Goal: Task Accomplishment & Management: Manage account settings

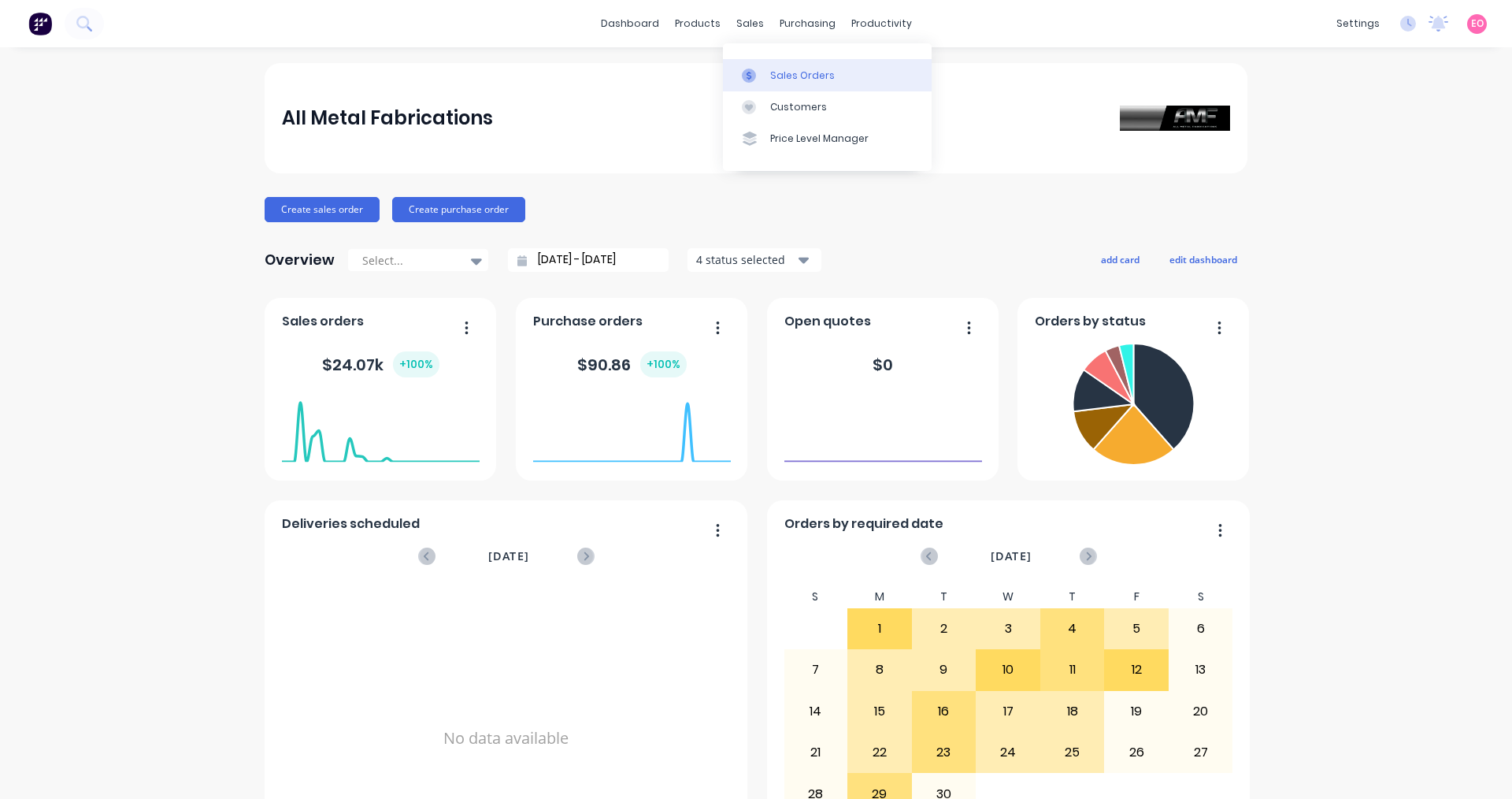
click at [779, 78] on div "Sales Orders" at bounding box center [802, 75] width 64 height 14
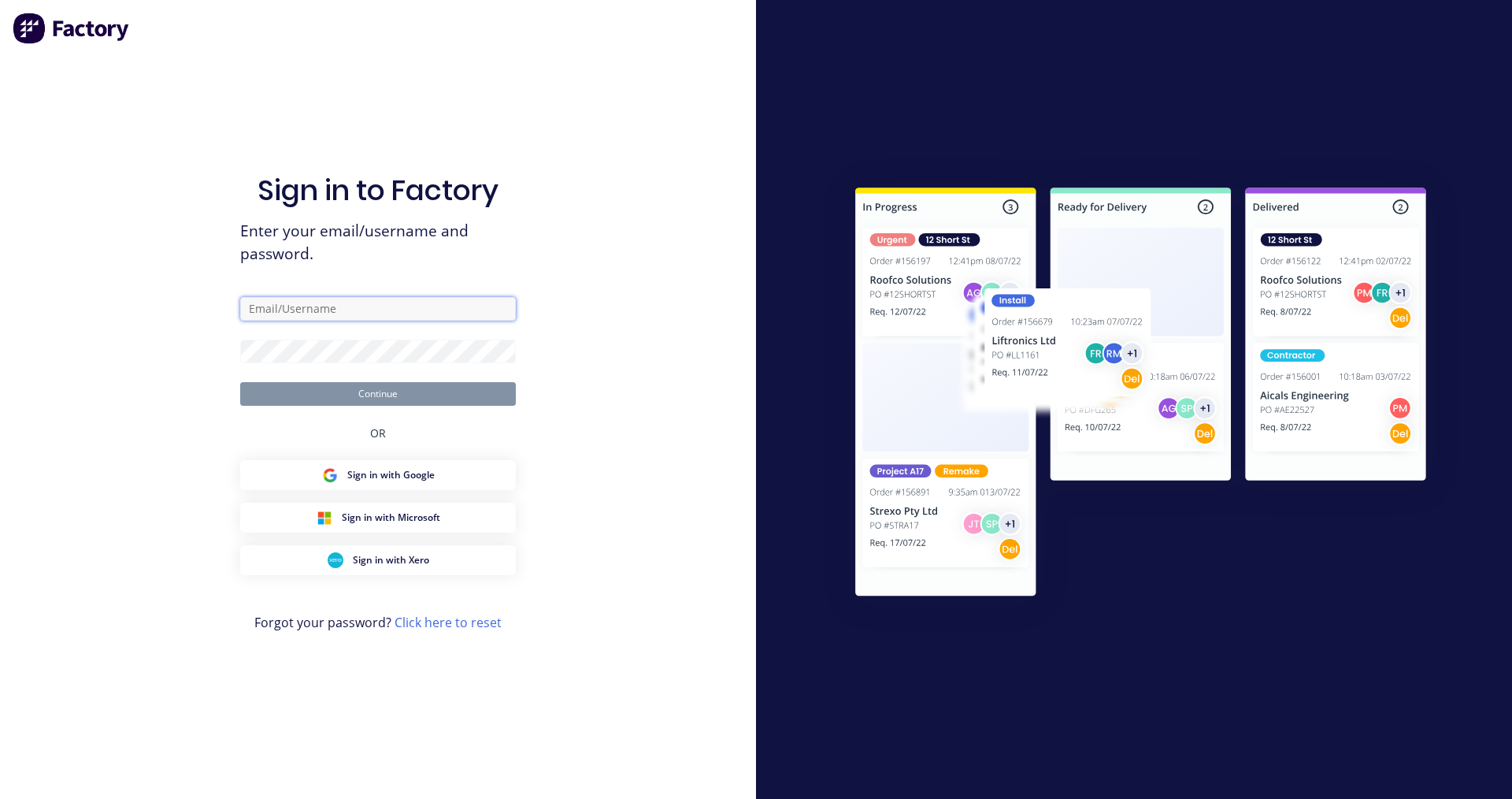
type input "[EMAIL_ADDRESS][DOMAIN_NAME]"
click at [397, 390] on button "Continue" at bounding box center [378, 393] width 276 height 24
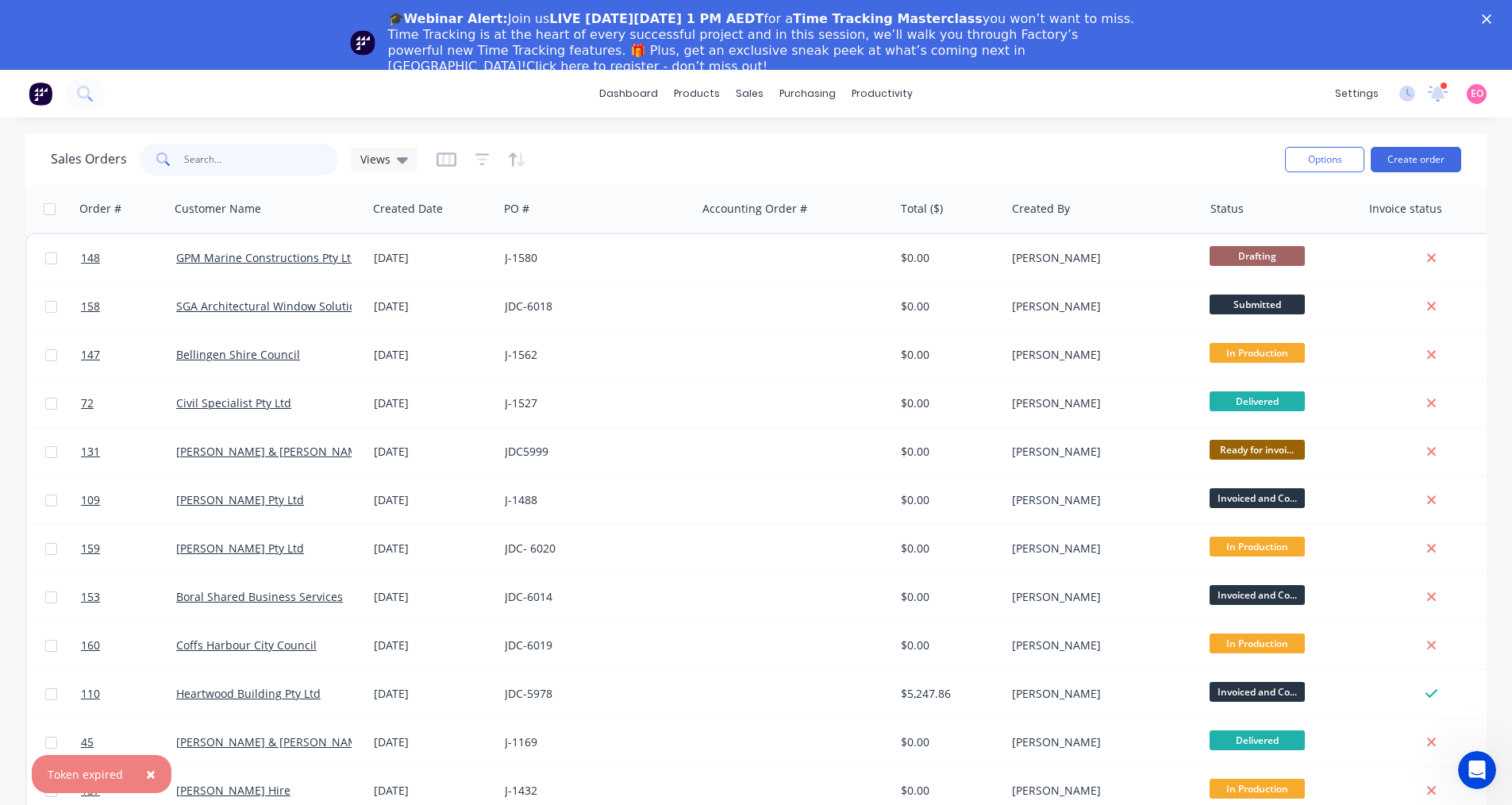
click at [260, 164] on input "text" at bounding box center [261, 159] width 154 height 31
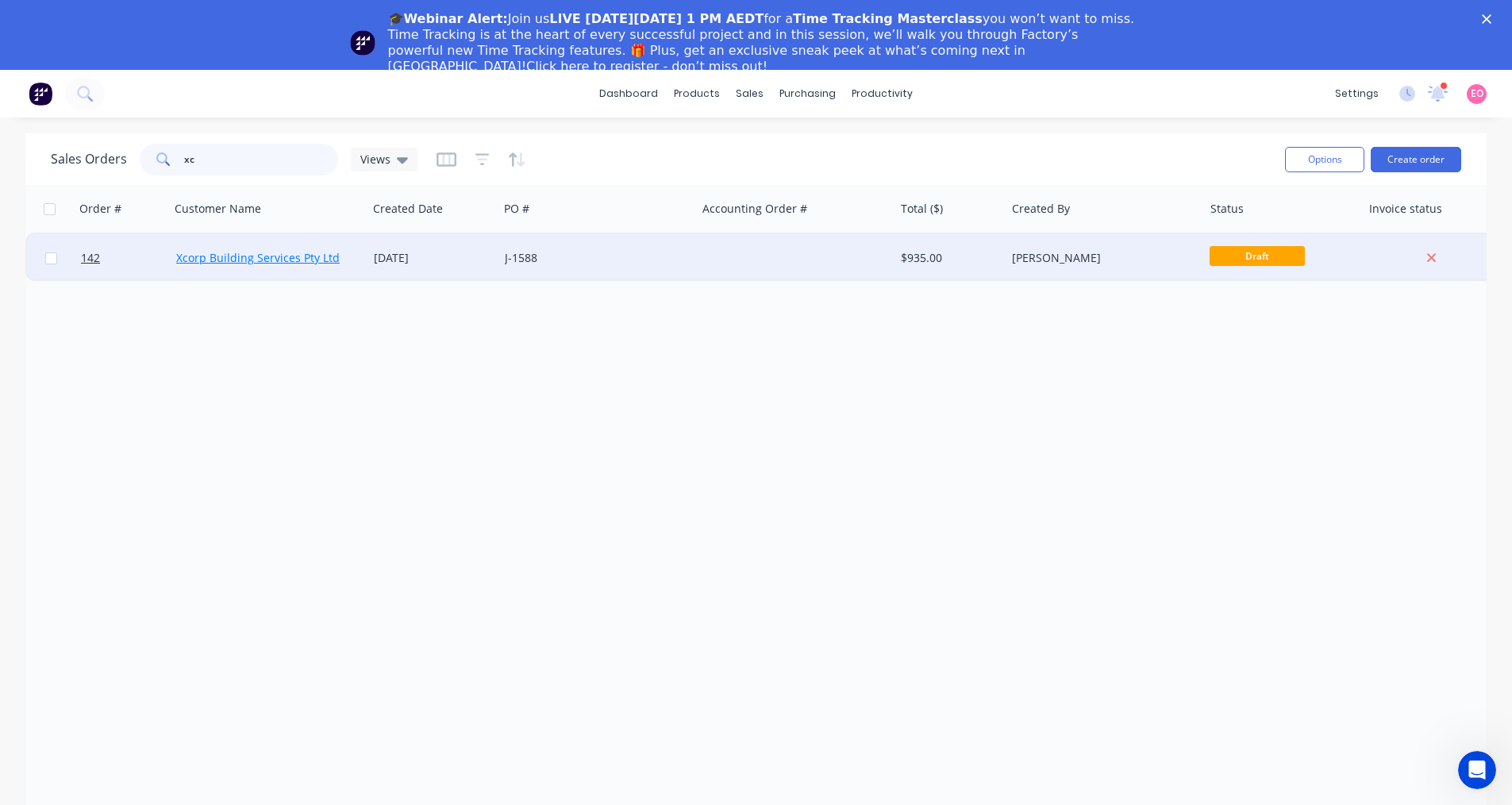
type input "xc"
click at [297, 252] on link "Xcorp Building Services Pty Ltd" at bounding box center [258, 257] width 164 height 15
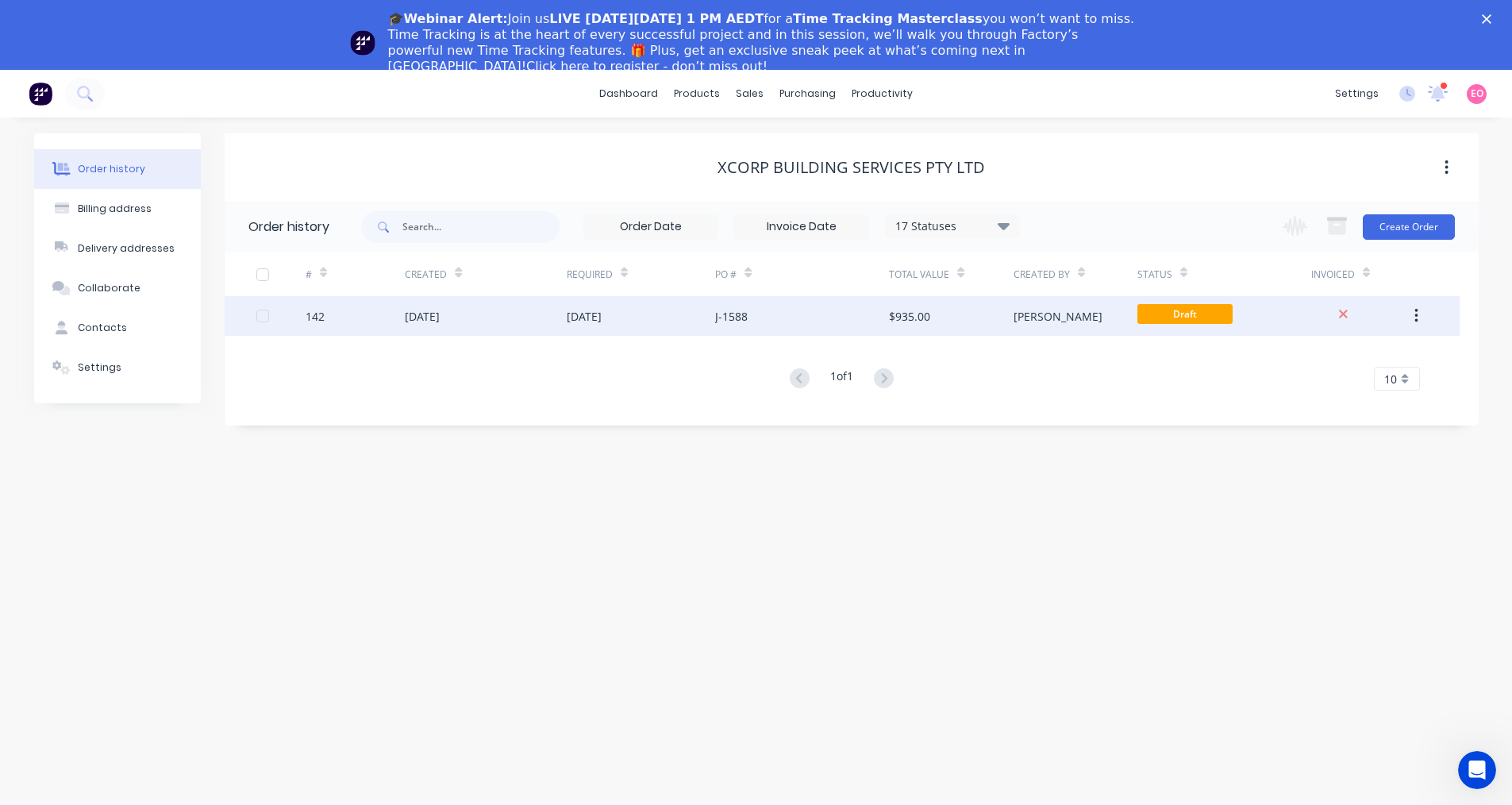
click at [392, 311] on div "142" at bounding box center [355, 316] width 99 height 40
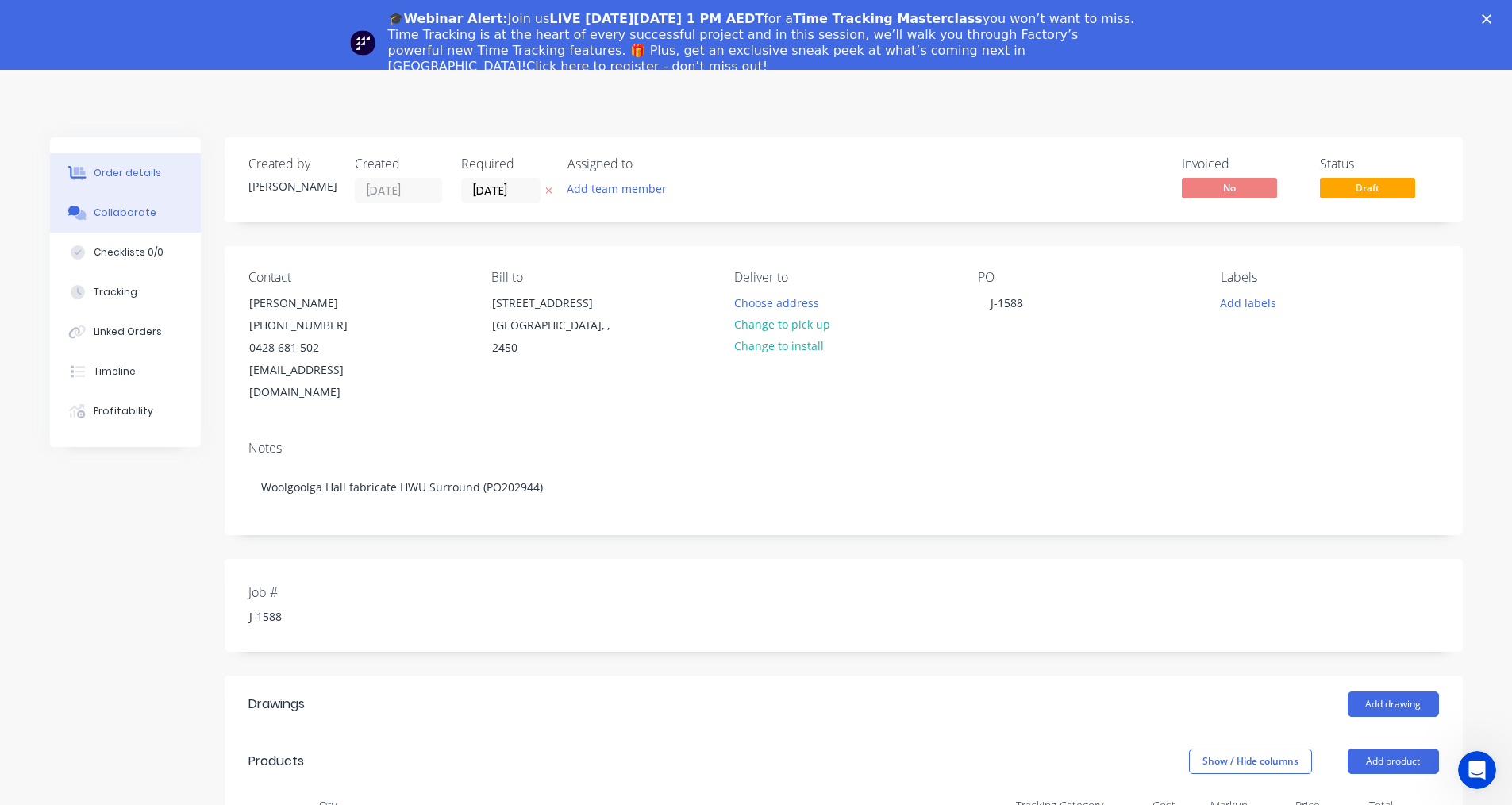
click at [120, 211] on div "Collaborate" at bounding box center [125, 212] width 63 height 14
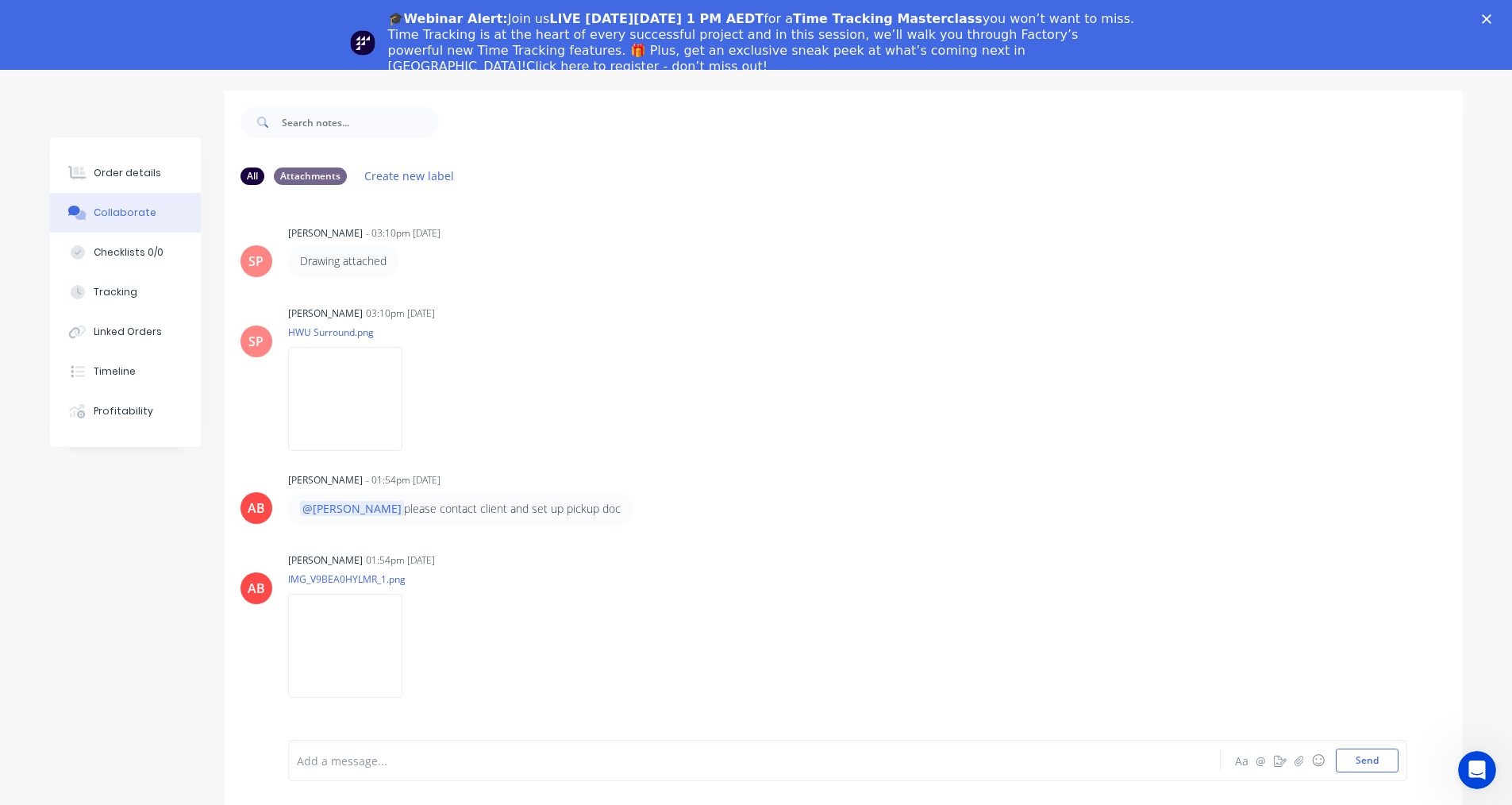
scroll to position [93, 0]
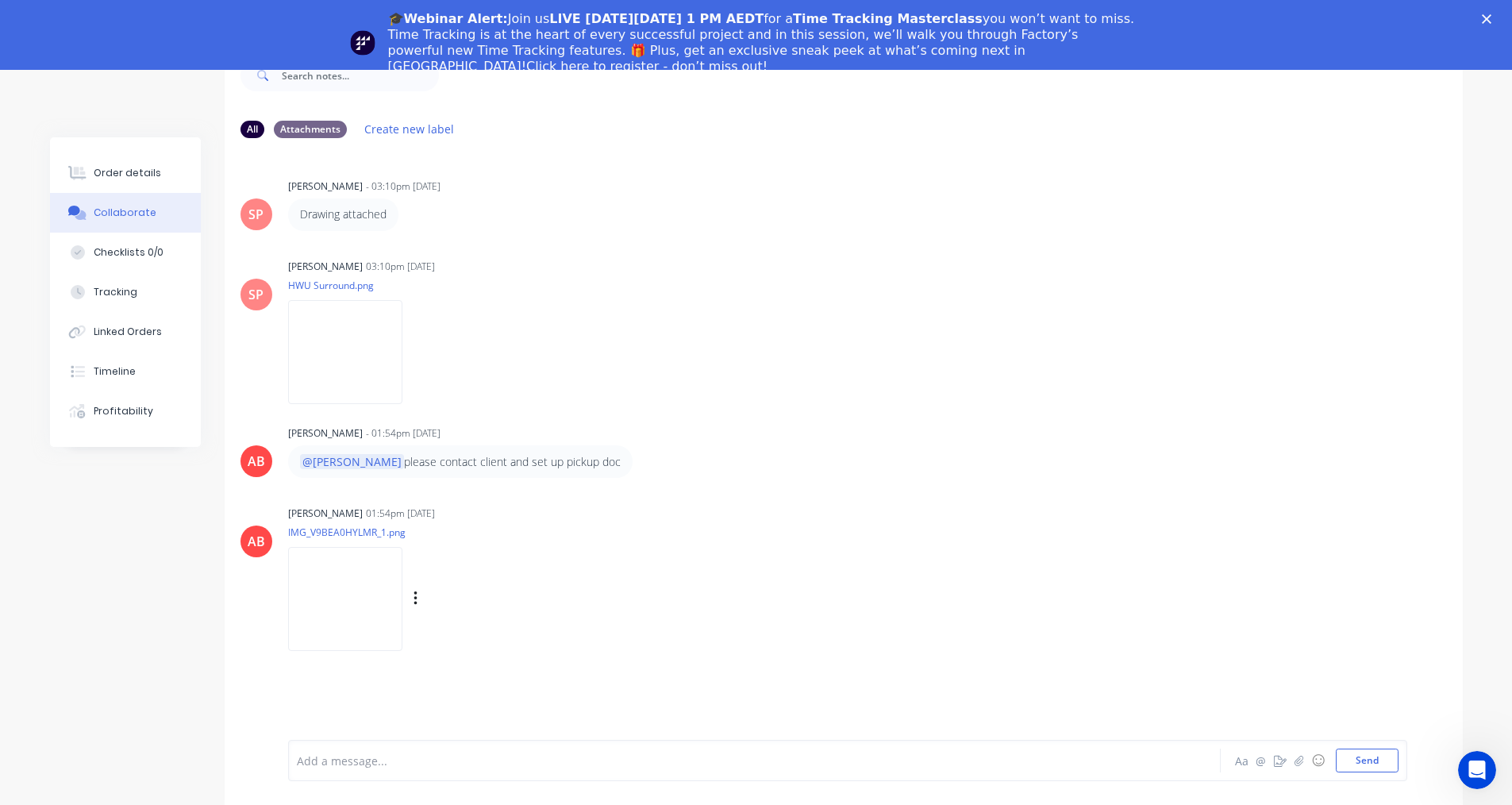
click at [356, 607] on img at bounding box center [345, 598] width 114 height 104
click at [1488, 18] on div "🎓Webinar Alert: Join us LIVE on Thursday, October 16 at 1 PM AEDT for a Time Tr…" at bounding box center [756, 43] width 1512 height 73
click at [1492, 18] on polygon "Close" at bounding box center [1487, 19] width 10 height 10
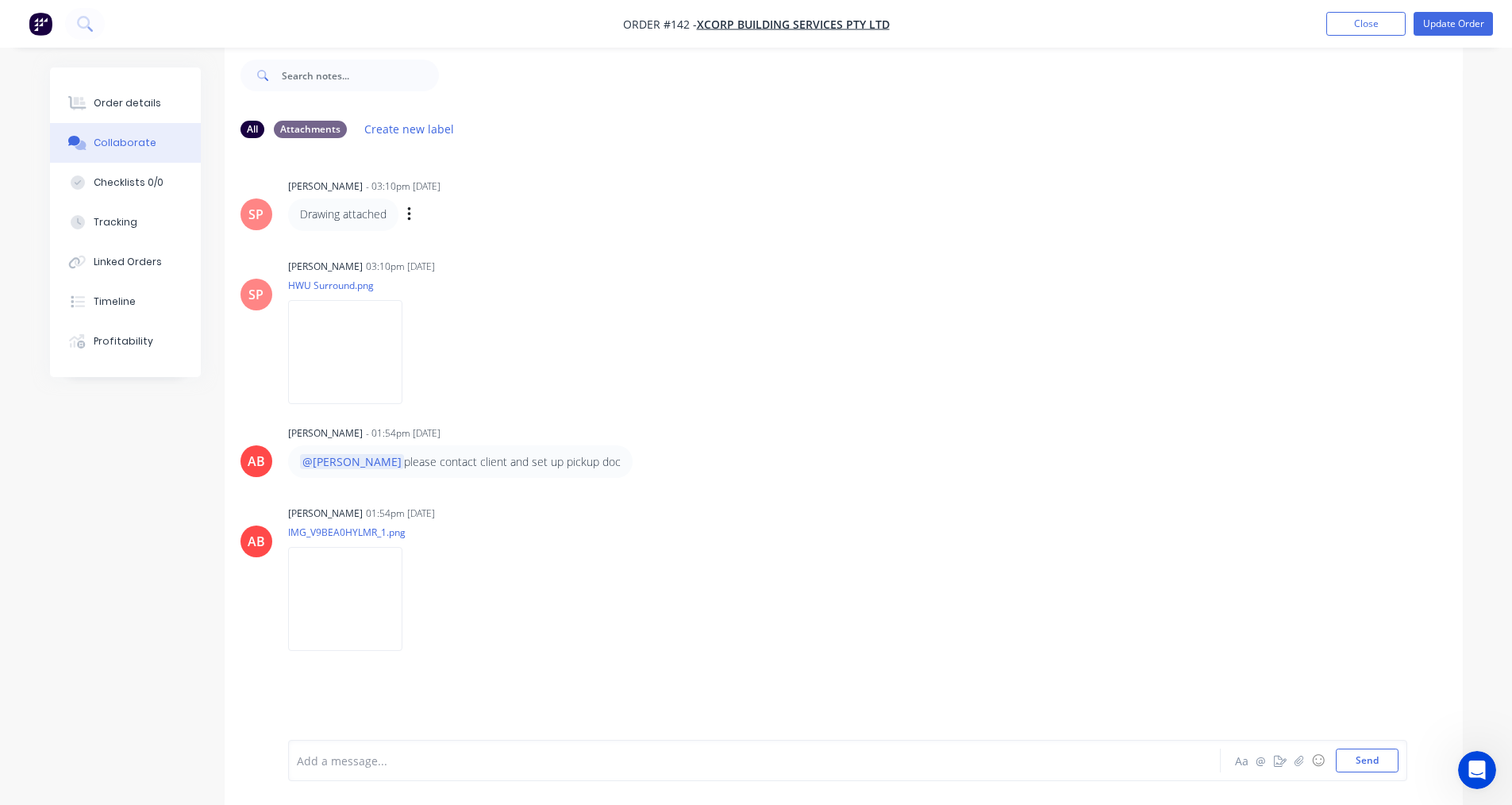
scroll to position [24, 0]
click at [1366, 24] on button "Close" at bounding box center [1365, 23] width 79 height 24
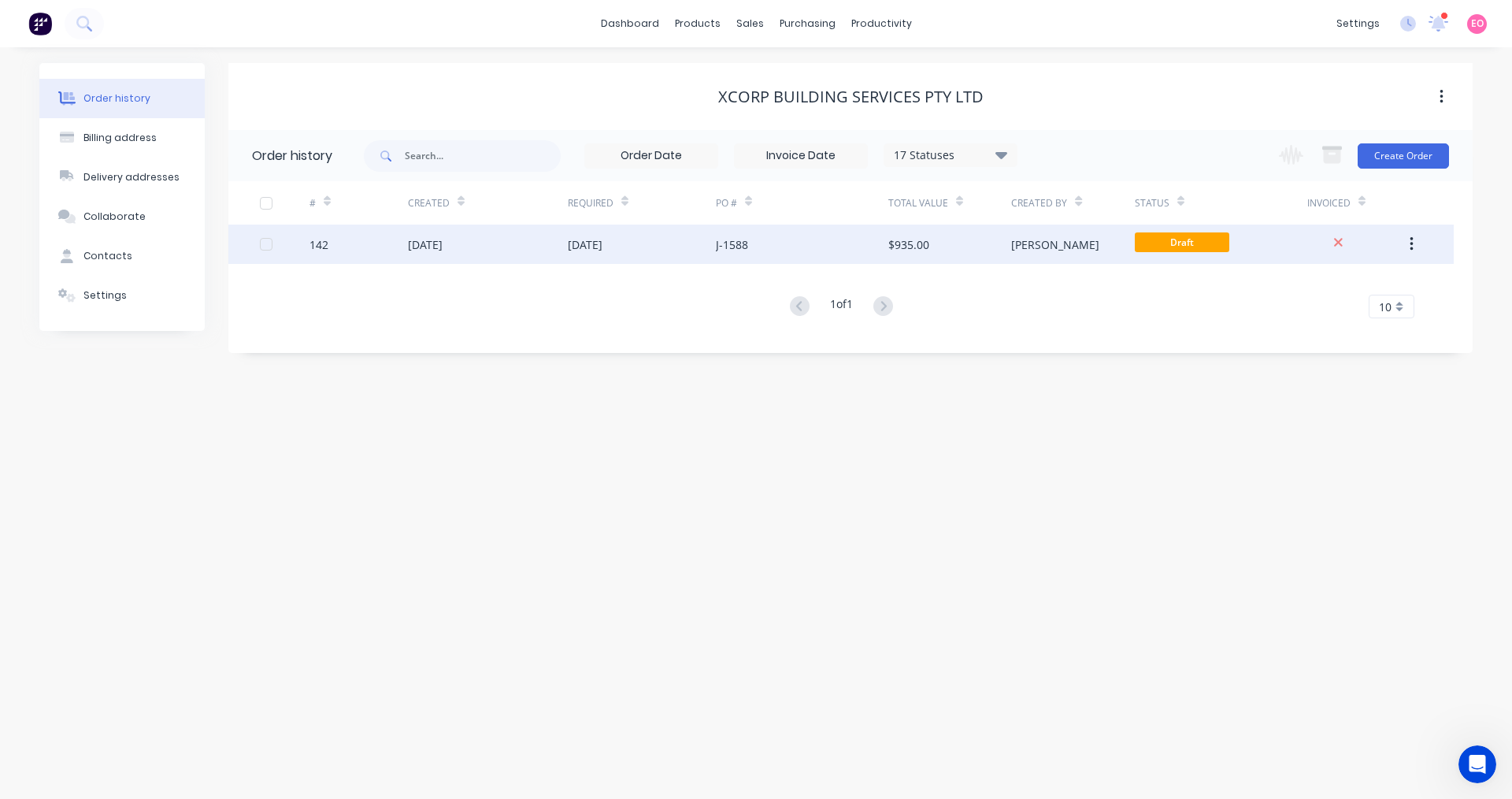
click at [512, 248] on div "[DATE]" at bounding box center [488, 244] width 160 height 40
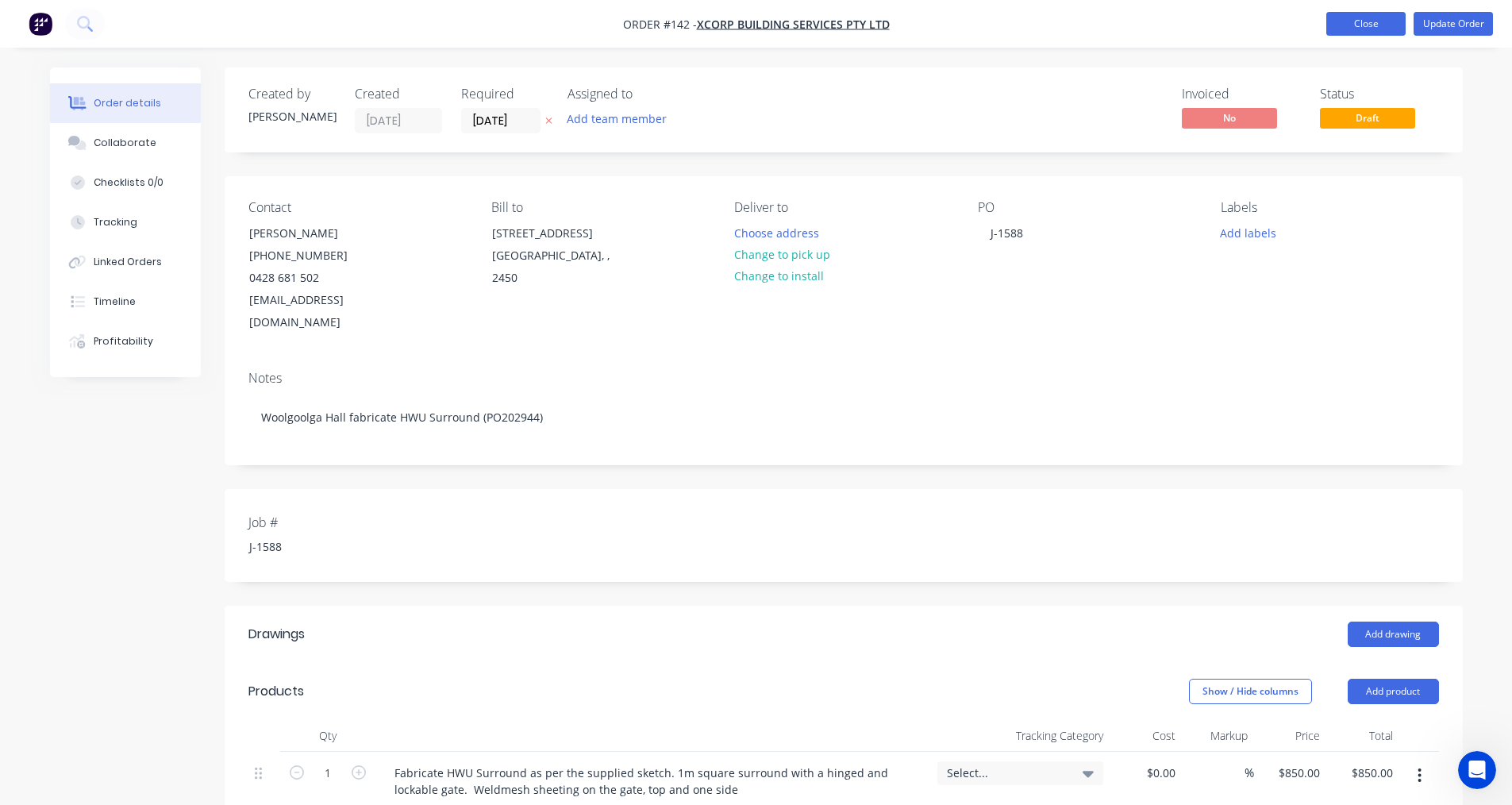
click at [1364, 30] on button "Close" at bounding box center [1365, 23] width 79 height 24
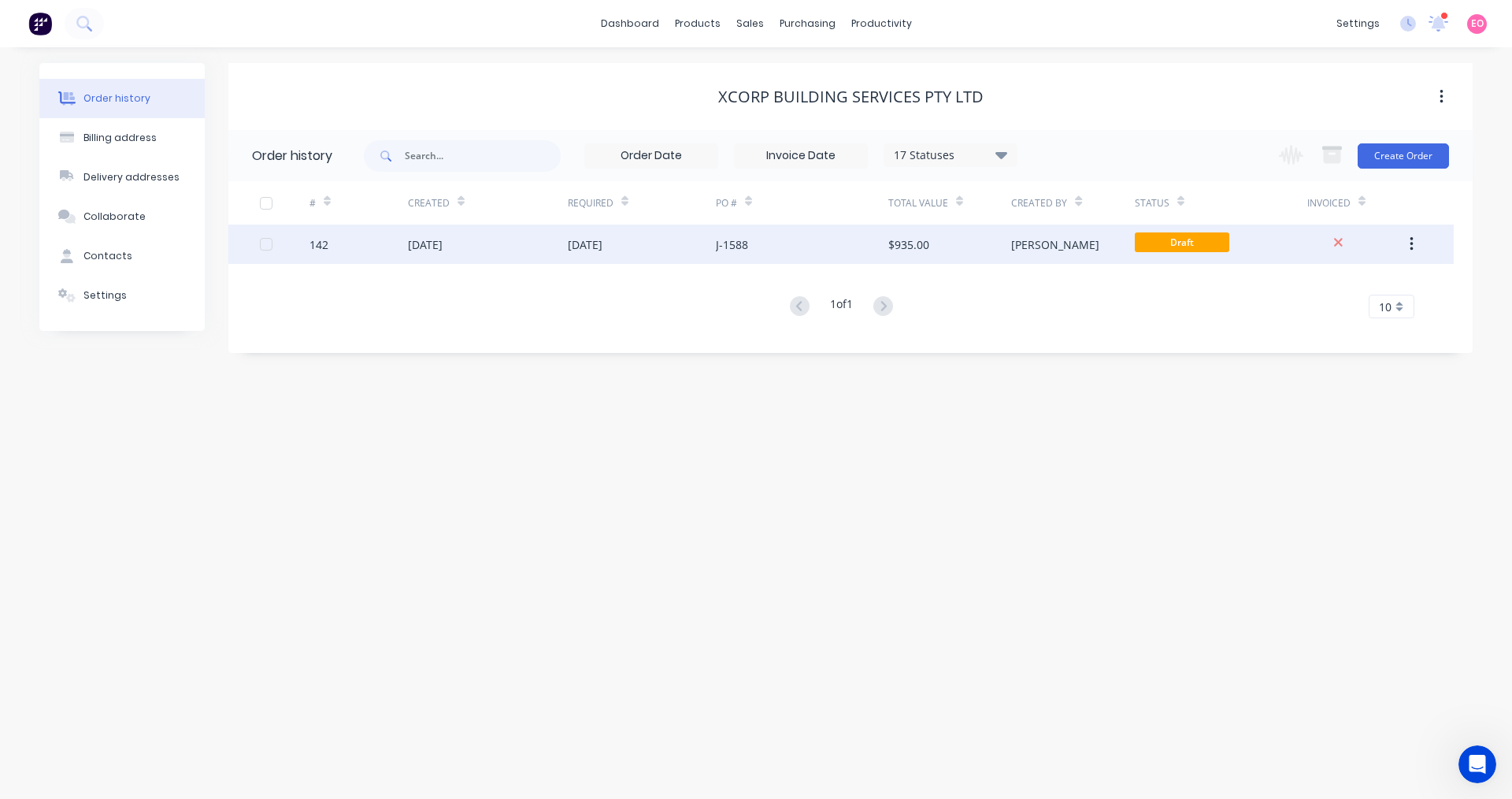
click at [664, 248] on div "[DATE]" at bounding box center [642, 244] width 148 height 40
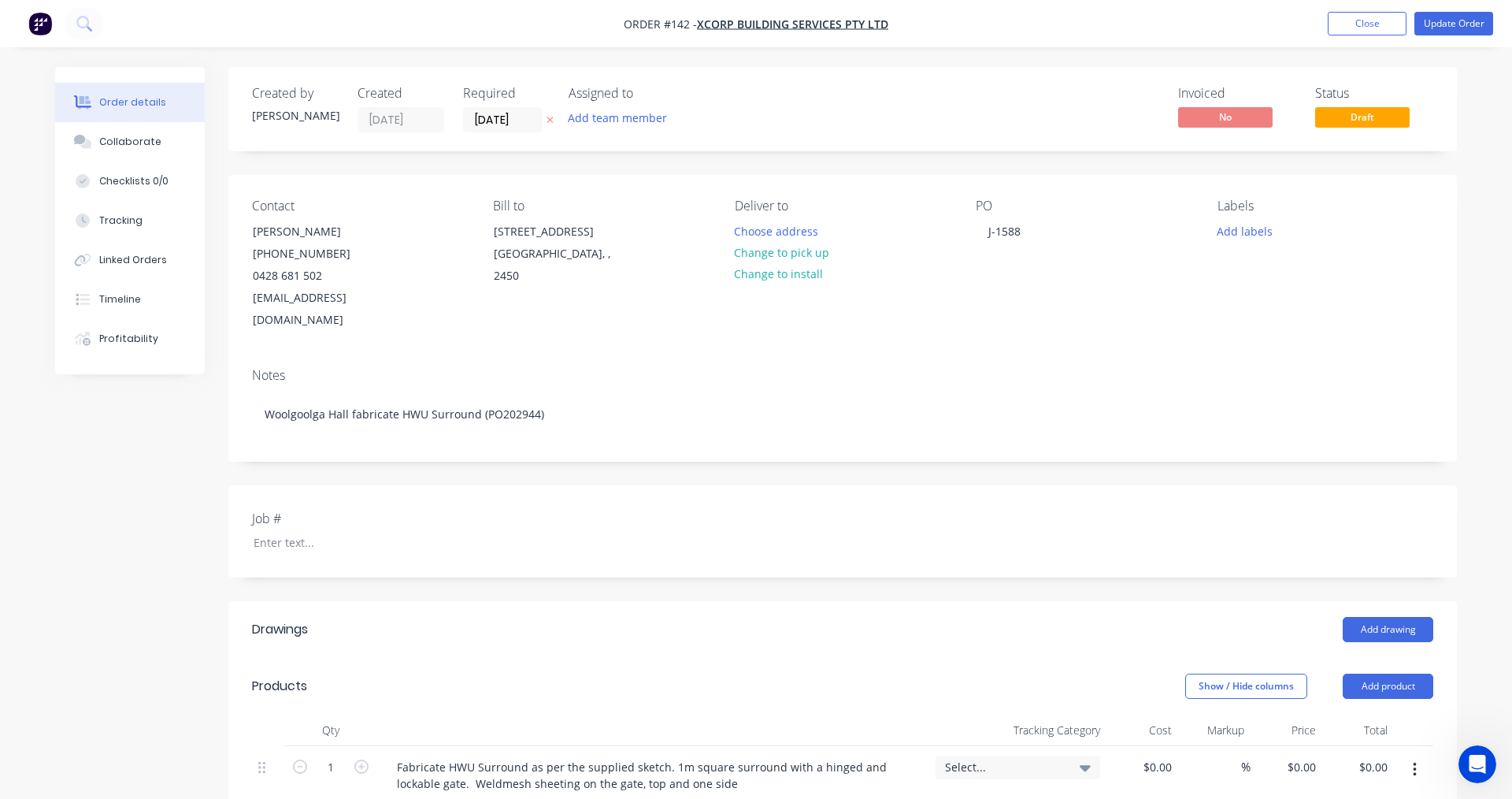
type input "$850.00"
click at [1433, 22] on button "Update Order" at bounding box center [1441, 23] width 78 height 24
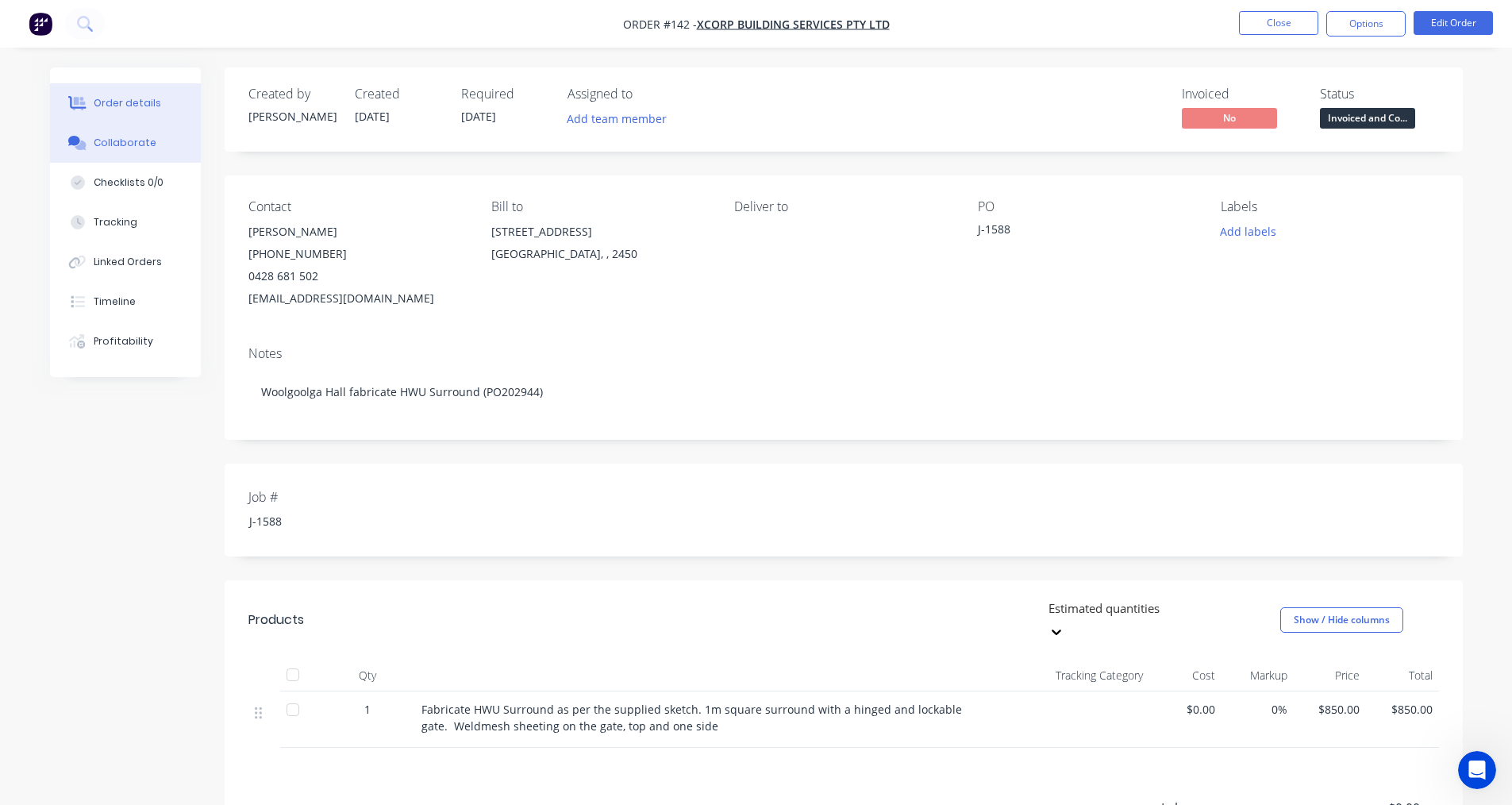
click at [126, 138] on div "Collaborate" at bounding box center [125, 142] width 63 height 14
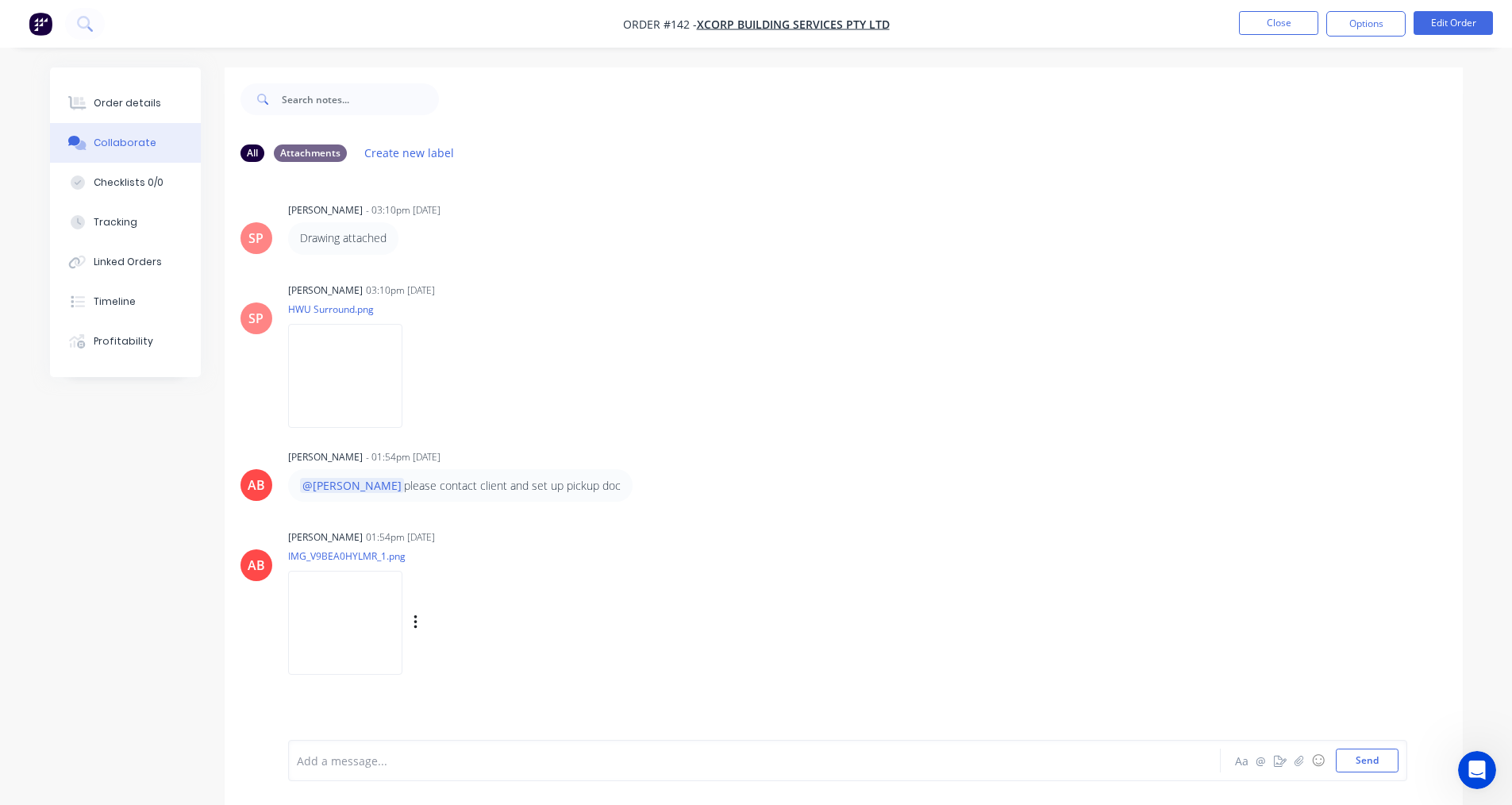
click at [336, 624] on img at bounding box center [345, 622] width 114 height 104
click at [1285, 30] on button "Close" at bounding box center [1279, 23] width 79 height 24
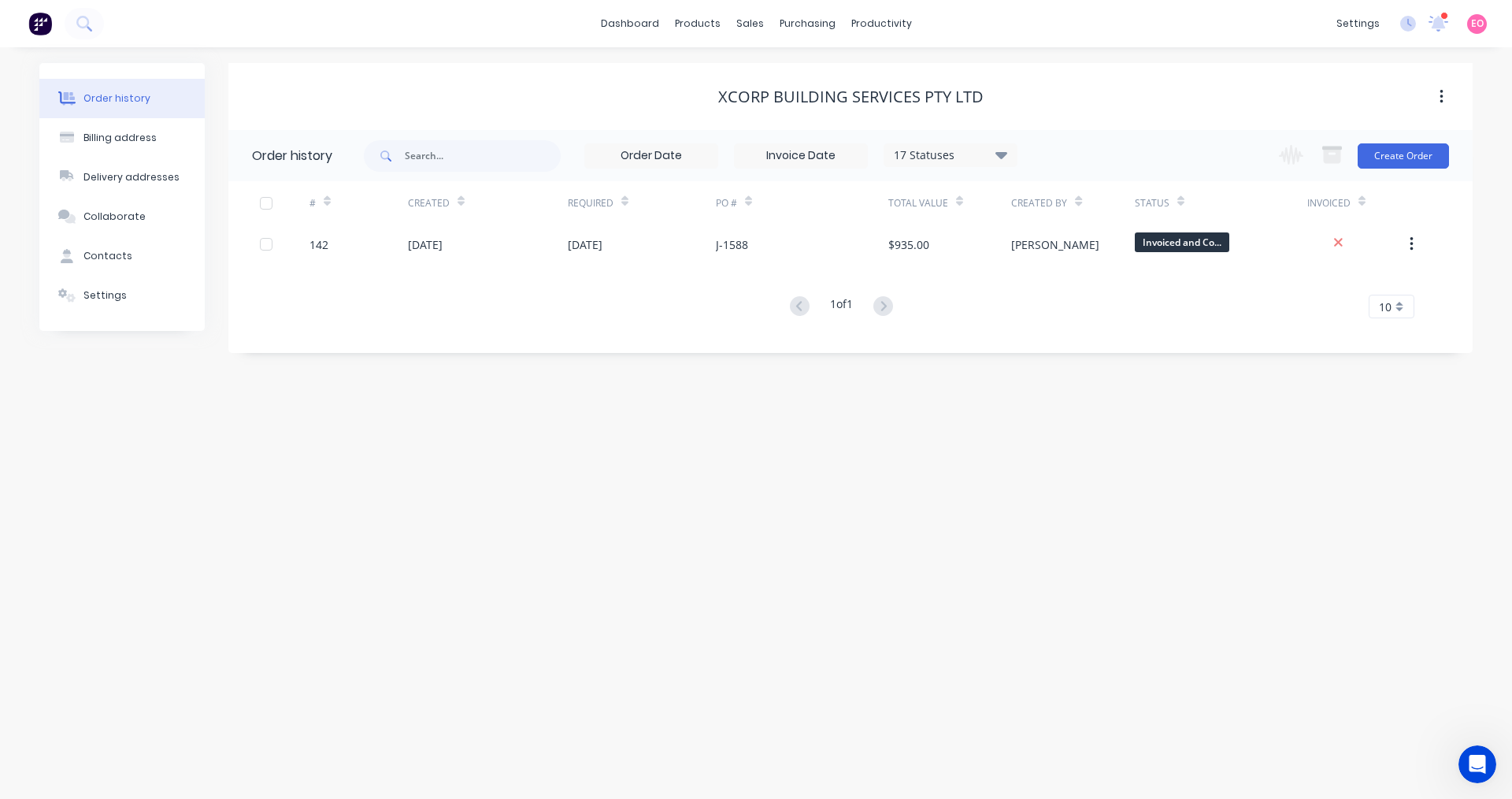
click at [1440, 16] on div at bounding box center [1444, 15] width 8 height 8
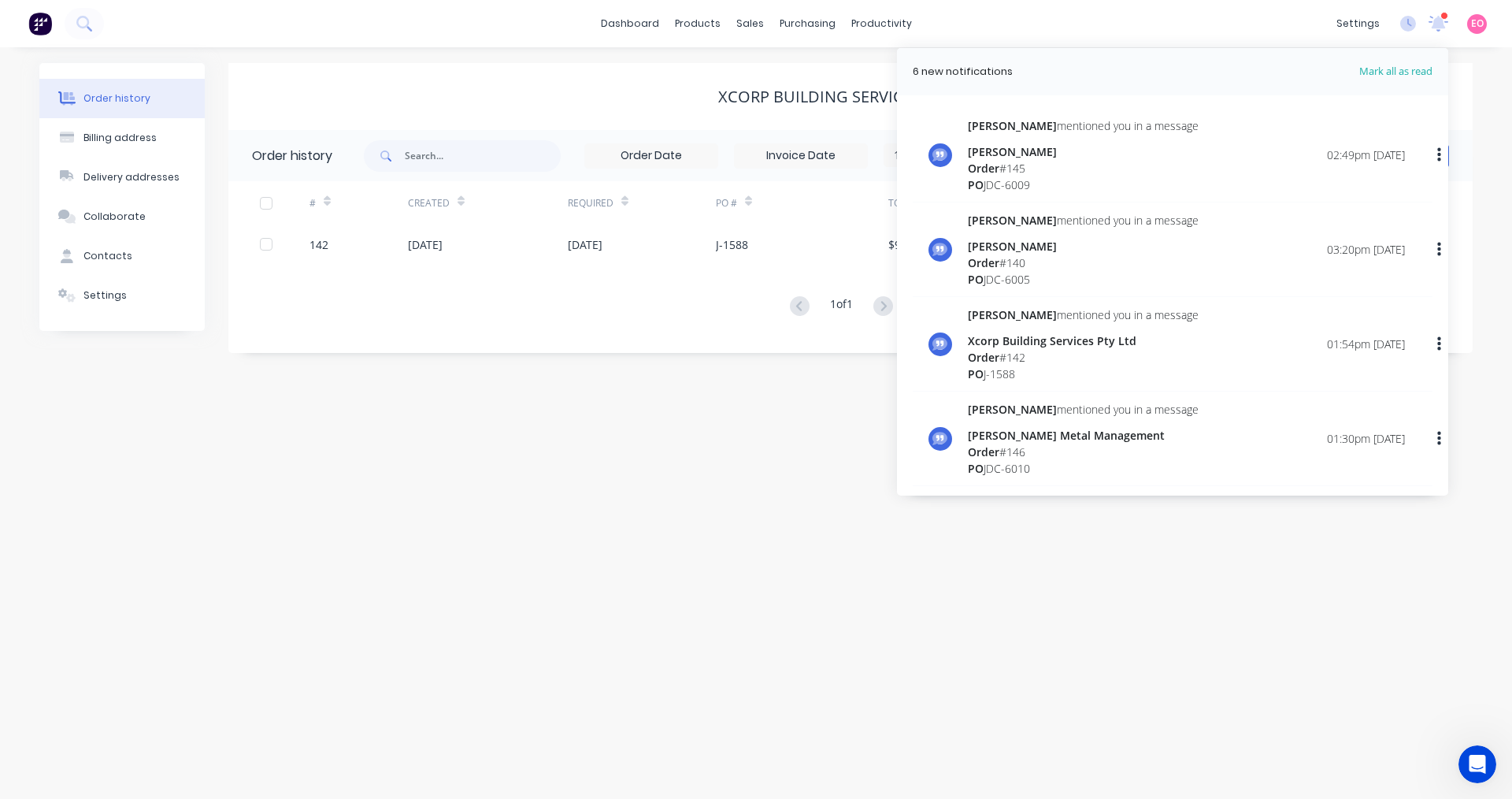
click at [1027, 262] on div "Order # 140" at bounding box center [1083, 262] width 231 height 16
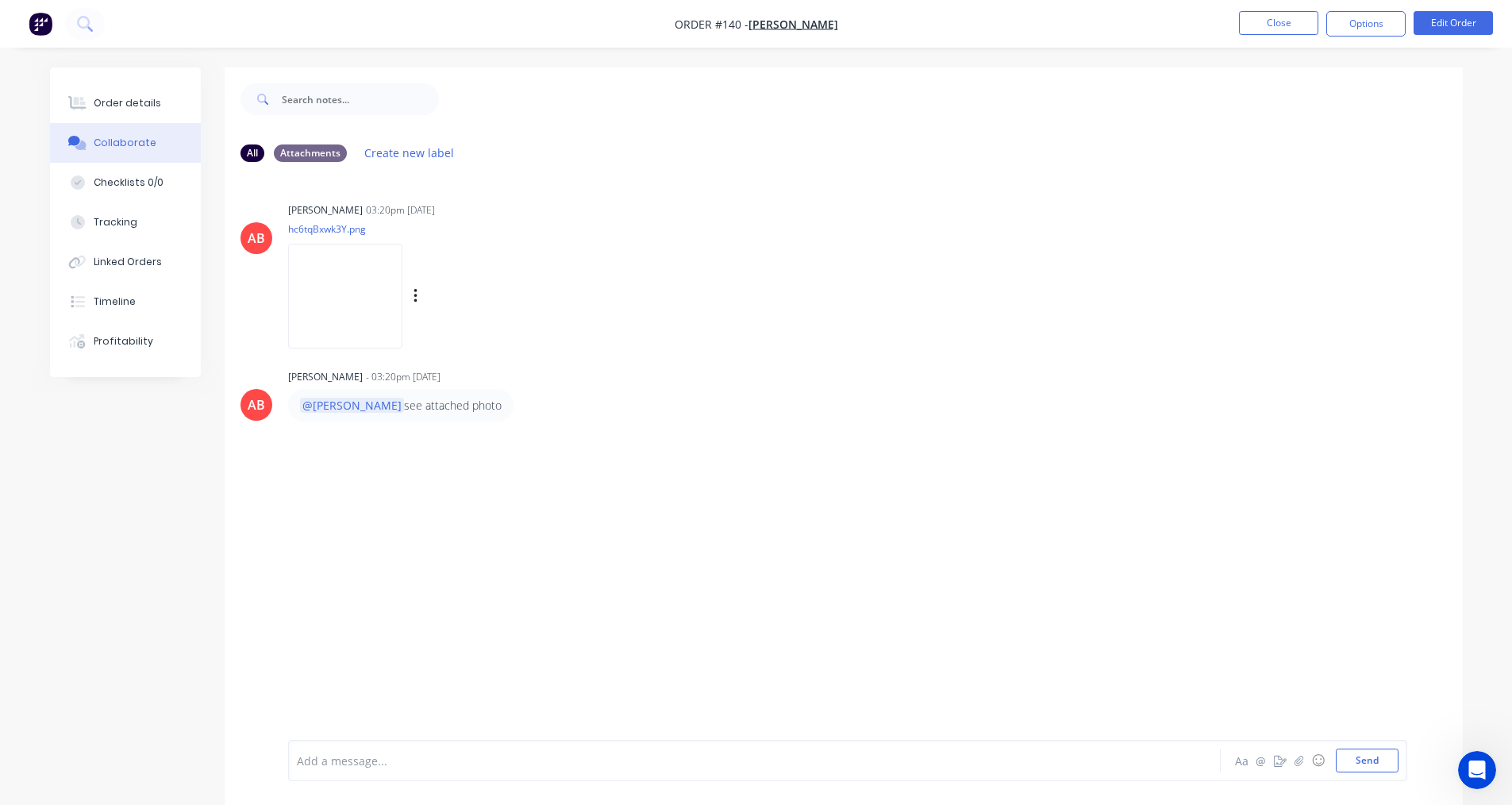
click at [340, 296] on img at bounding box center [345, 295] width 114 height 104
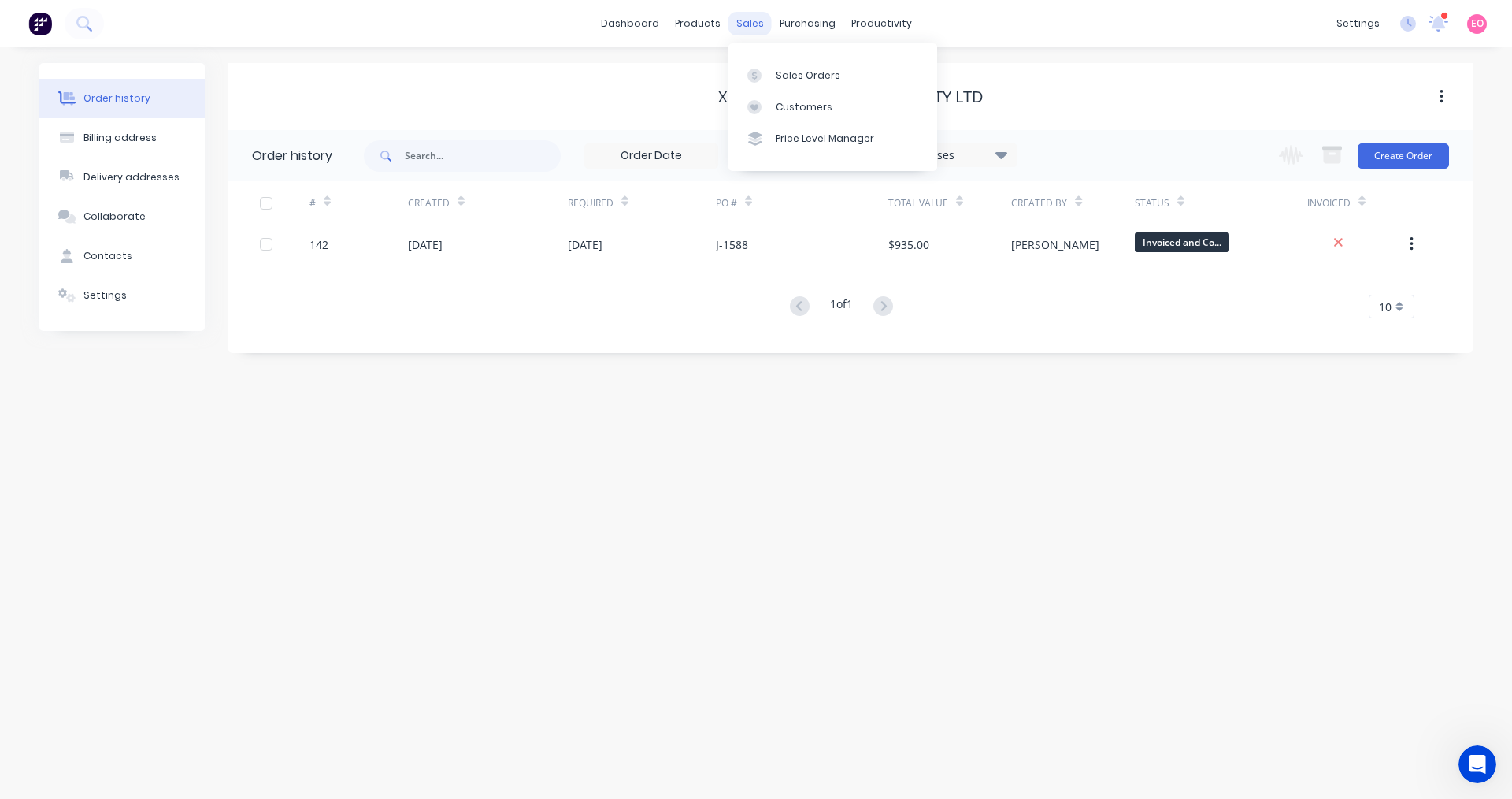
click at [751, 26] on div "sales" at bounding box center [750, 23] width 43 height 24
click at [767, 73] on div at bounding box center [759, 75] width 24 height 14
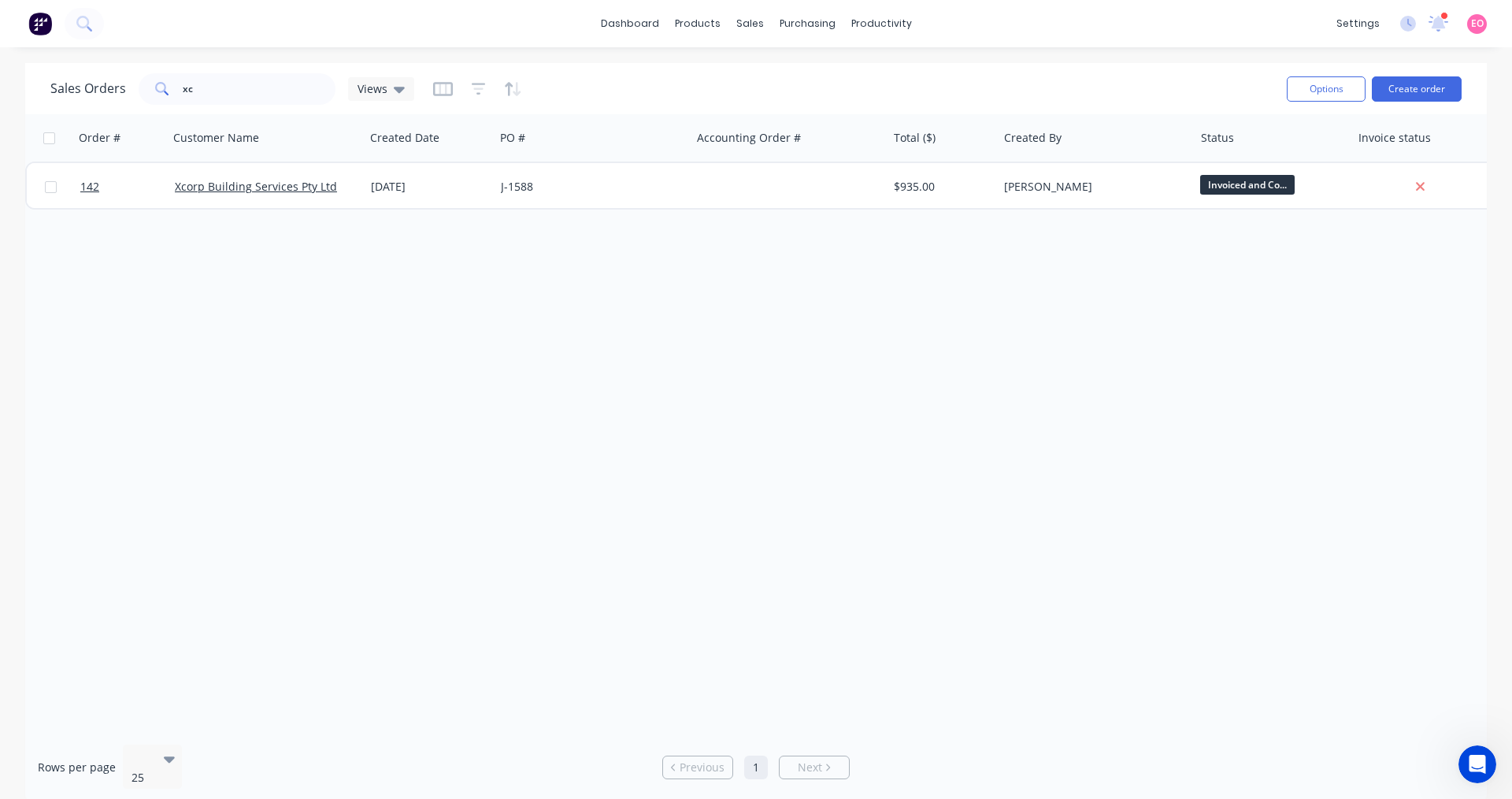
click at [851, 527] on div "Order # Customer Name Created Date PO # Accounting Order # Total ($) Created By…" at bounding box center [756, 423] width 1462 height 617
drag, startPoint x: 236, startPoint y: 91, endPoint x: 92, endPoint y: 76, distance: 144.8
click at [92, 76] on div "Sales Orders xc Views" at bounding box center [232, 88] width 364 height 31
type input "all metal"
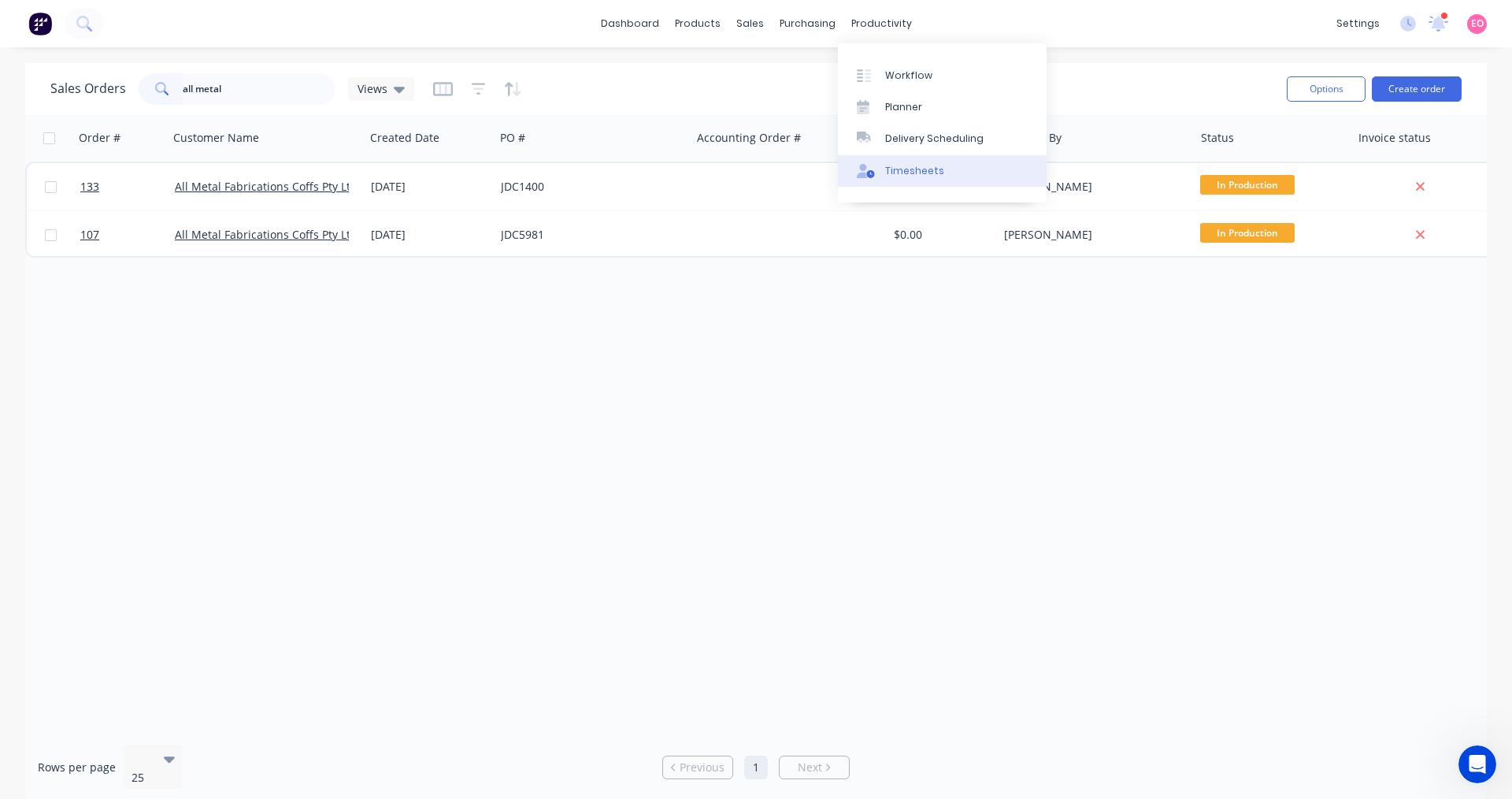
click at [923, 180] on link "Timesheets" at bounding box center [942, 170] width 209 height 31
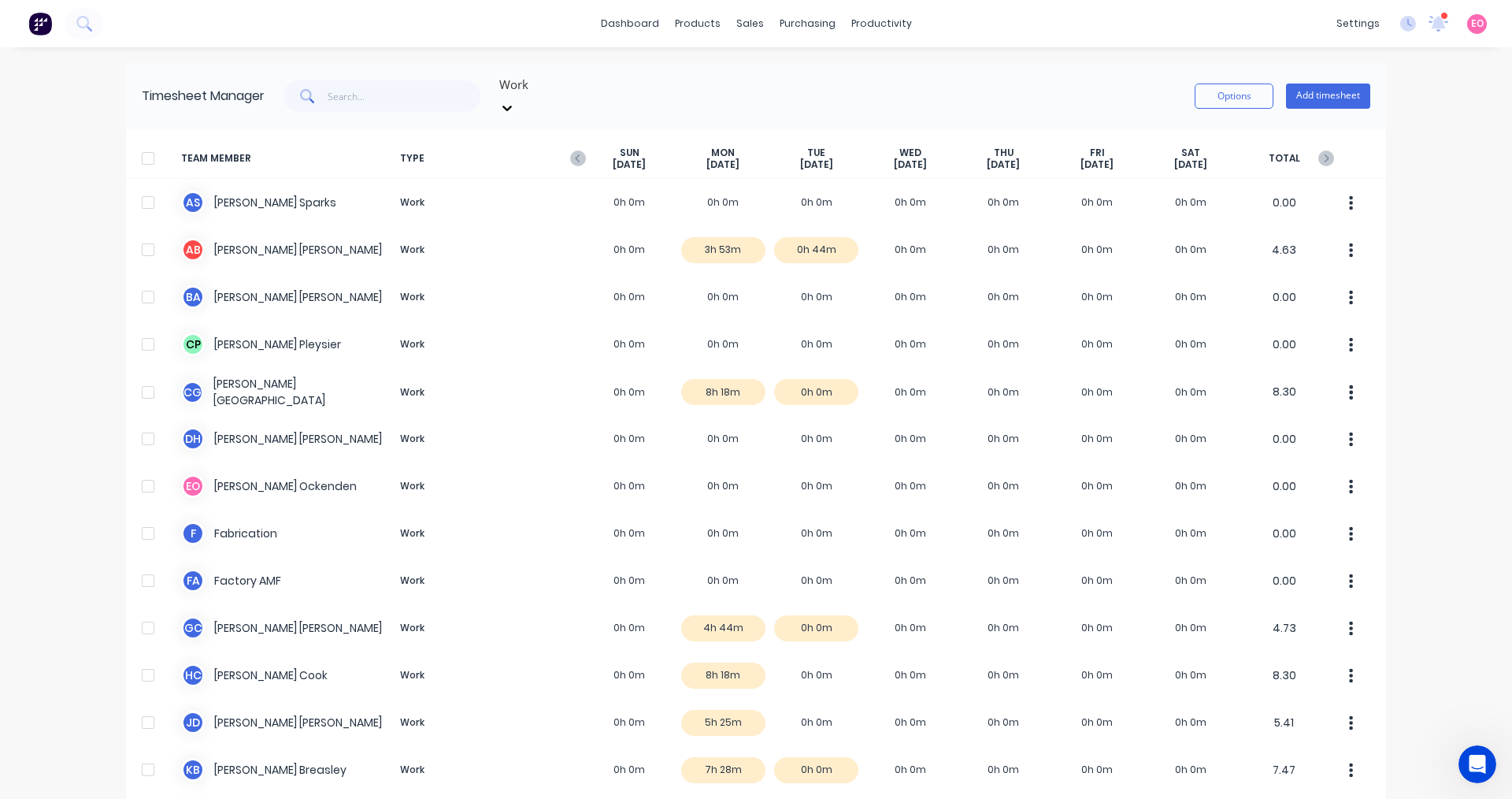
click at [816, 158] on span "Sep 30th" at bounding box center [816, 164] width 33 height 12
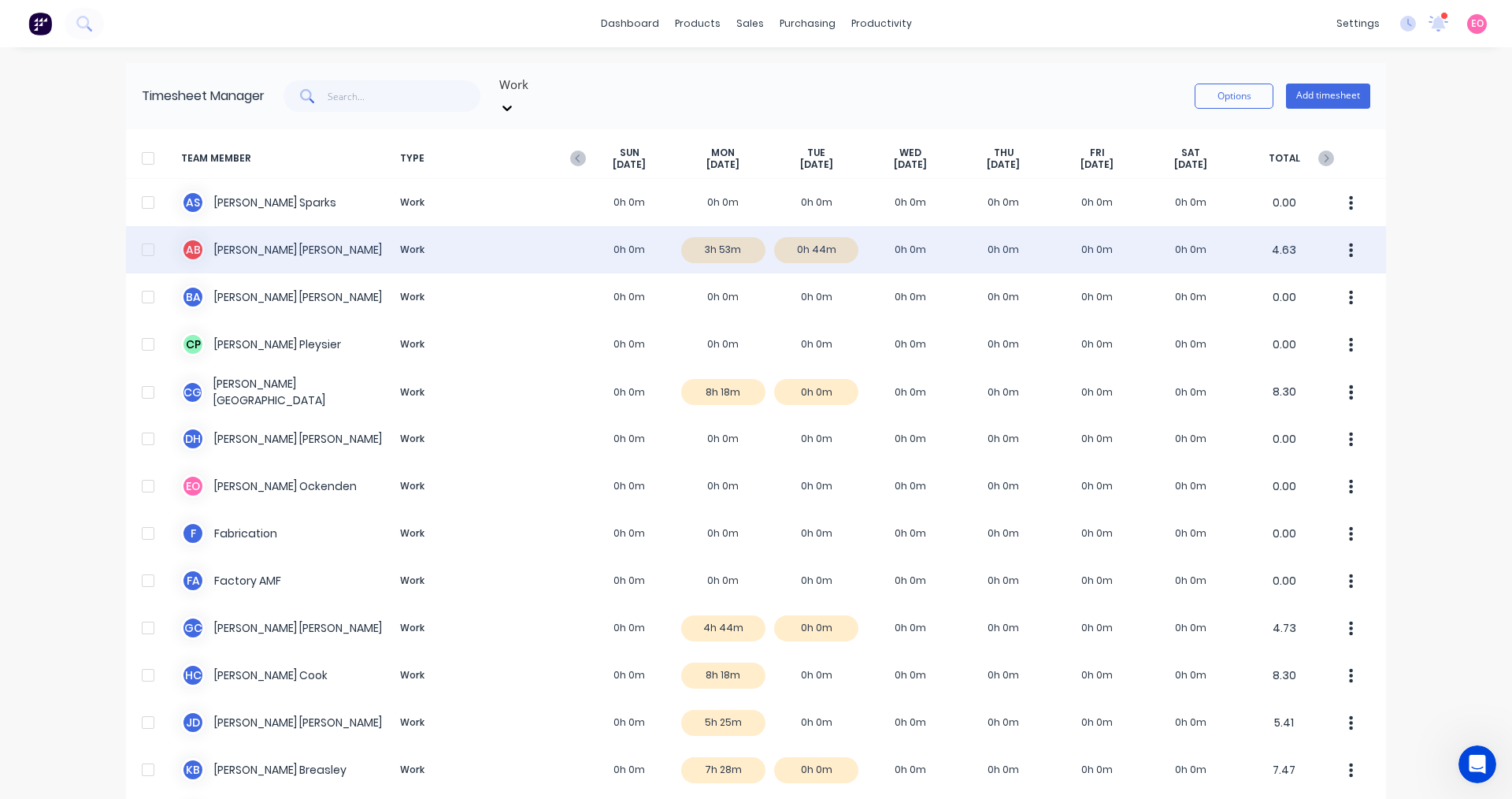
click at [839, 238] on div "A B Andrew BLACKFORD Work 0h 0m 3h 53m 0h 44m 0h 0m 0h 0m 0h 0m 0h 0m 4.63" at bounding box center [755, 250] width 1260 height 47
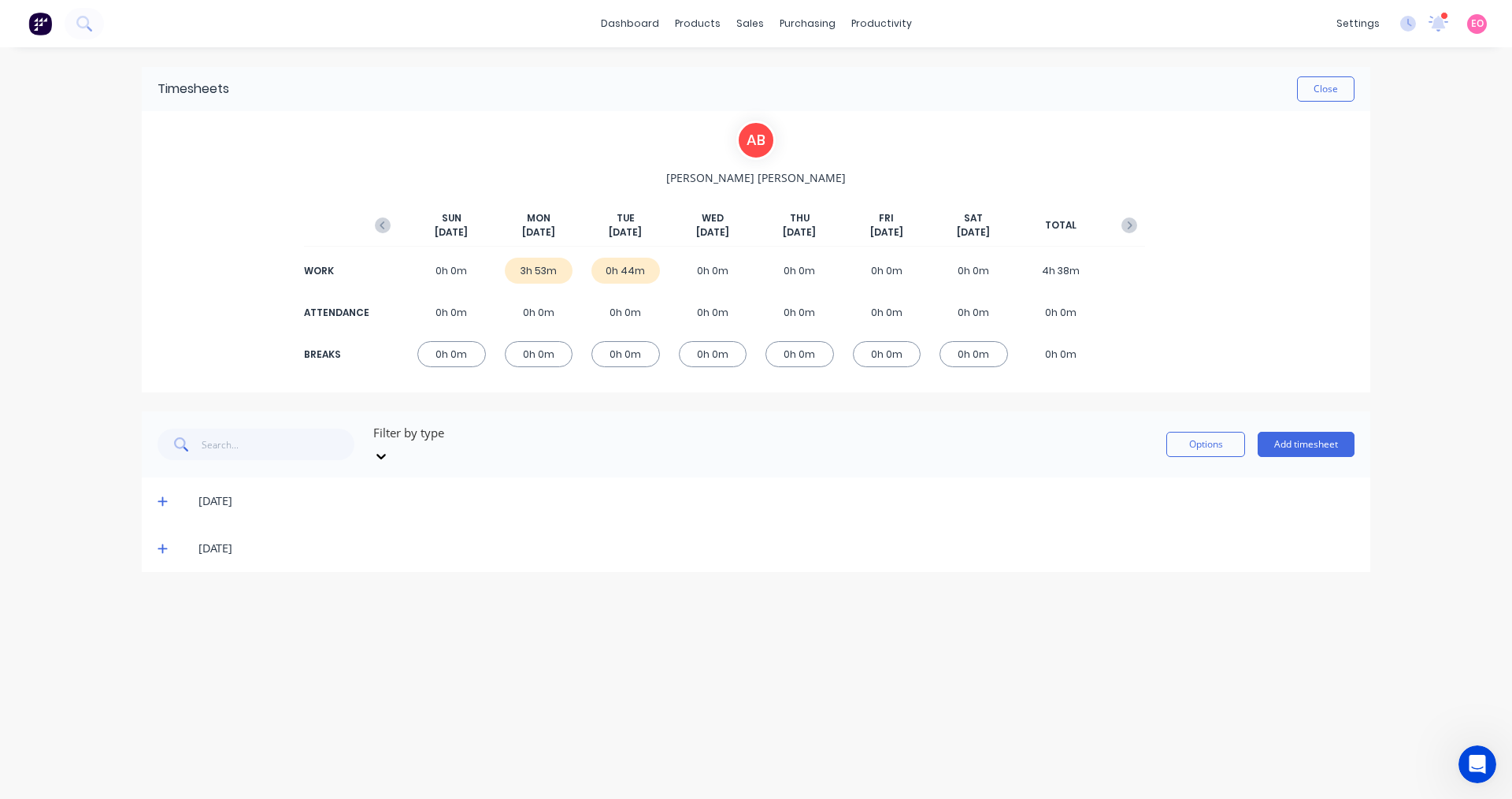
click at [160, 543] on icon at bounding box center [163, 548] width 10 height 11
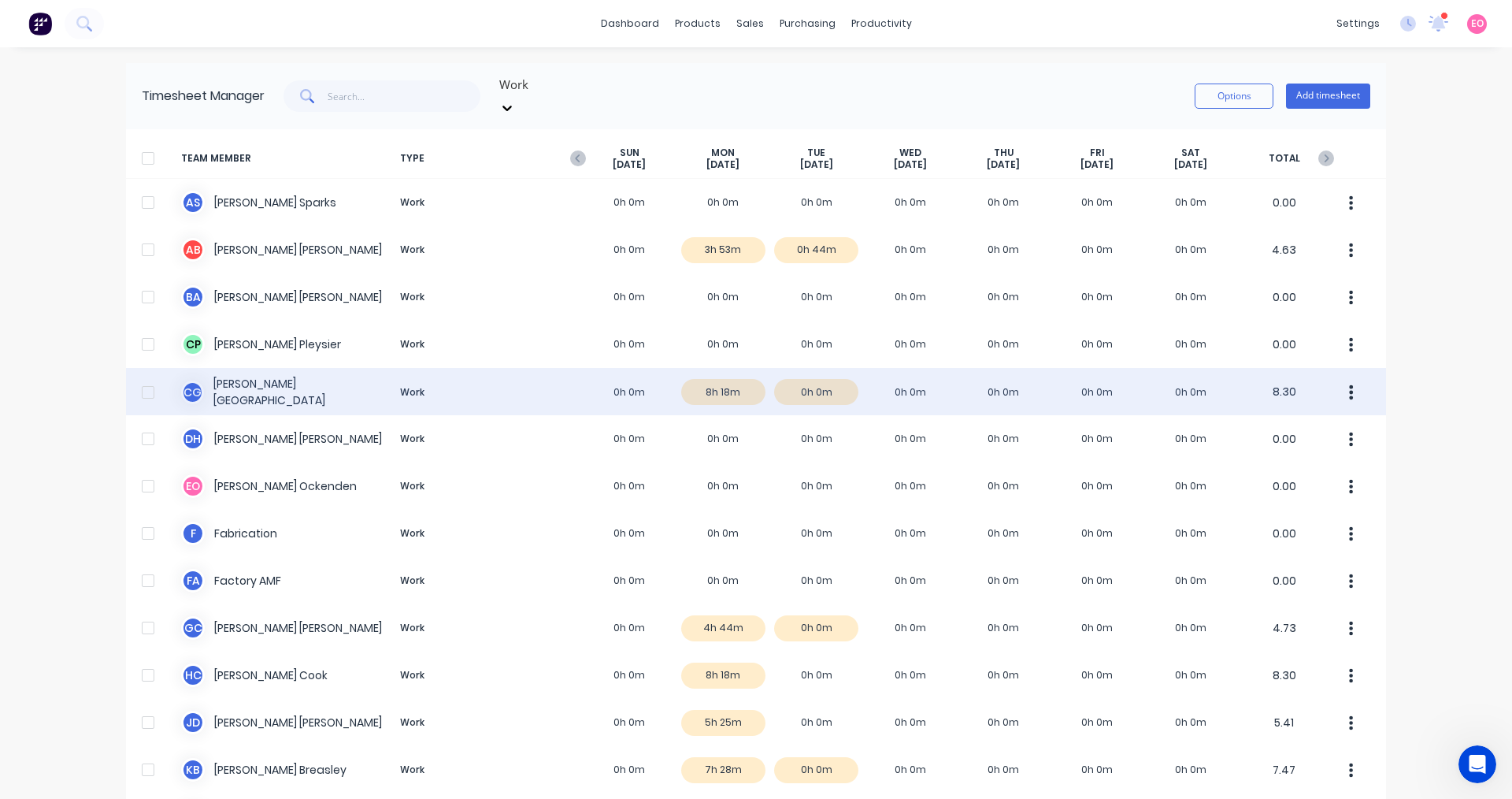
click at [832, 388] on div "C G Charlie Greenland Work 0h 0m 8h 18m 0h 0m 0h 0m 0h 0m 0h 0m 0h 0m 8.30" at bounding box center [755, 391] width 1260 height 47
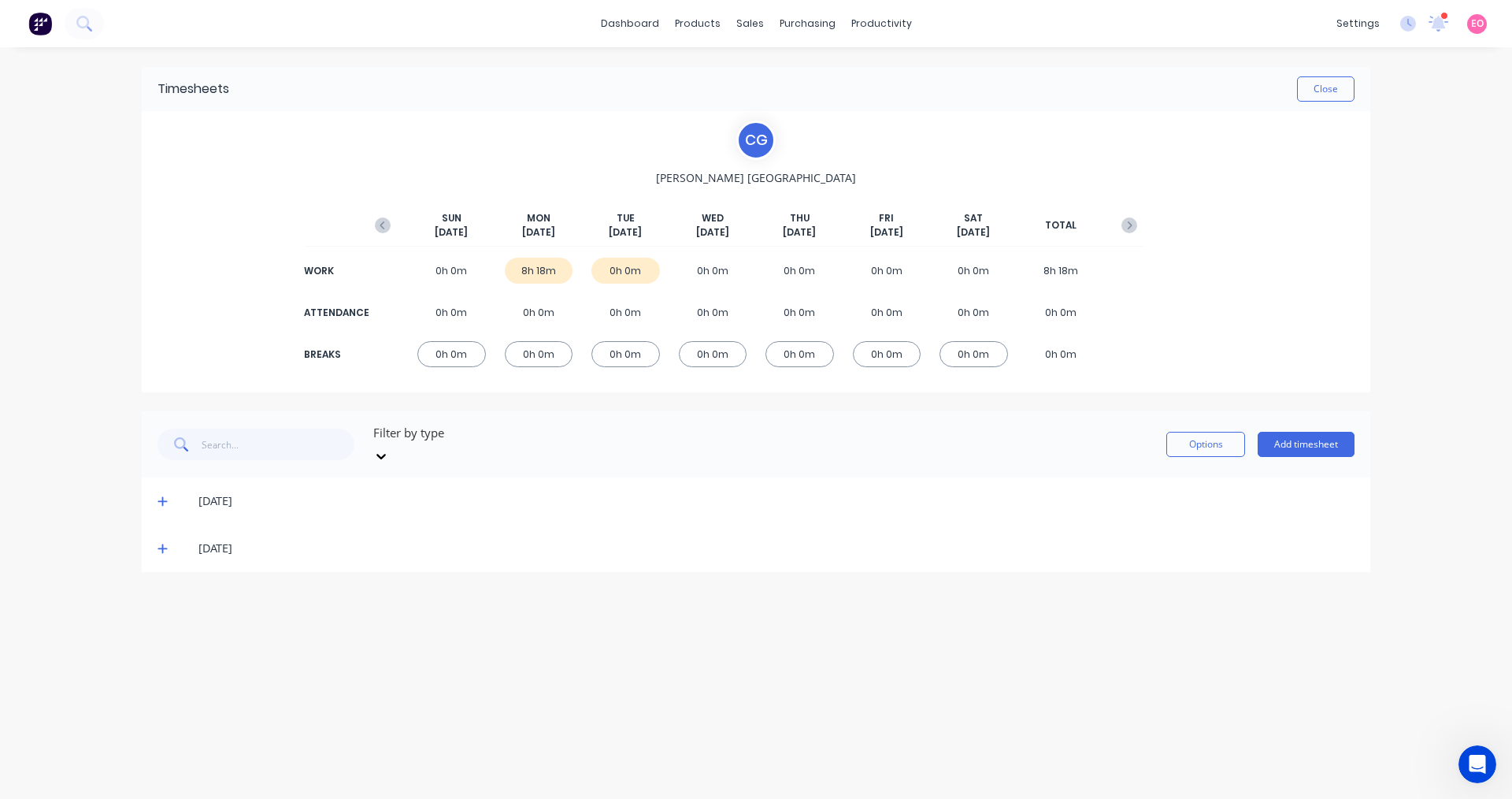
click at [163, 545] on icon at bounding box center [163, 549] width 9 height 9
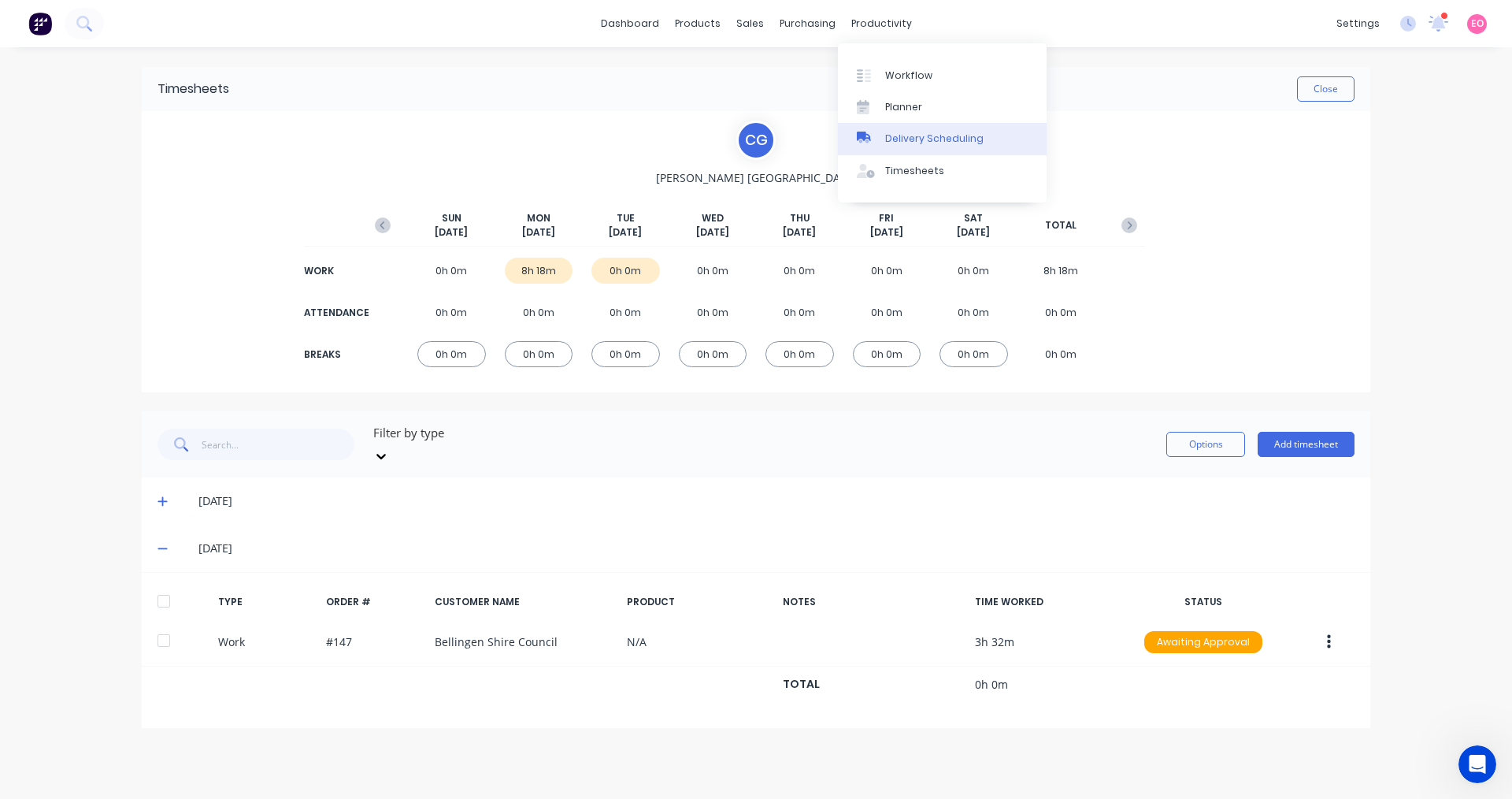
click at [909, 139] on div "Delivery Scheduling" at bounding box center [935, 138] width 98 height 14
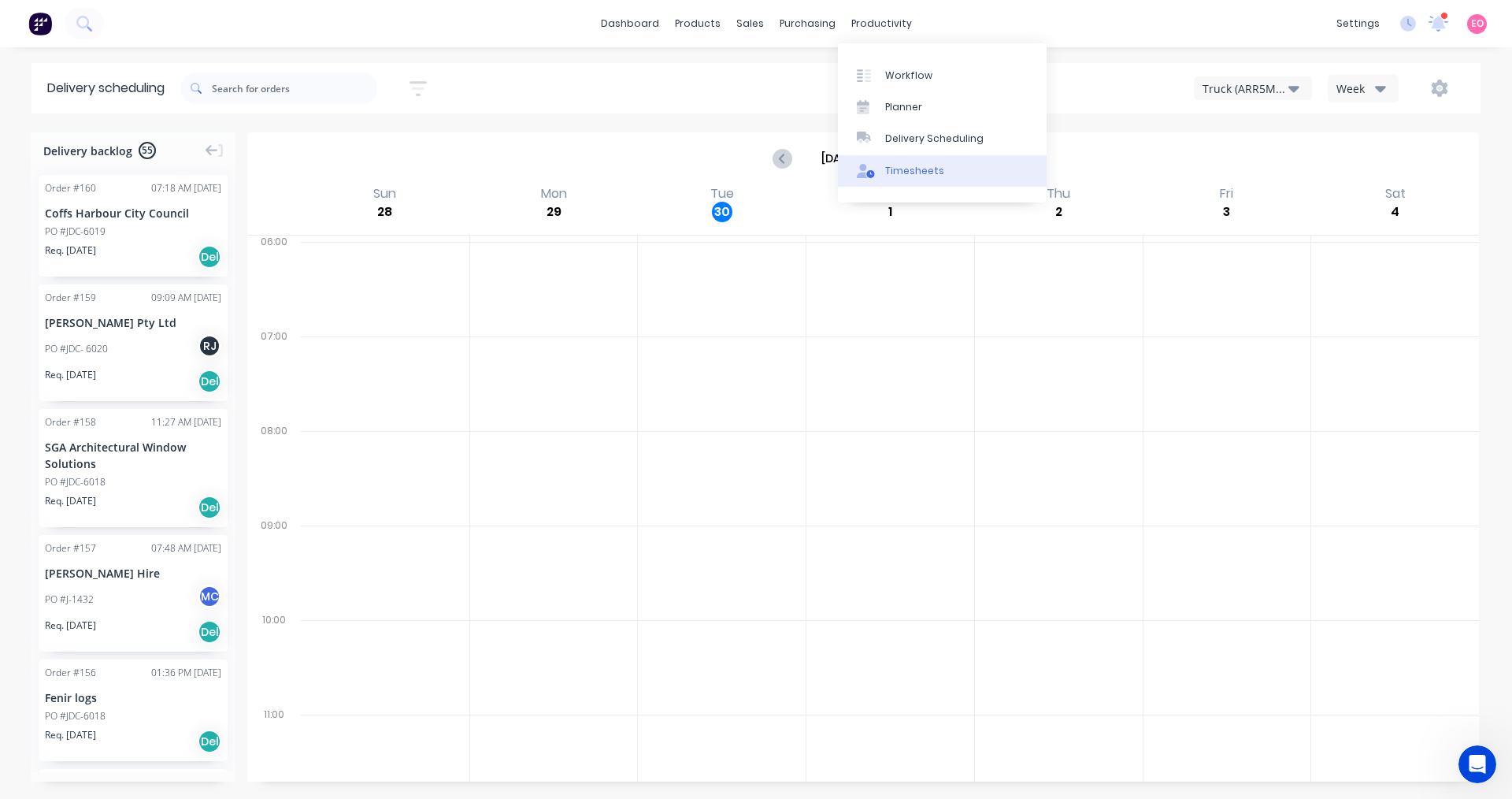
click at [888, 176] on div "Timesheets" at bounding box center [915, 170] width 59 height 14
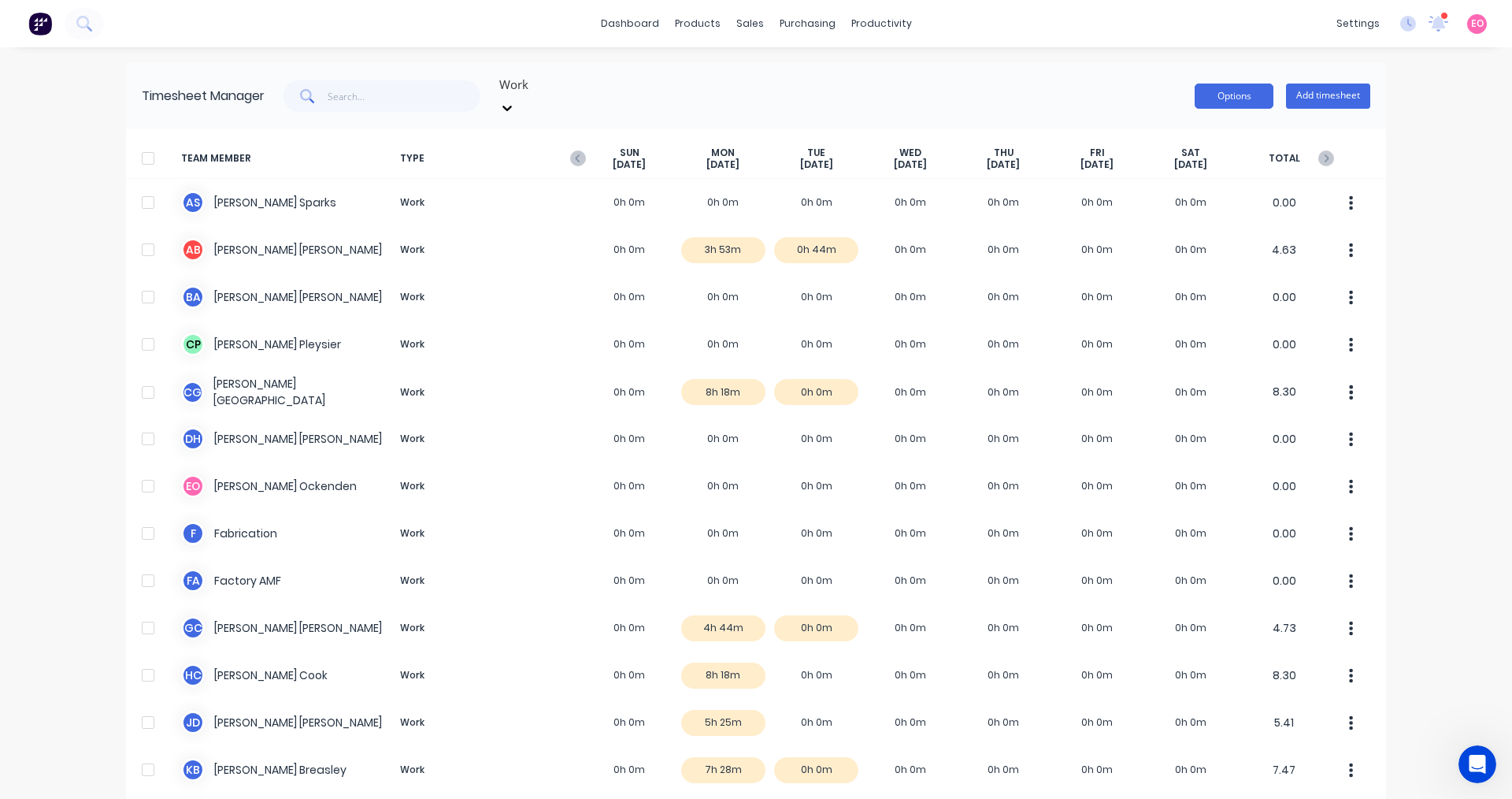
click at [1254, 84] on button "Options" at bounding box center [1233, 96] width 78 height 26
click at [786, 97] on div "Work Options Add timesheet" at bounding box center [817, 96] width 1106 height 47
click at [809, 158] on span "Sep 30th" at bounding box center [816, 164] width 33 height 12
click at [1225, 88] on button "Options" at bounding box center [1233, 96] width 78 height 26
drag, startPoint x: 1045, startPoint y: 70, endPoint x: 984, endPoint y: 71, distance: 61.0
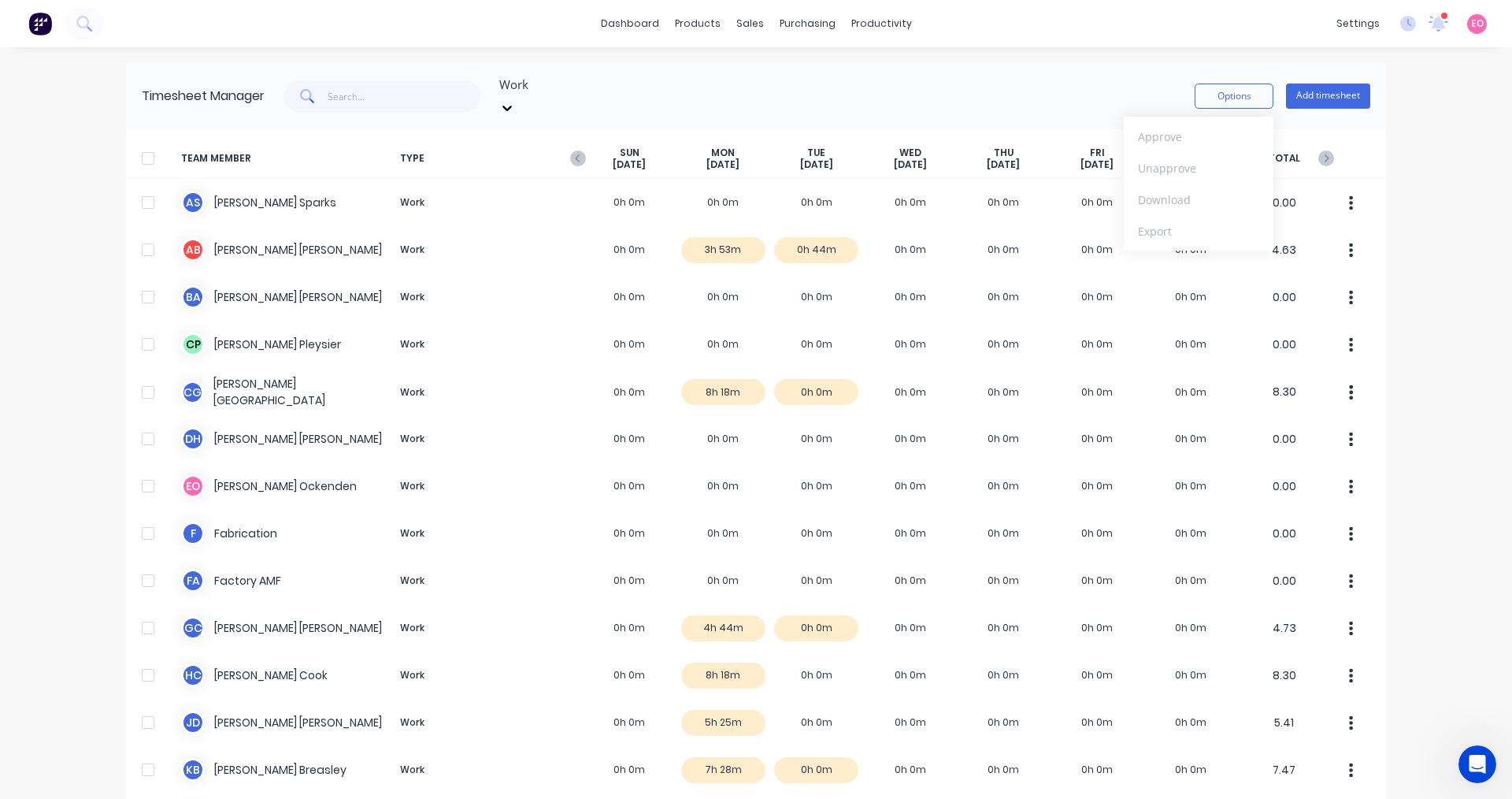
click at [1040, 70] on div "Timesheet Manager Work Options Approve Unapprove Download Export Add timesheet" at bounding box center [755, 96] width 1260 height 66
click at [782, 20] on div "purchasing" at bounding box center [808, 23] width 72 height 24
click at [900, 76] on div "Workflow" at bounding box center [903, 75] width 47 height 14
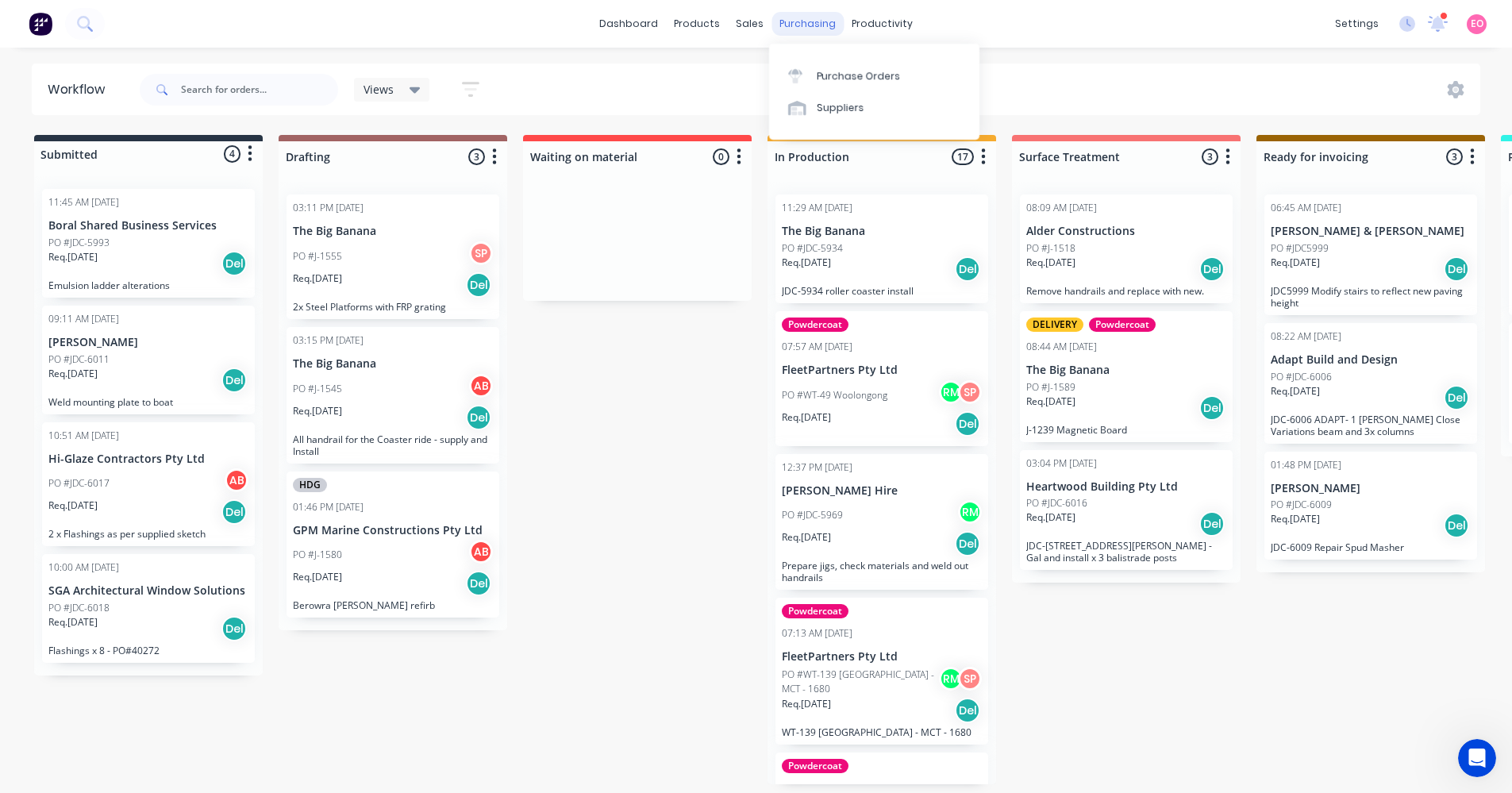
click at [822, 23] on div "purchasing" at bounding box center [808, 23] width 72 height 24
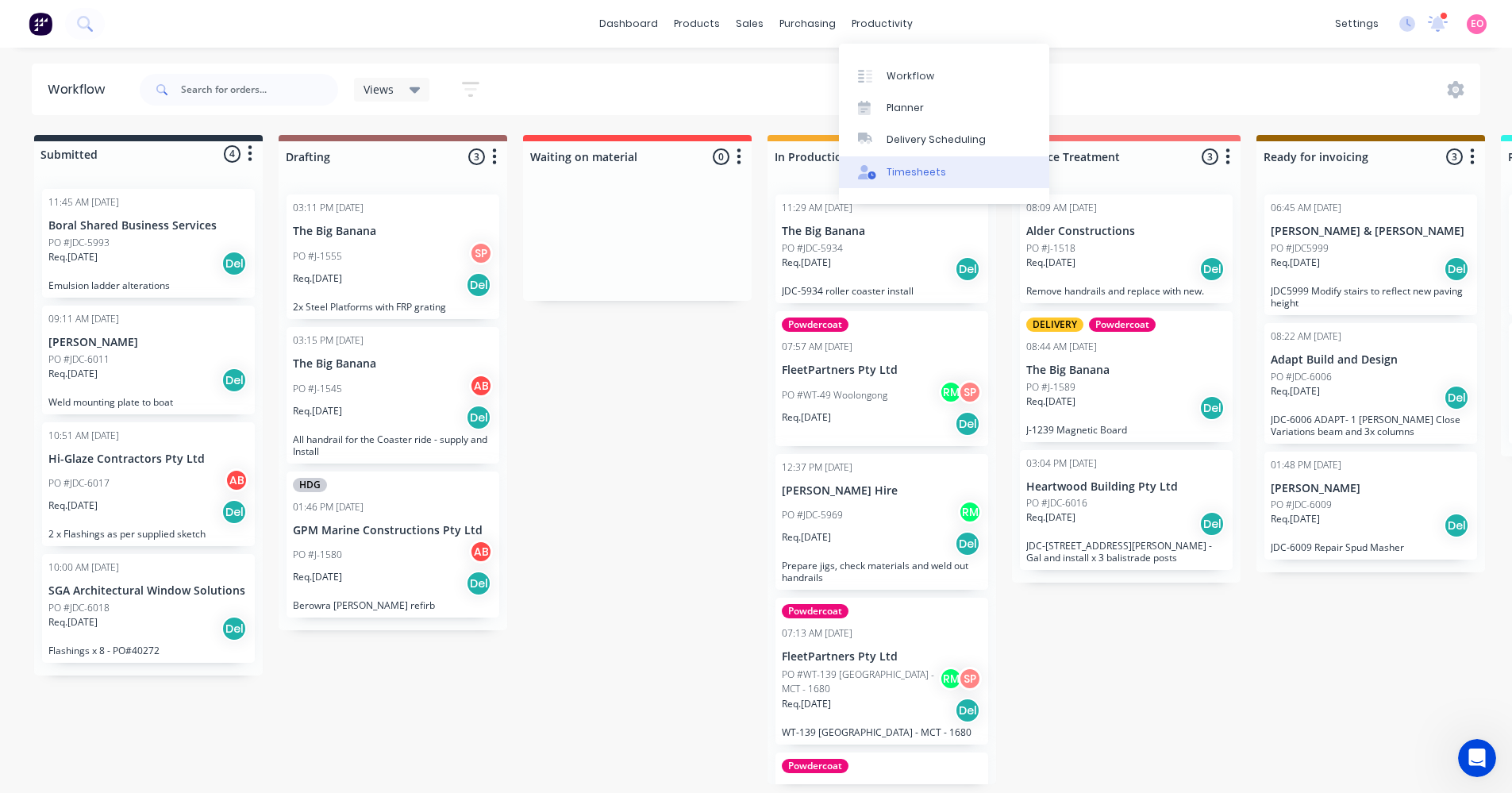
click at [907, 178] on div "Timesheets" at bounding box center [917, 172] width 59 height 14
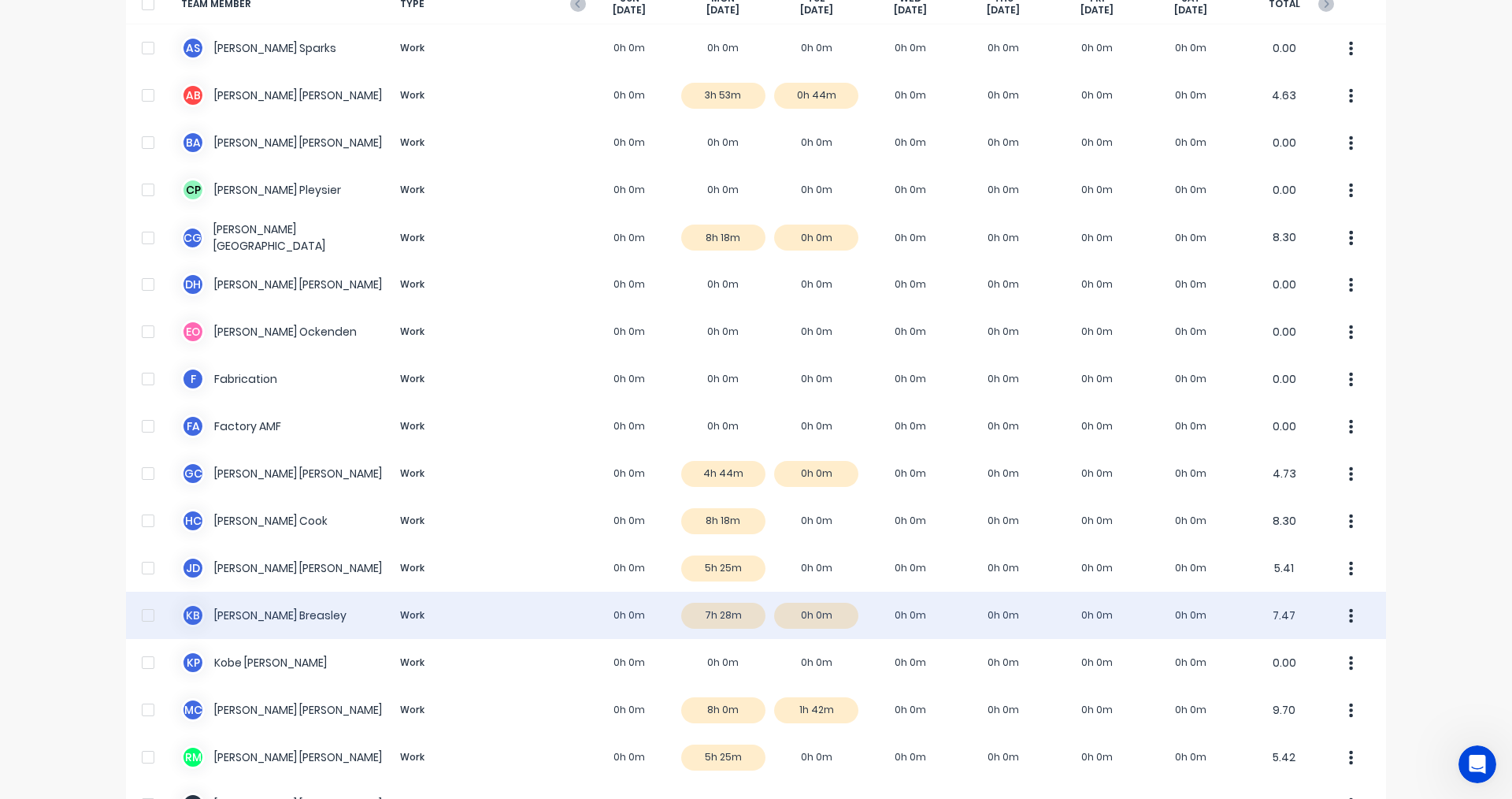
scroll to position [382, 0]
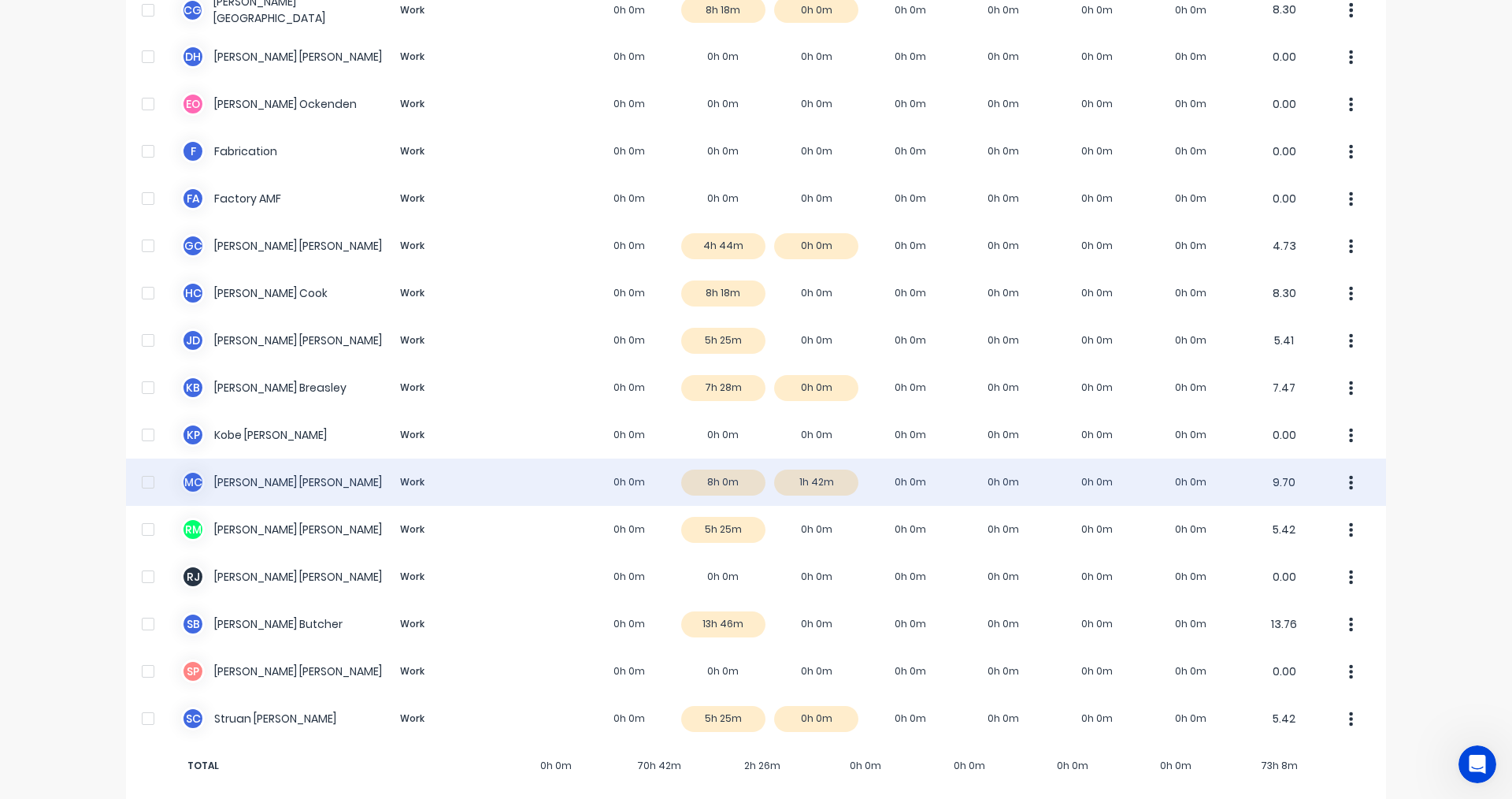
click at [838, 470] on div "M C Michael Casey Work 0h 0m 8h 0m 1h 42m 0h 0m 0h 0m 0h 0m 0h 0m 9.70" at bounding box center [755, 482] width 1260 height 47
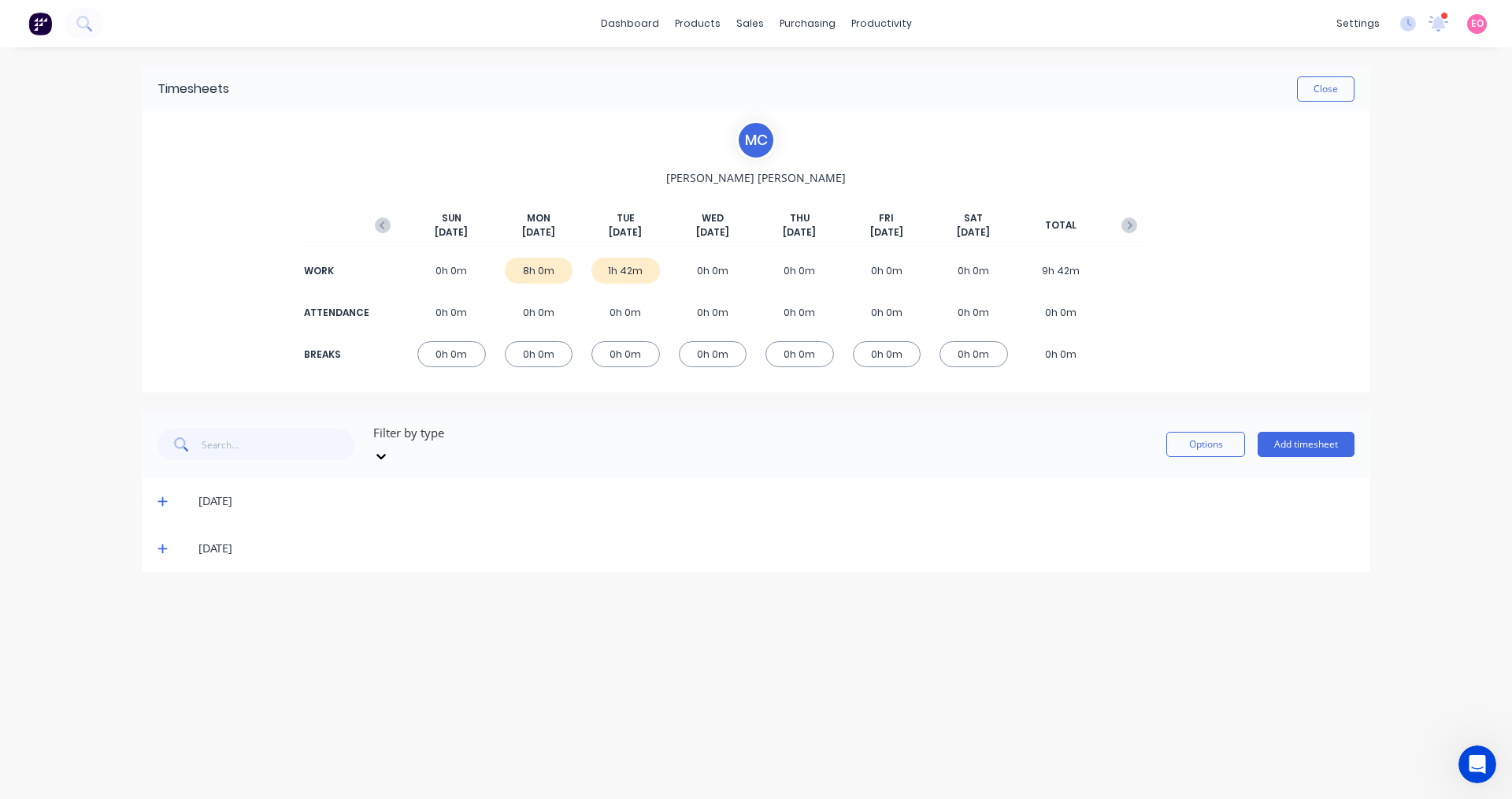
click at [162, 543] on icon at bounding box center [163, 548] width 10 height 11
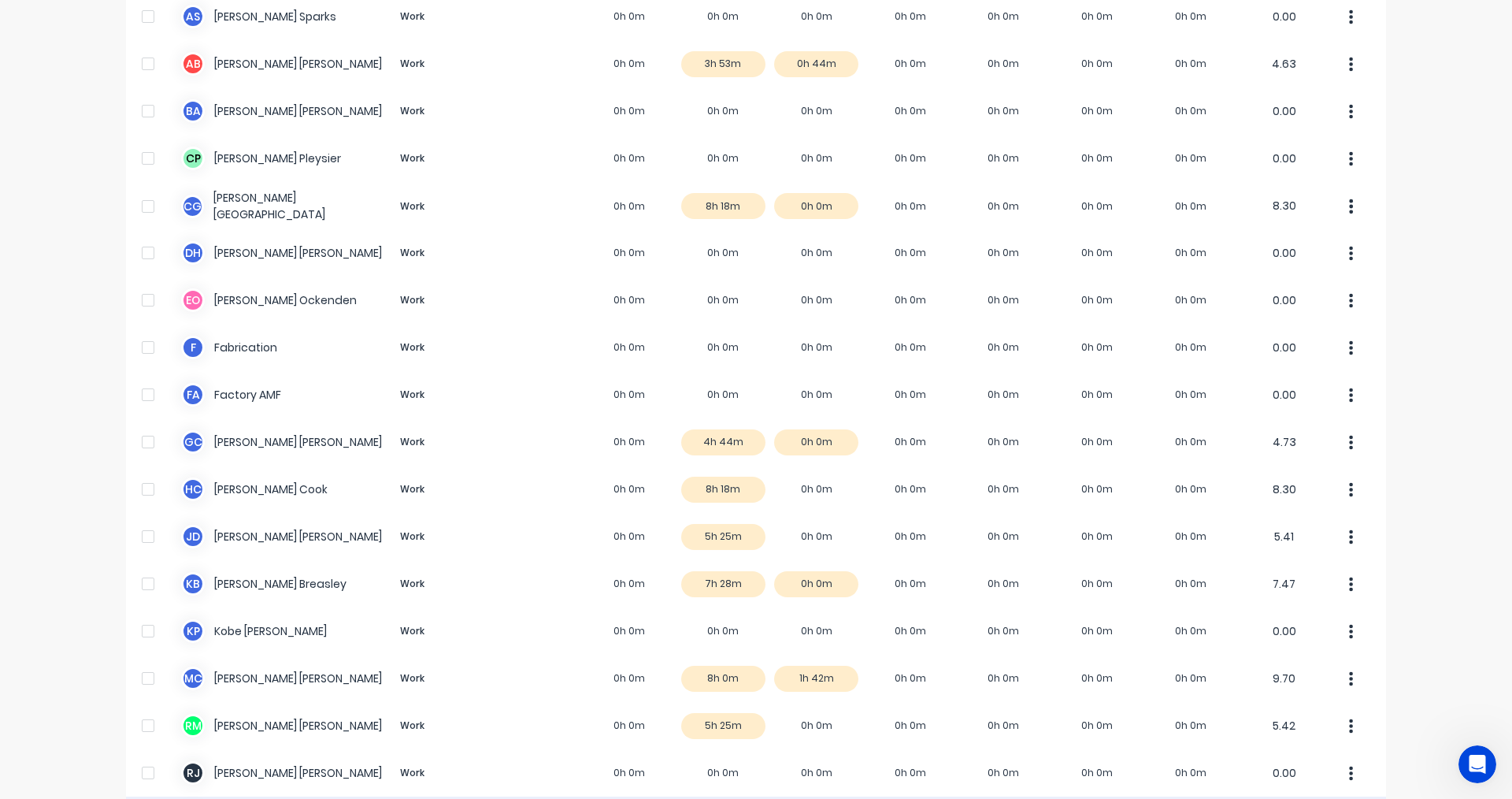
scroll to position [382, 0]
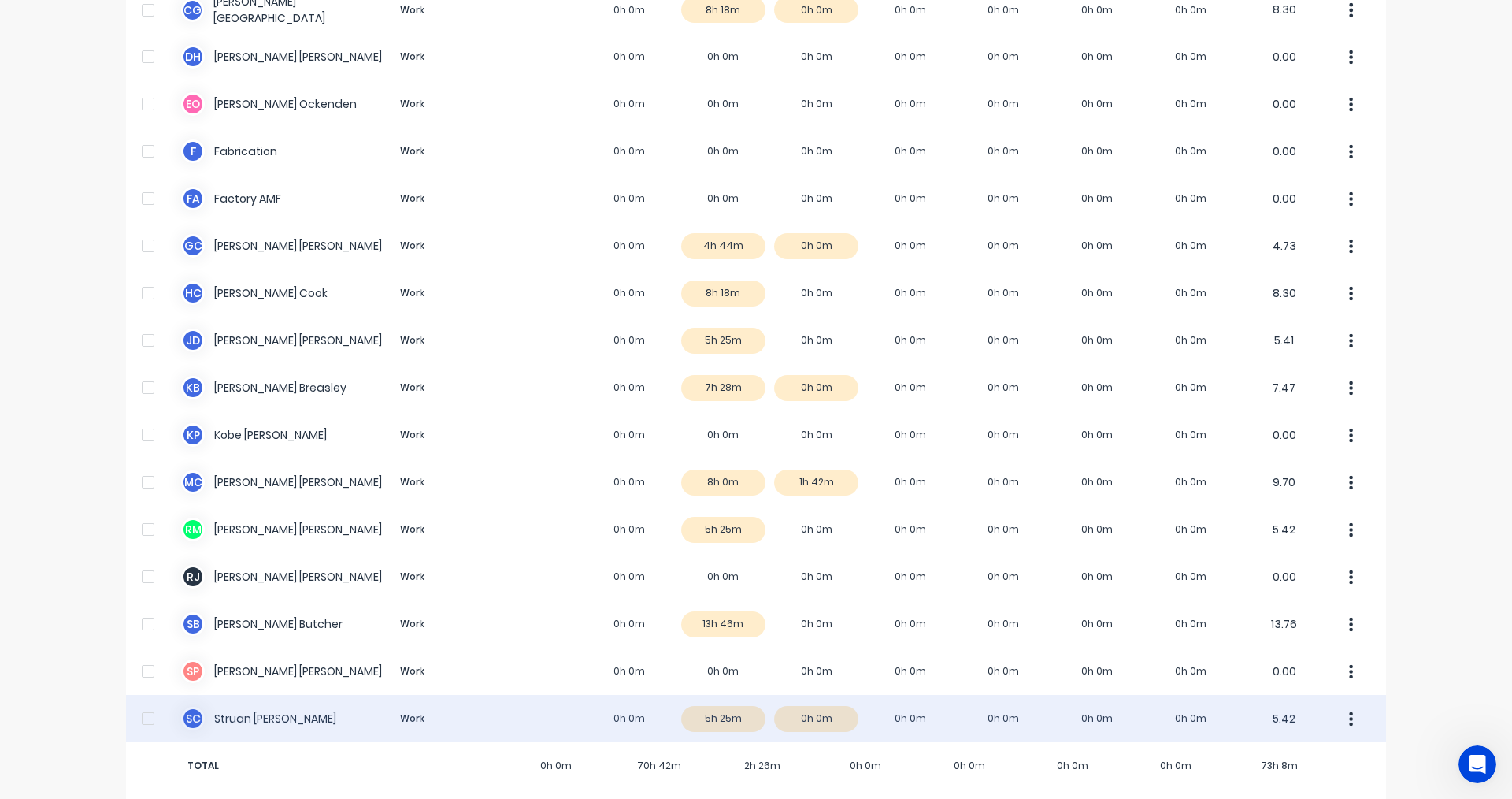
click at [834, 703] on div "S C Struan Campbell Work 0h 0m 5h 25m 0h 0m 0h 0m 0h 0m 0h 0m 0h 0m 5.42" at bounding box center [755, 719] width 1260 height 47
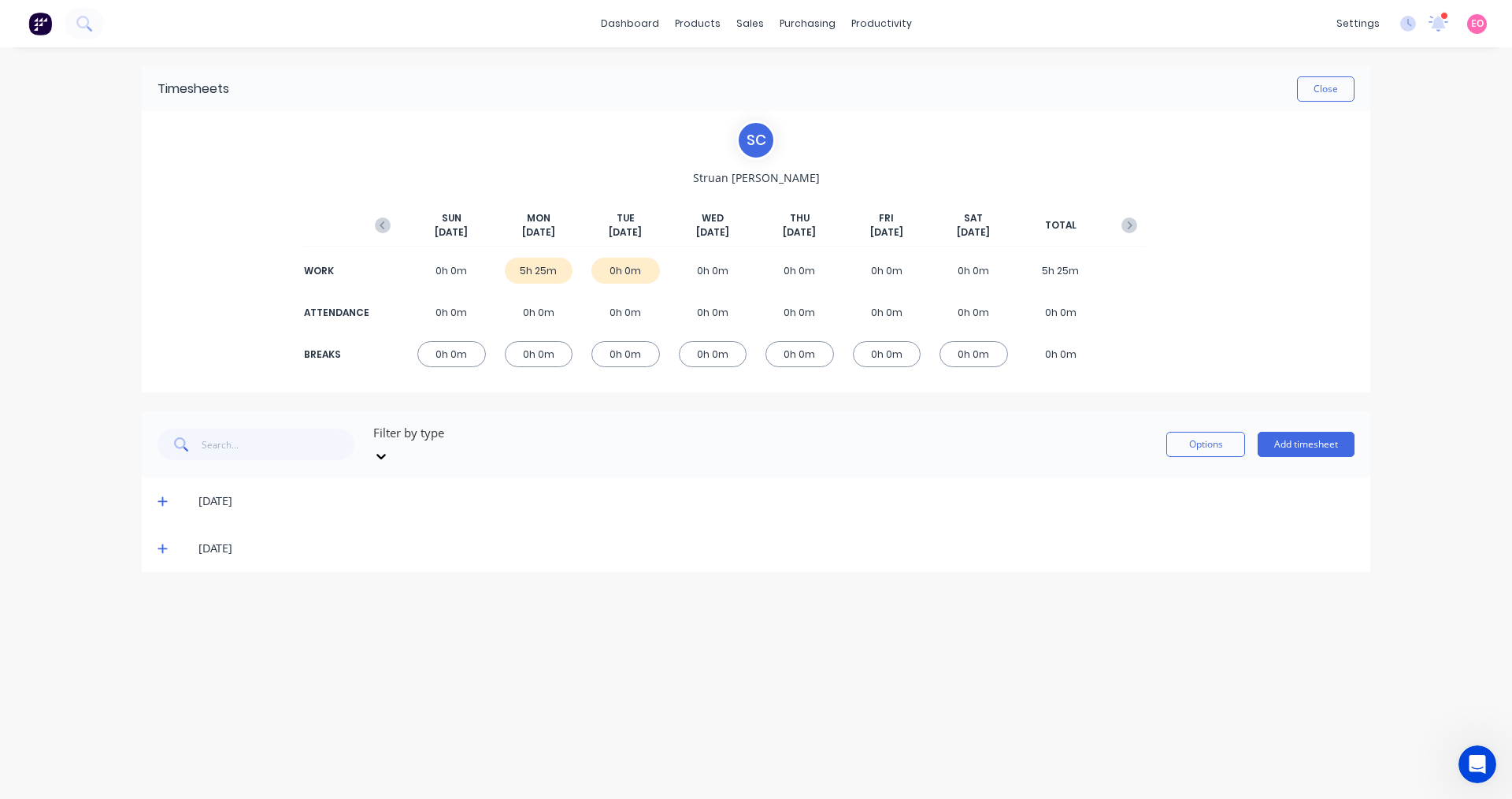
click at [165, 543] on icon at bounding box center [163, 548] width 10 height 11
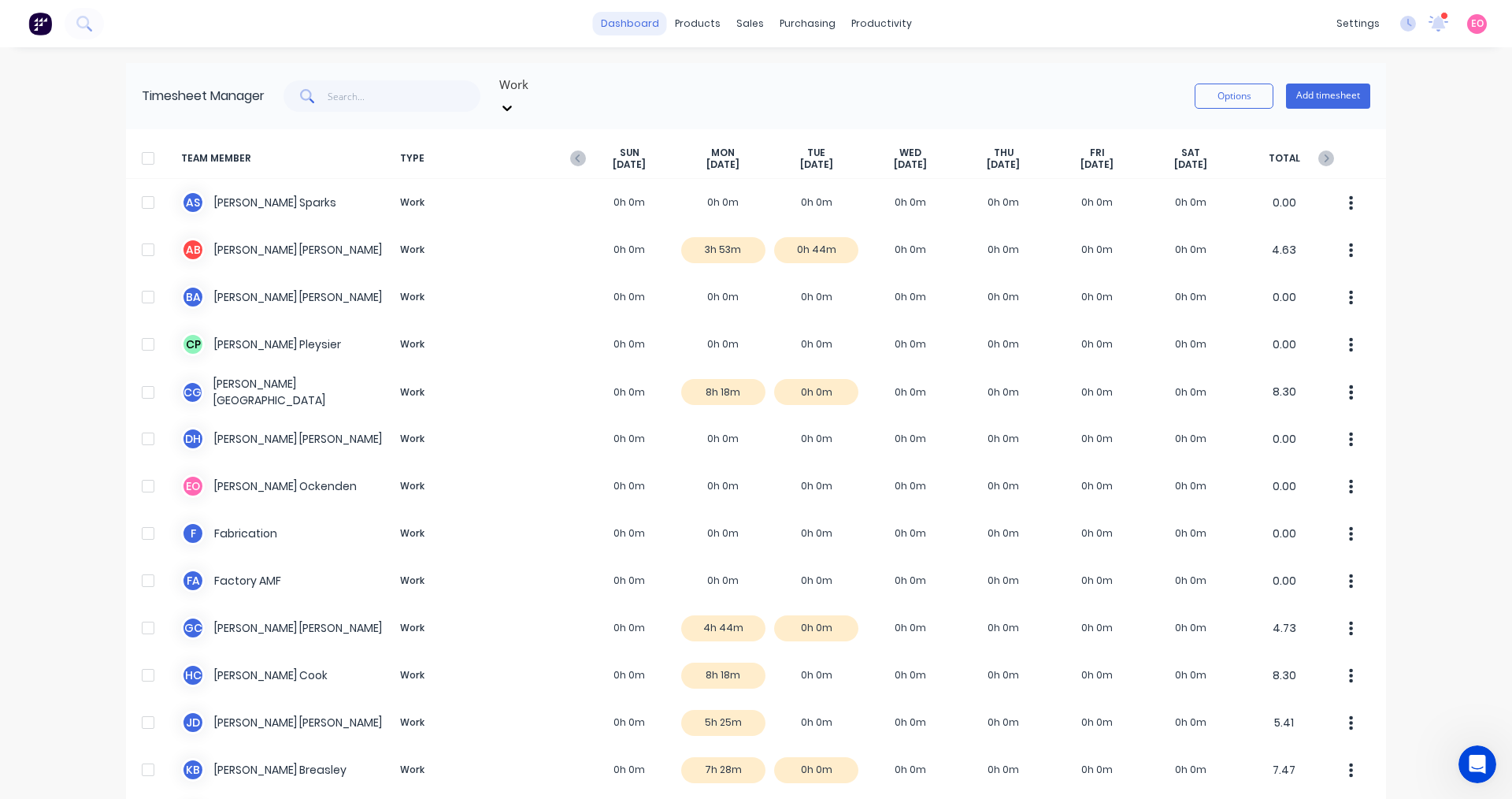
click at [642, 21] on link "dashboard" at bounding box center [629, 23] width 74 height 24
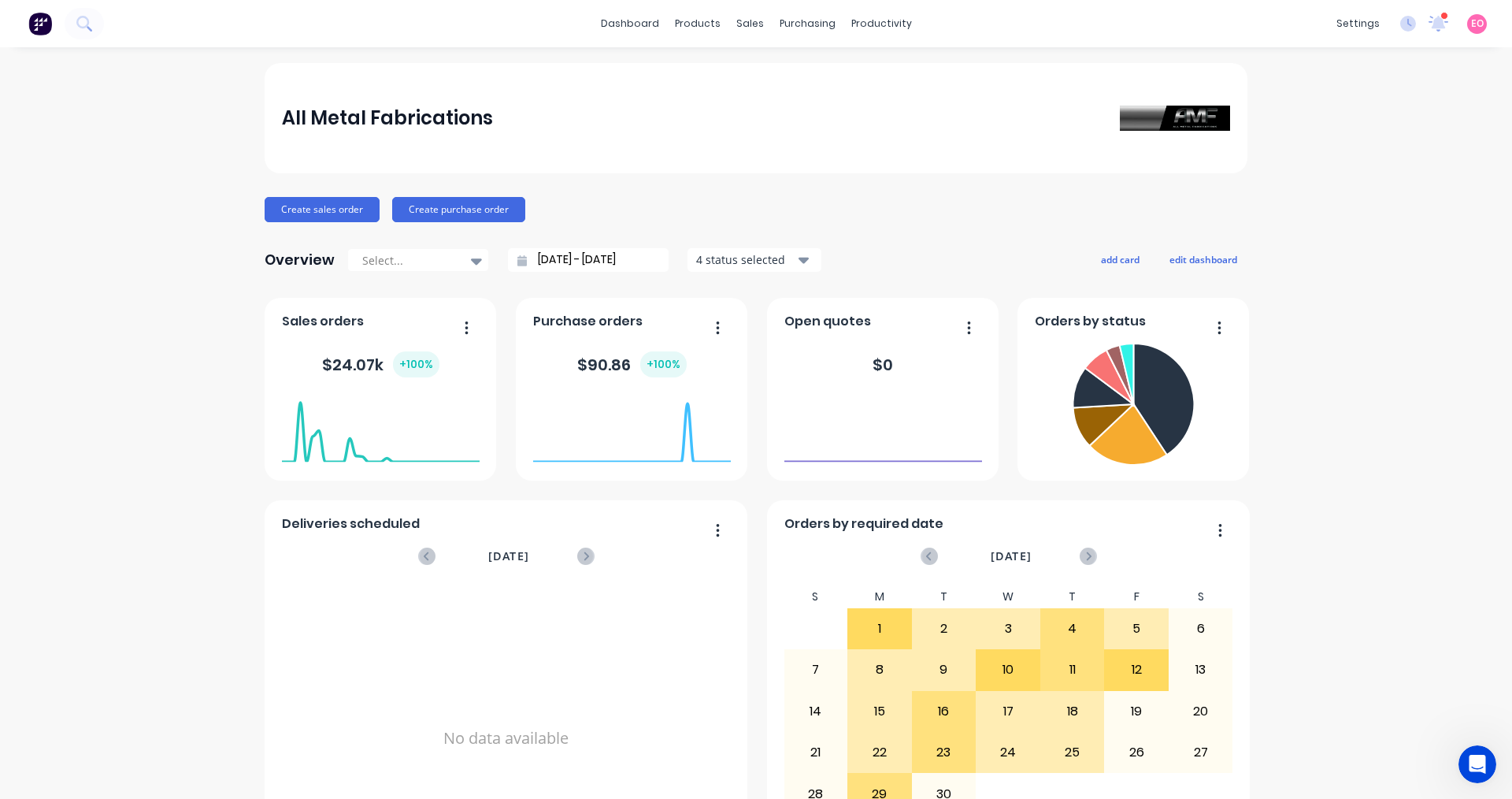
click at [108, 592] on div "All Metal Fabrications Create sales order Create purchase order Overview Select…" at bounding box center [756, 778] width 1512 height 1430
click at [1432, 26] on icon at bounding box center [1438, 22] width 14 height 12
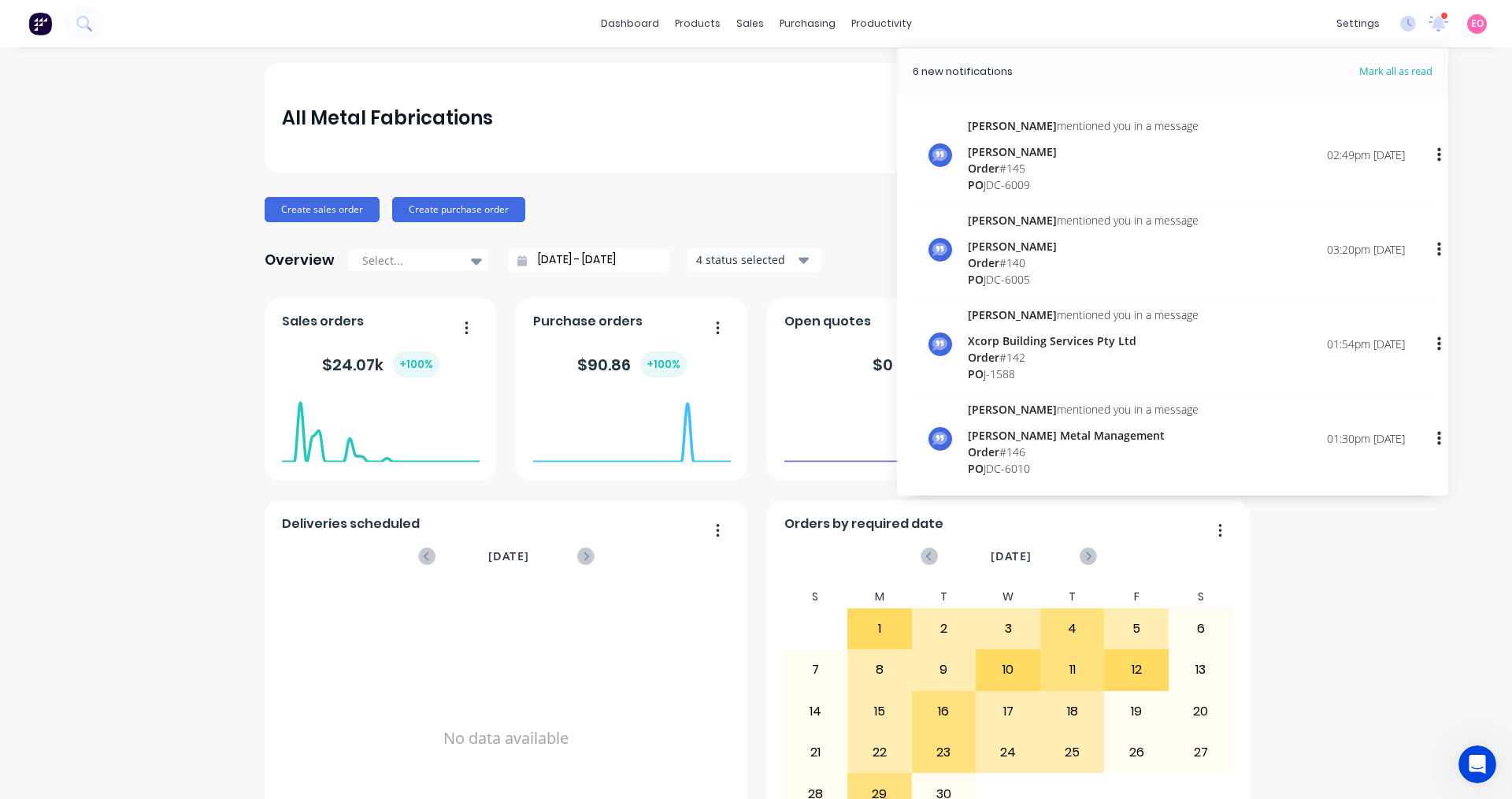
click at [1027, 165] on div "Order # 145" at bounding box center [1083, 167] width 231 height 16
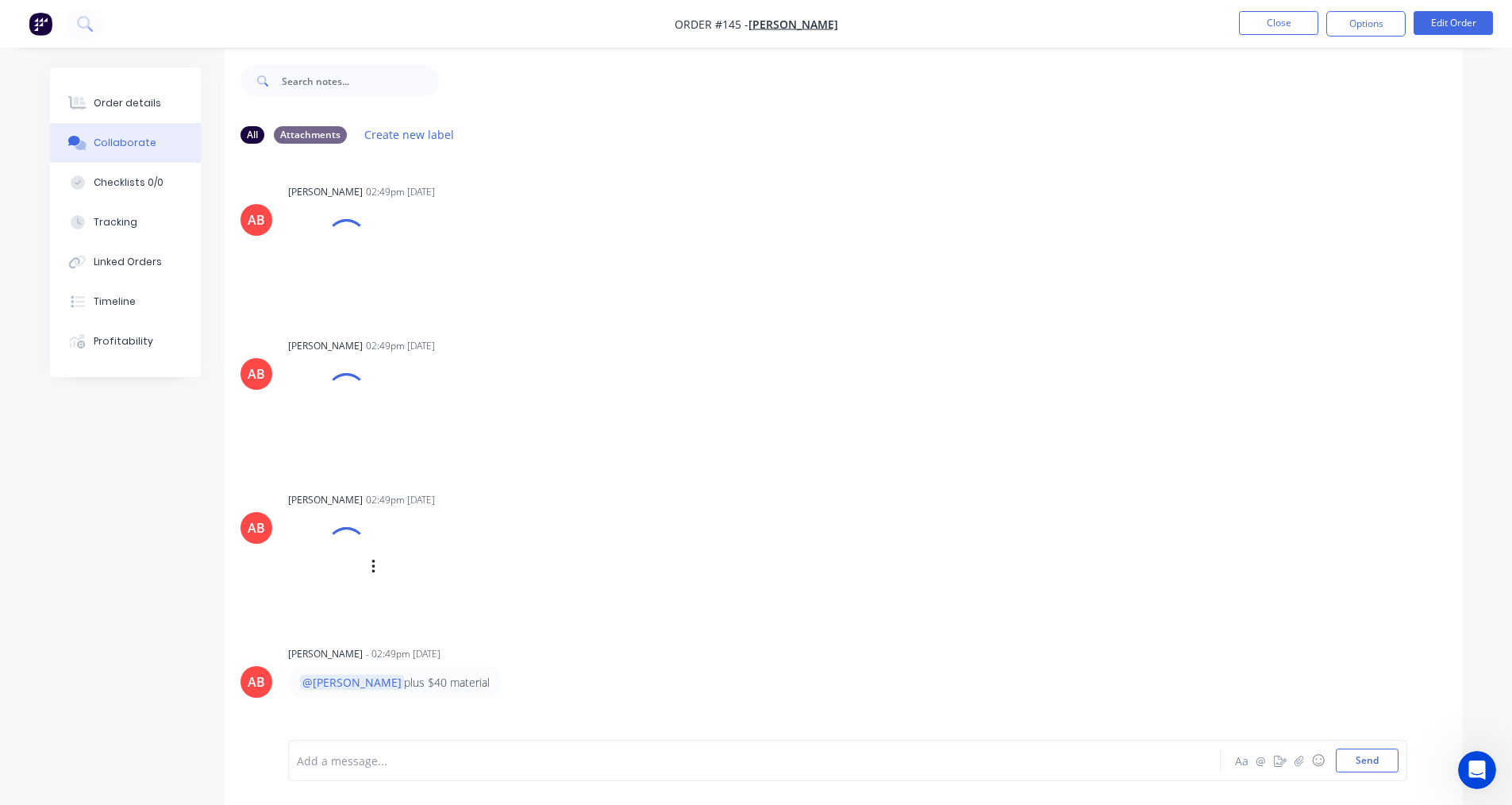
scroll to position [24, 0]
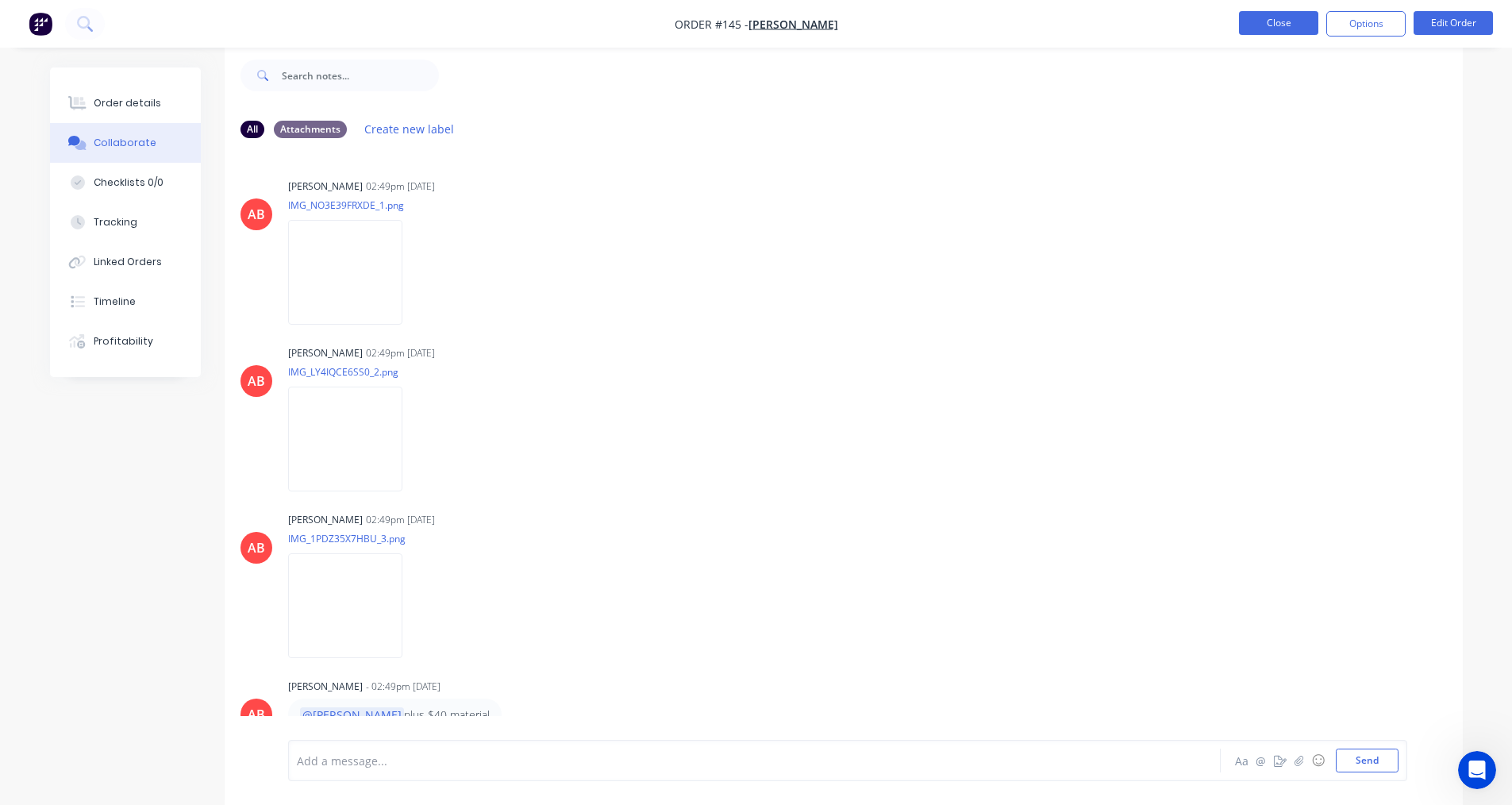
click at [1283, 21] on button "Close" at bounding box center [1279, 23] width 79 height 24
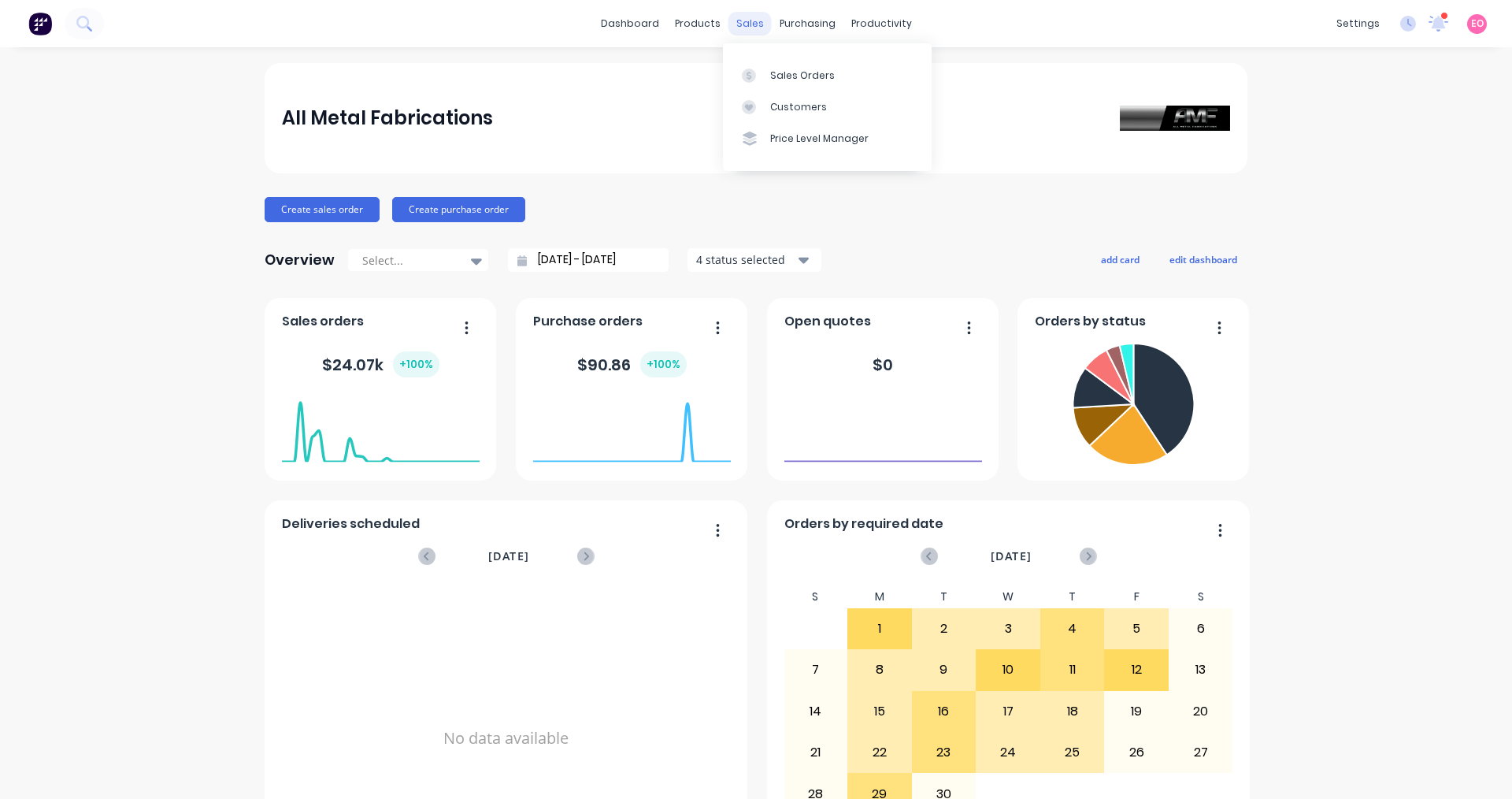
click at [753, 22] on div "sales" at bounding box center [750, 23] width 43 height 24
click at [788, 80] on div "Sales Orders" at bounding box center [802, 75] width 64 height 14
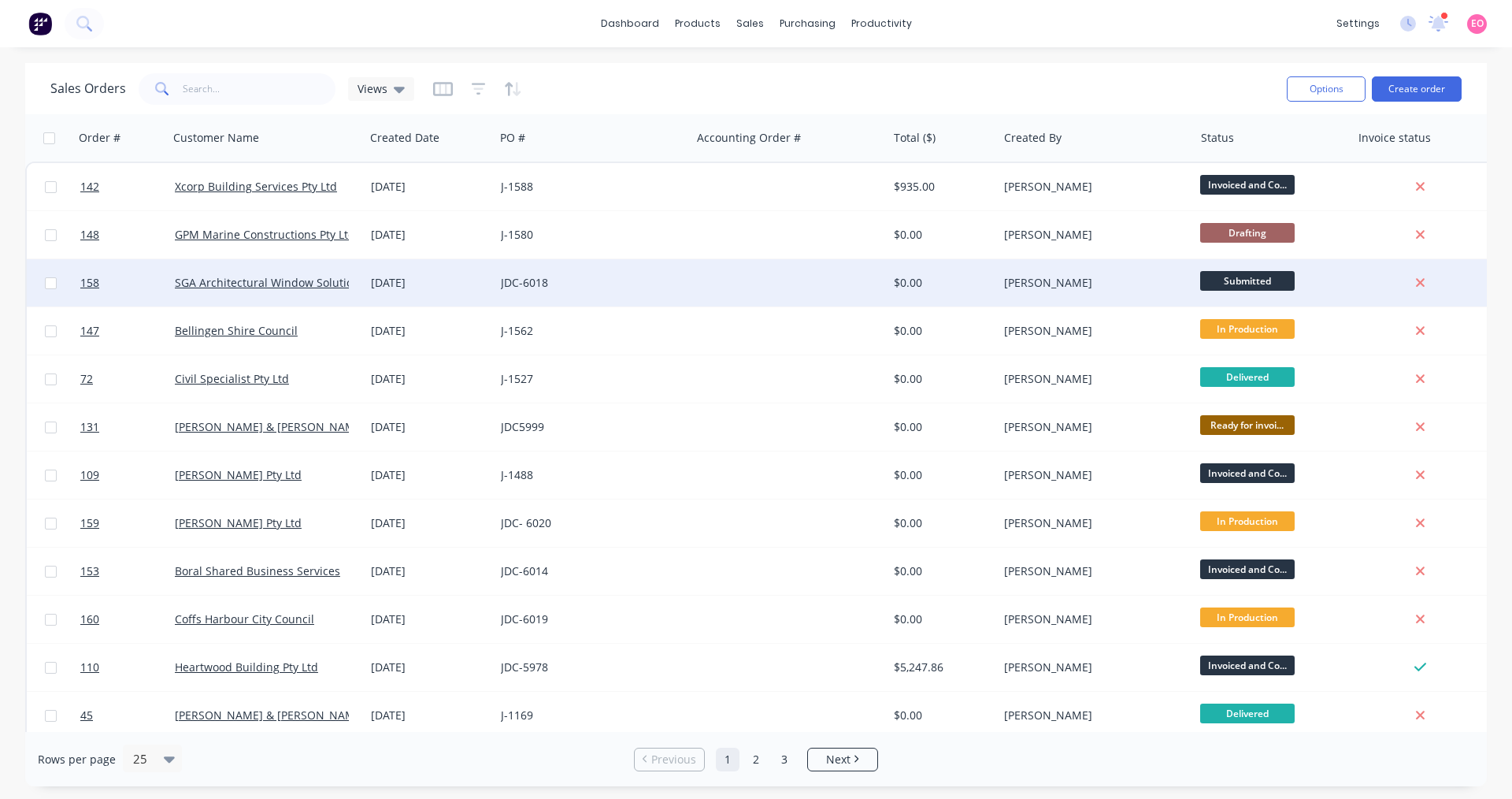
scroll to position [315, 0]
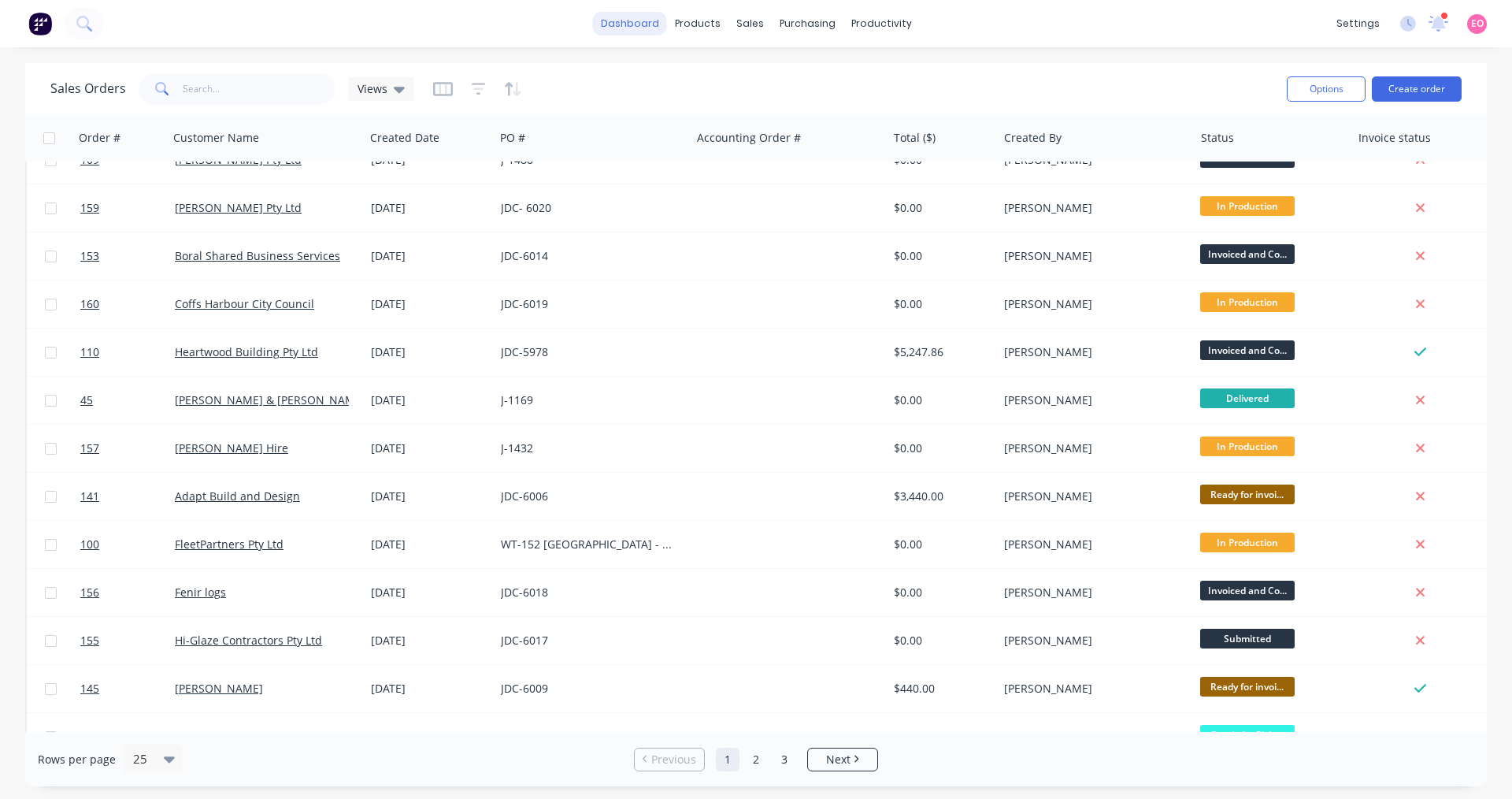
click at [623, 23] on link "dashboard" at bounding box center [629, 23] width 74 height 24
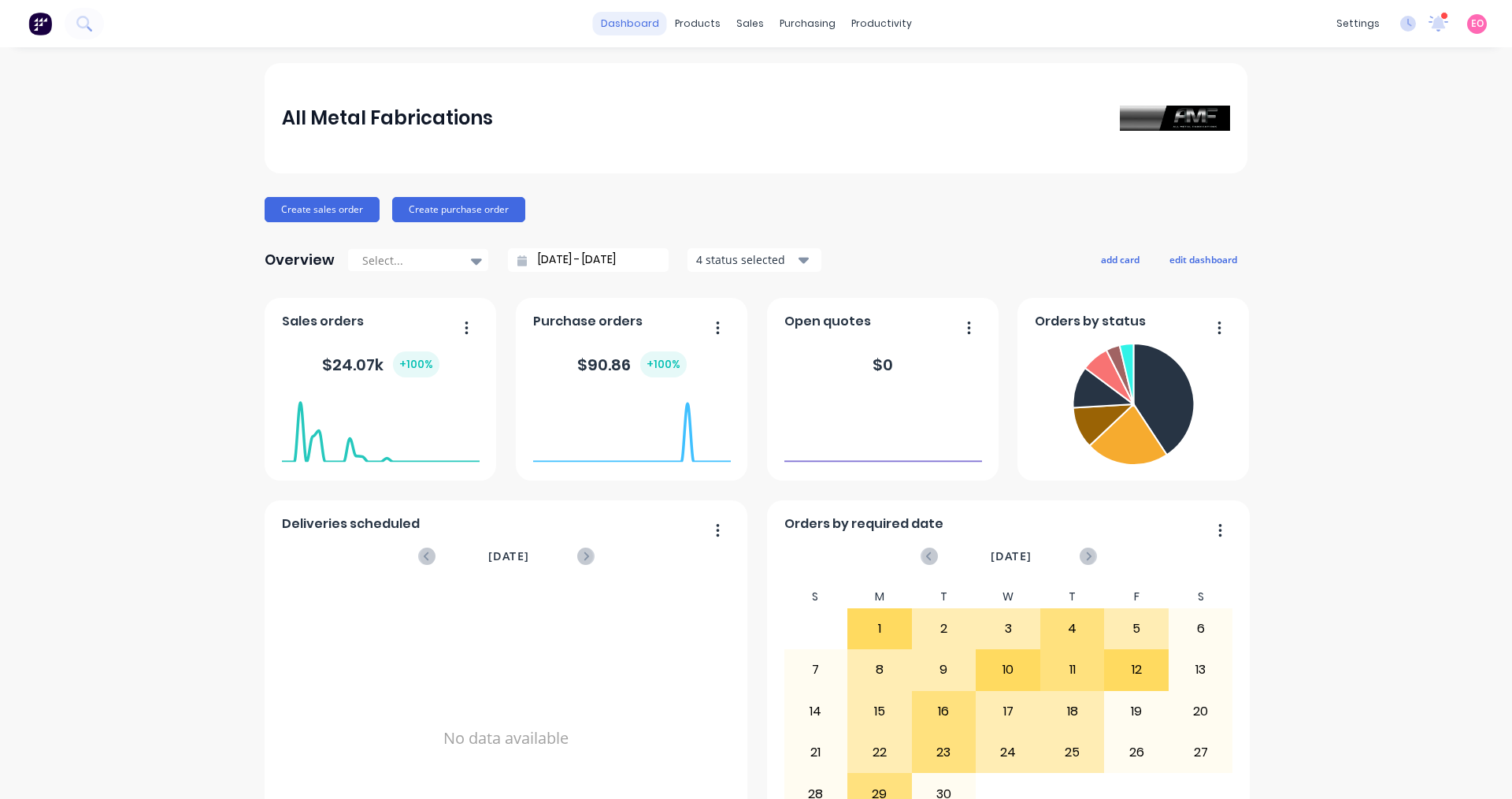
click at [640, 21] on link "dashboard" at bounding box center [629, 23] width 74 height 24
click at [777, 78] on div "Sales Orders" at bounding box center [802, 75] width 64 height 14
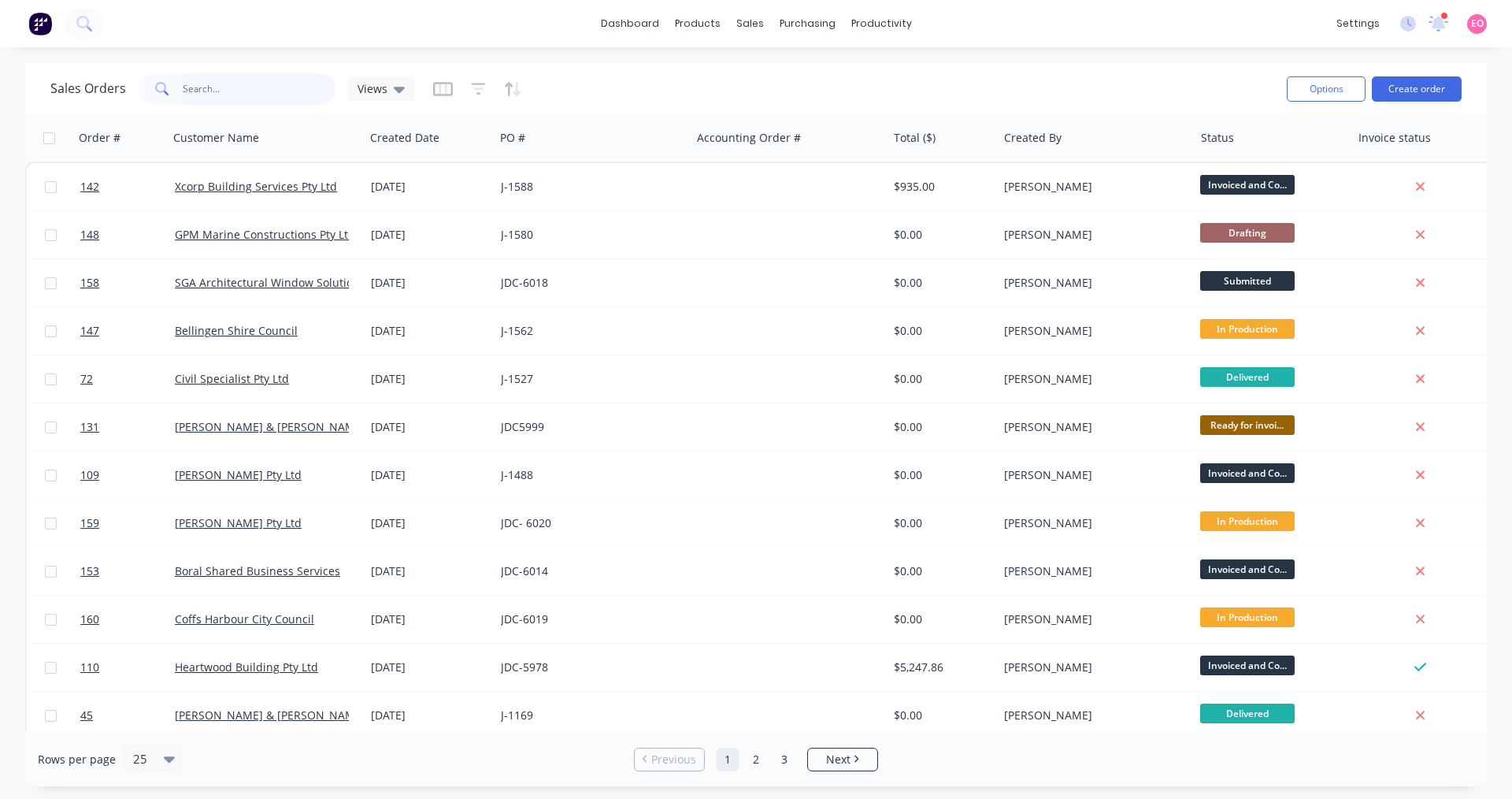
click at [266, 91] on input "text" at bounding box center [259, 88] width 153 height 31
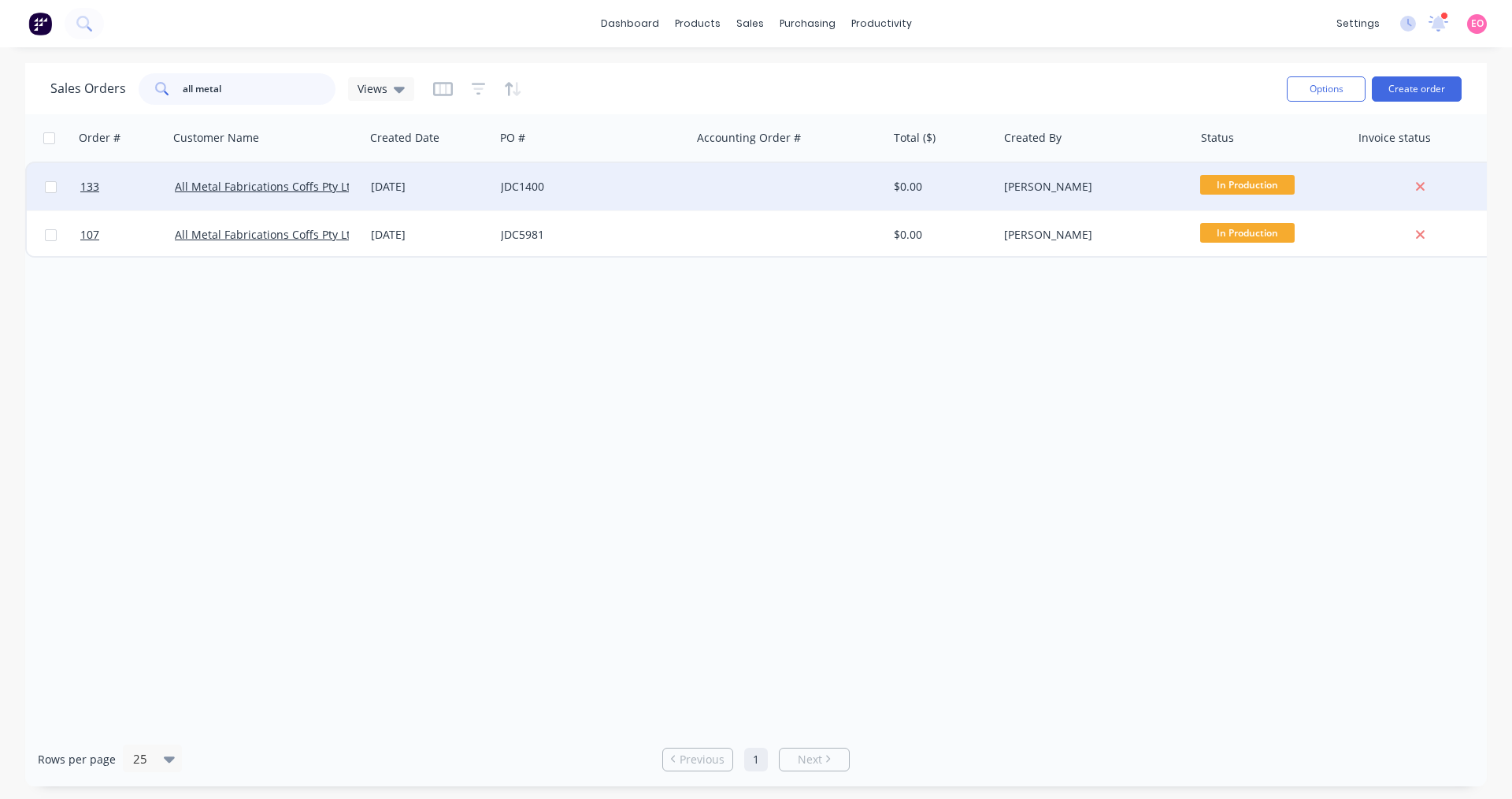
type input "all metal"
click at [626, 189] on div "JDC1400" at bounding box center [588, 186] width 175 height 16
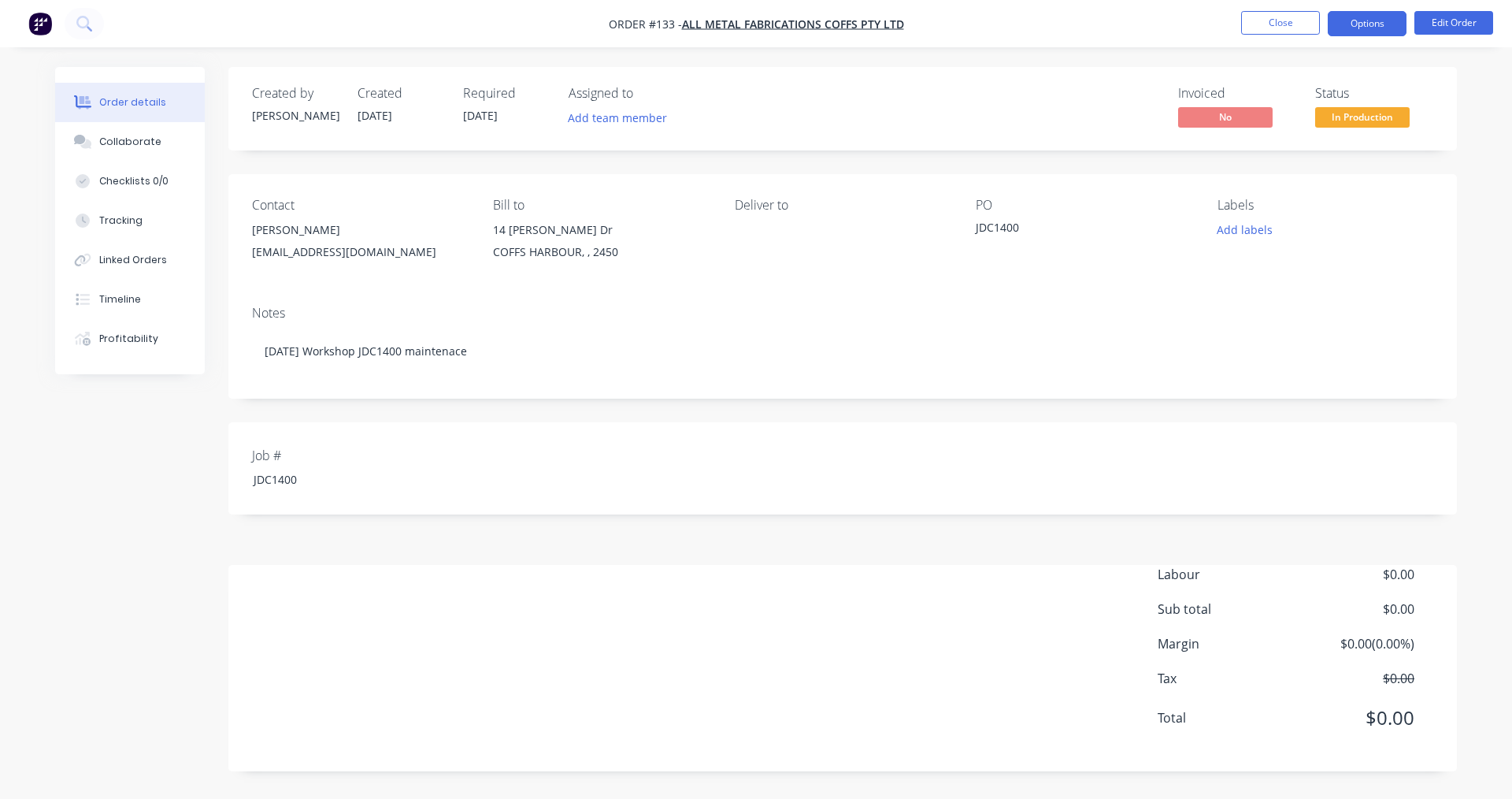
click at [1360, 21] on button "Options" at bounding box center [1366, 24] width 78 height 26
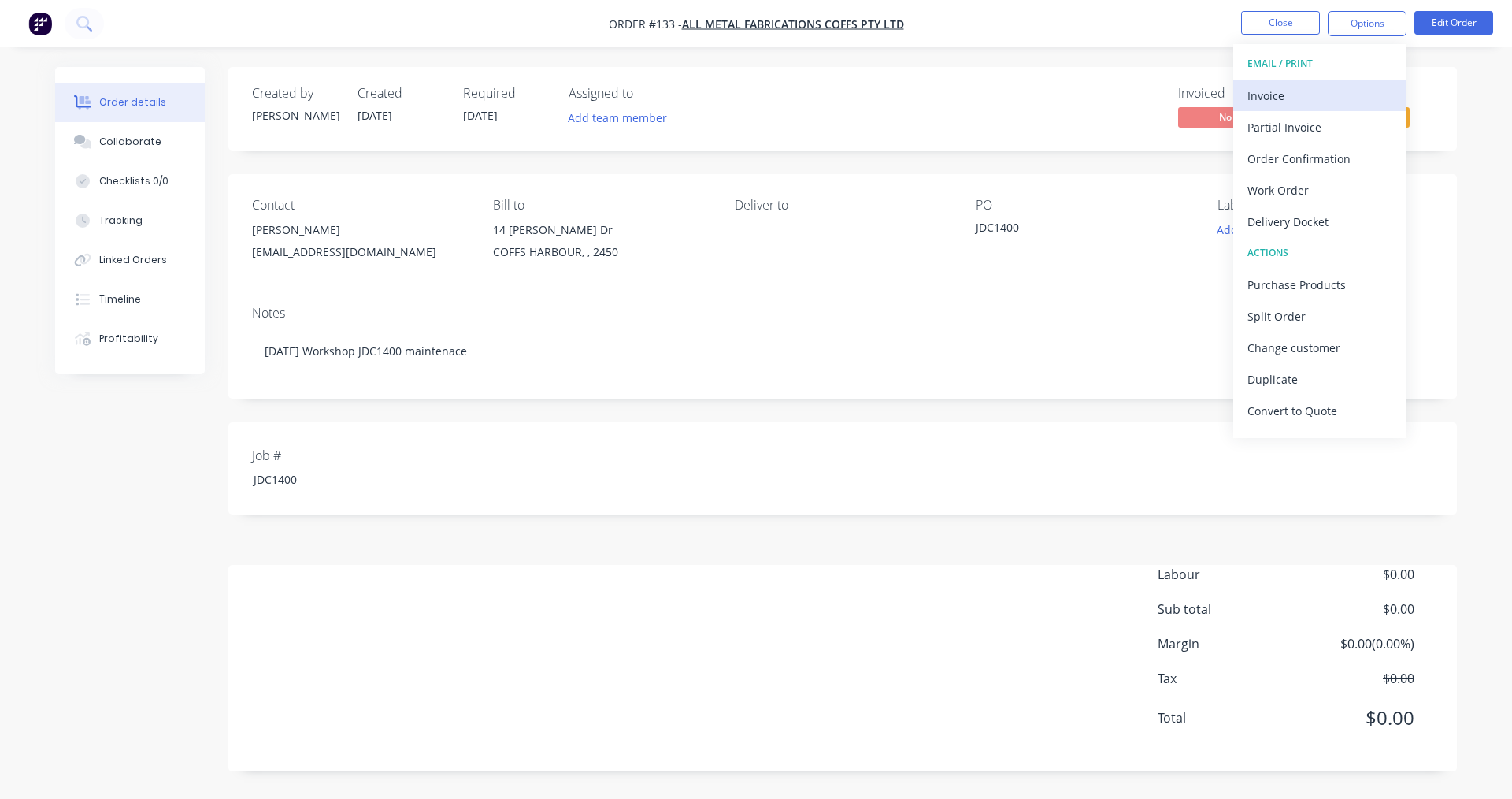
click at [1301, 101] on div "Invoice" at bounding box center [1319, 96] width 145 height 23
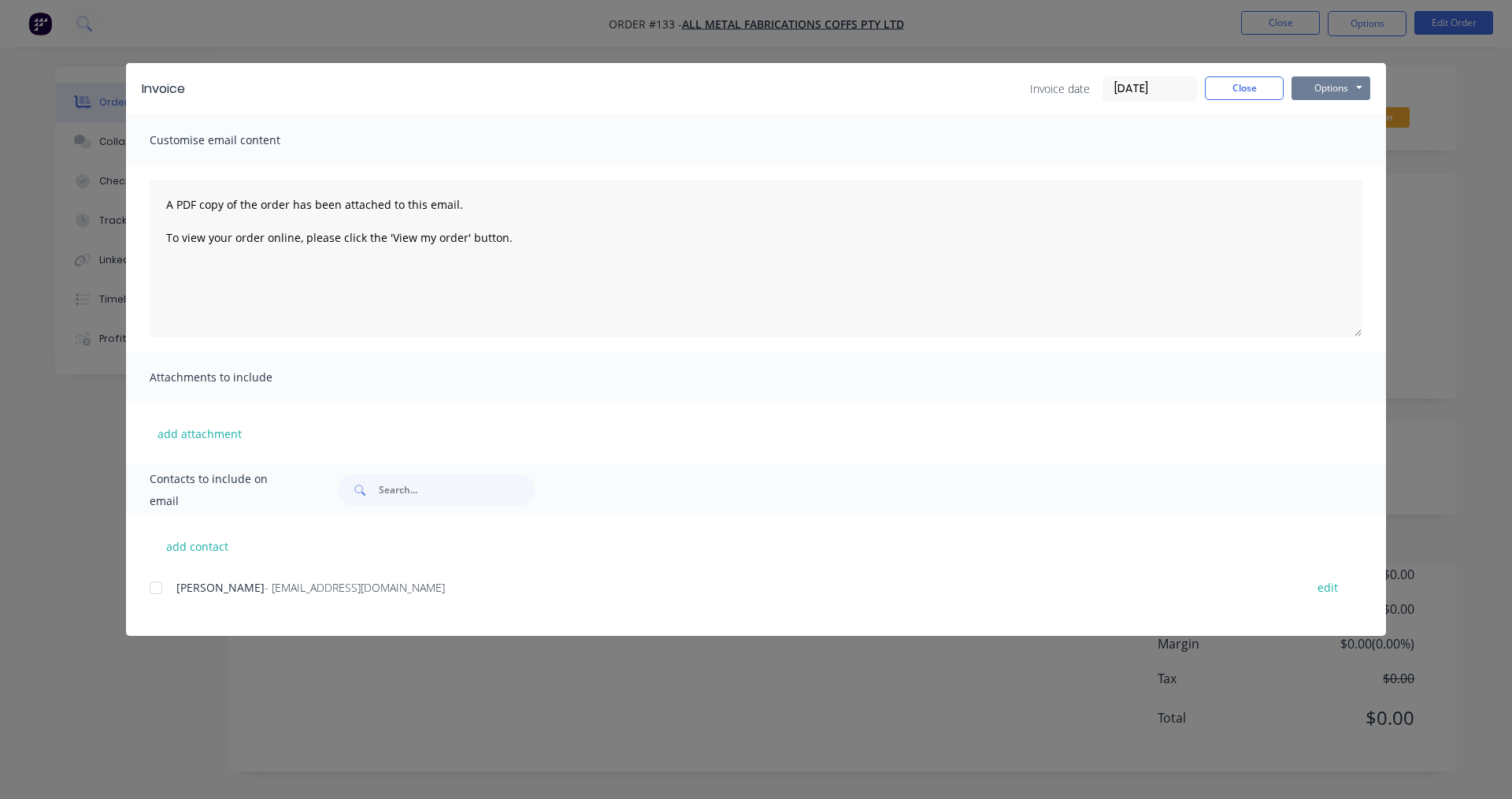
click at [1344, 91] on button "Options" at bounding box center [1331, 88] width 78 height 24
click at [1267, 90] on button "Close" at bounding box center [1244, 88] width 78 height 24
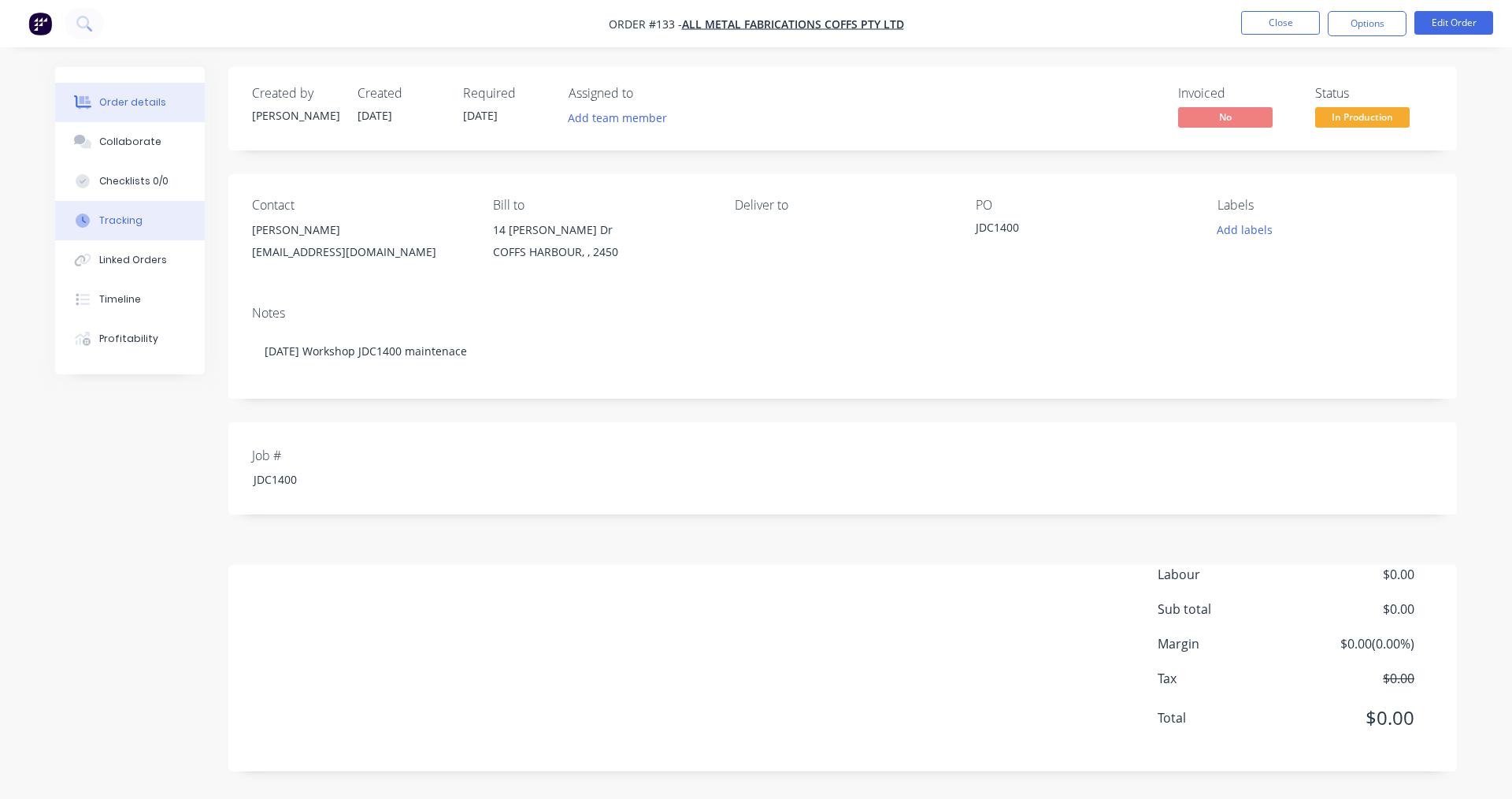
click at [128, 218] on div "Tracking" at bounding box center [121, 220] width 43 height 14
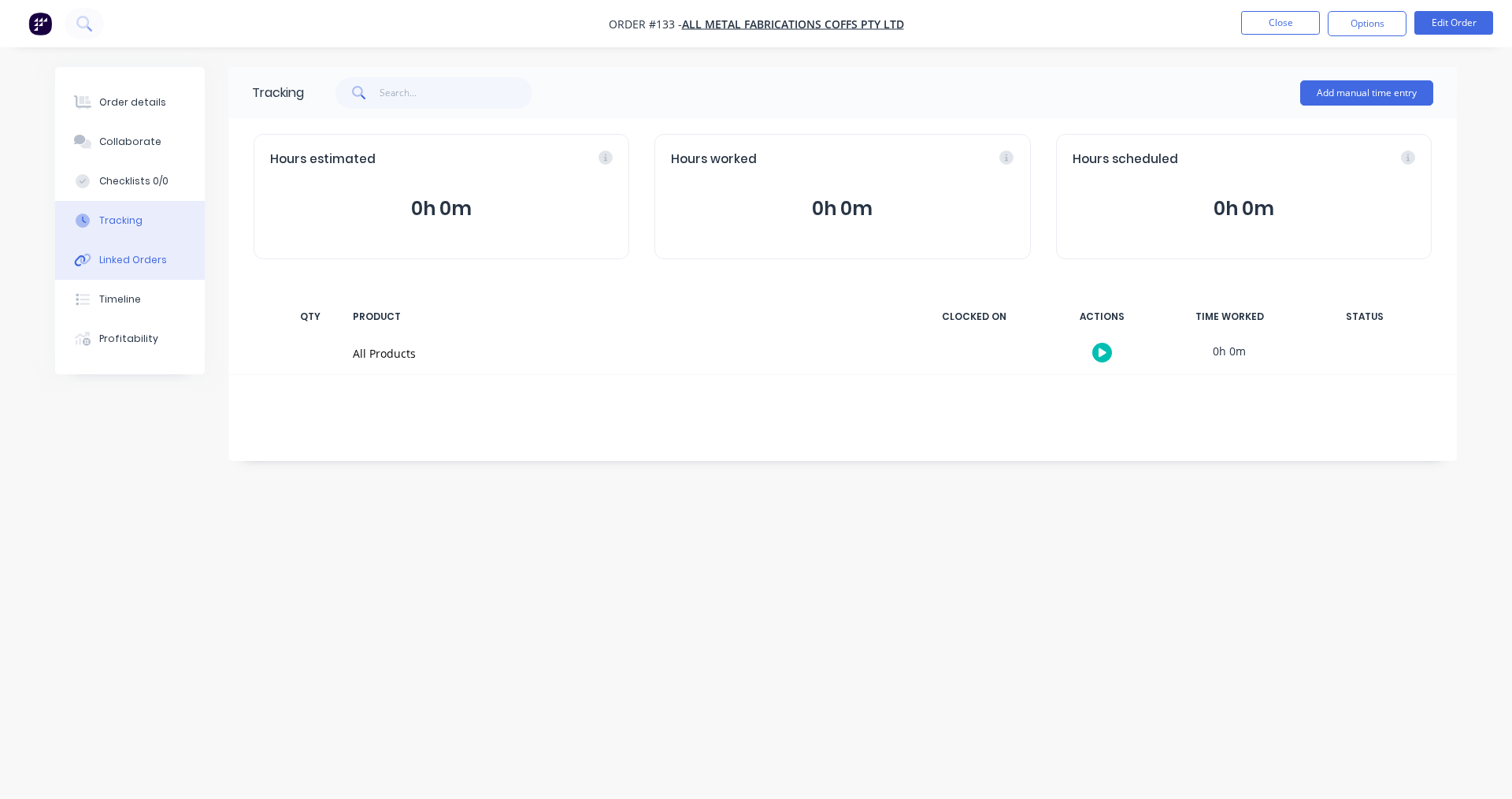
click at [132, 258] on div "Linked Orders" at bounding box center [133, 259] width 68 height 14
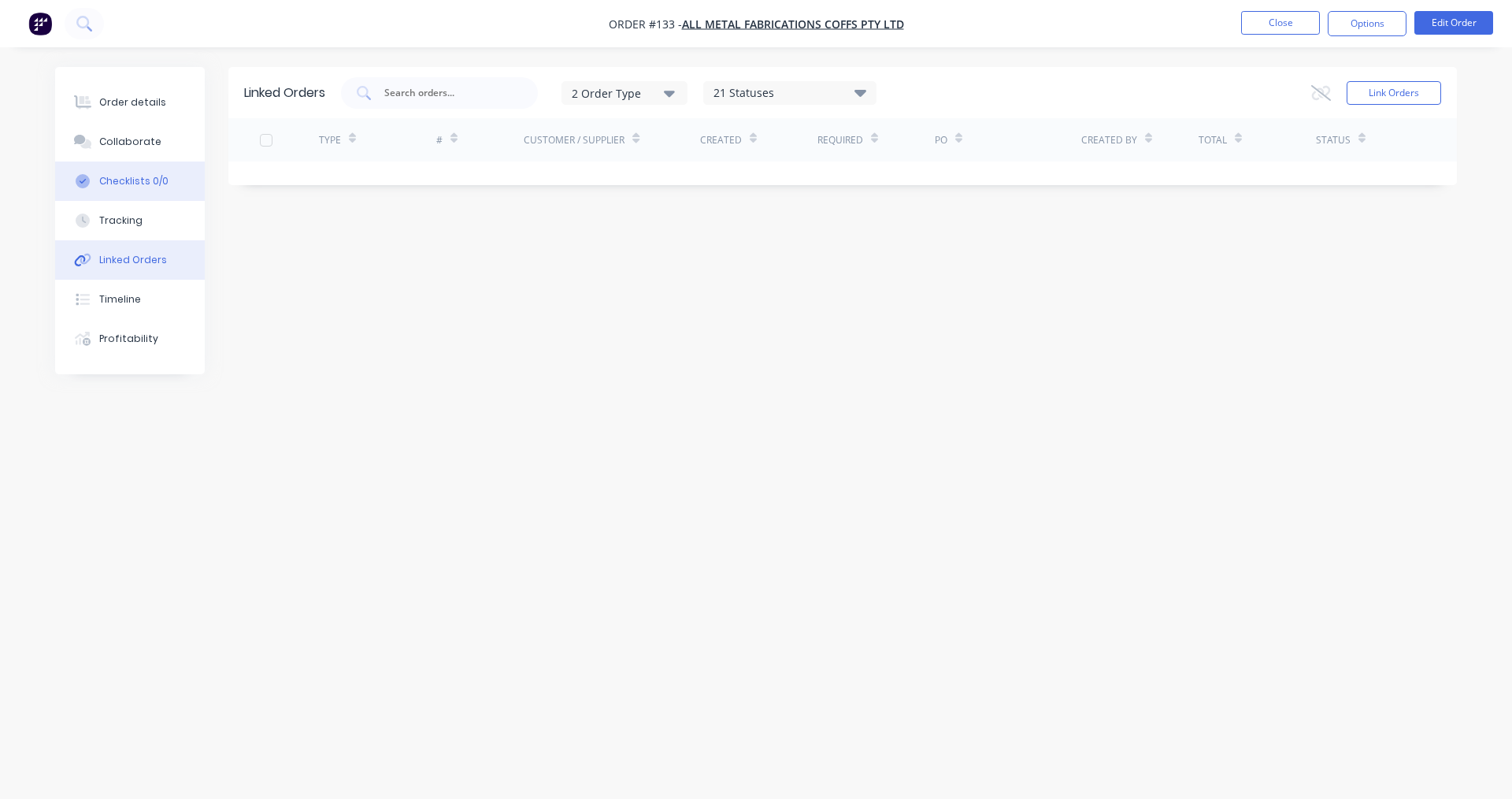
click at [139, 183] on div "Checklists 0/0" at bounding box center [133, 181] width 69 height 14
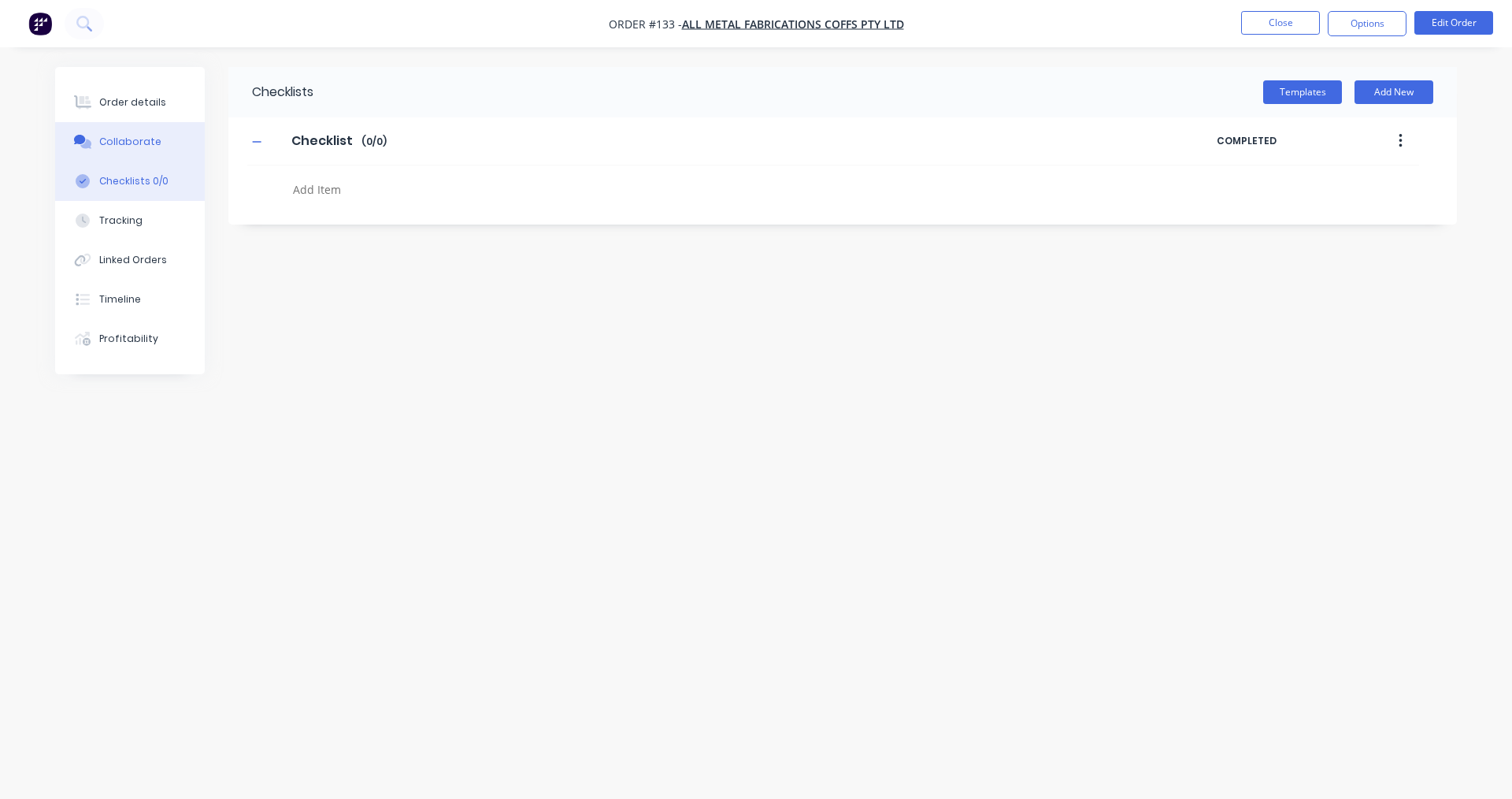
click at [158, 132] on button "Collaborate" at bounding box center [129, 142] width 149 height 40
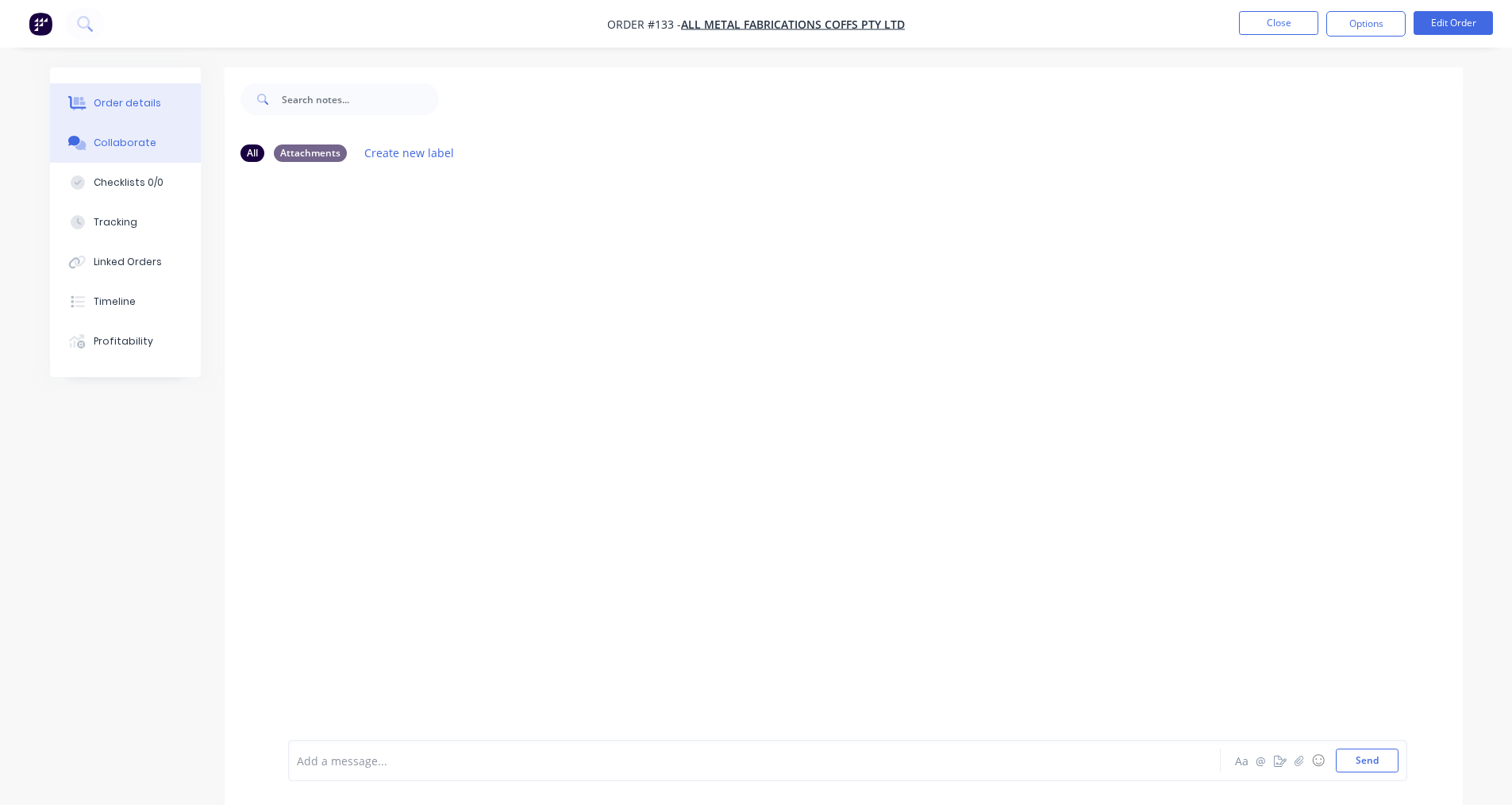
click at [151, 92] on button "Order details" at bounding box center [125, 103] width 151 height 40
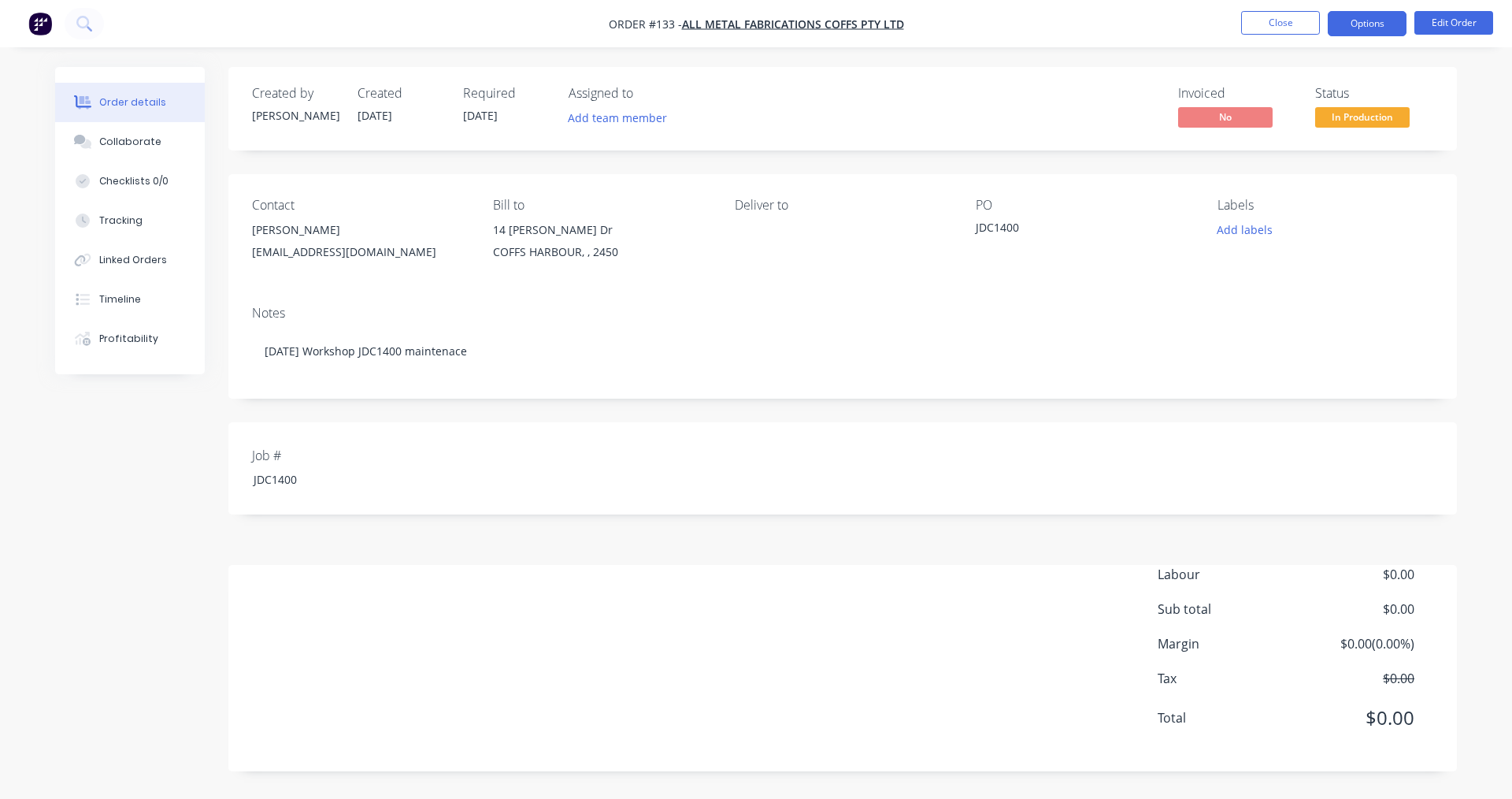
click at [1379, 28] on button "Options" at bounding box center [1366, 24] width 78 height 26
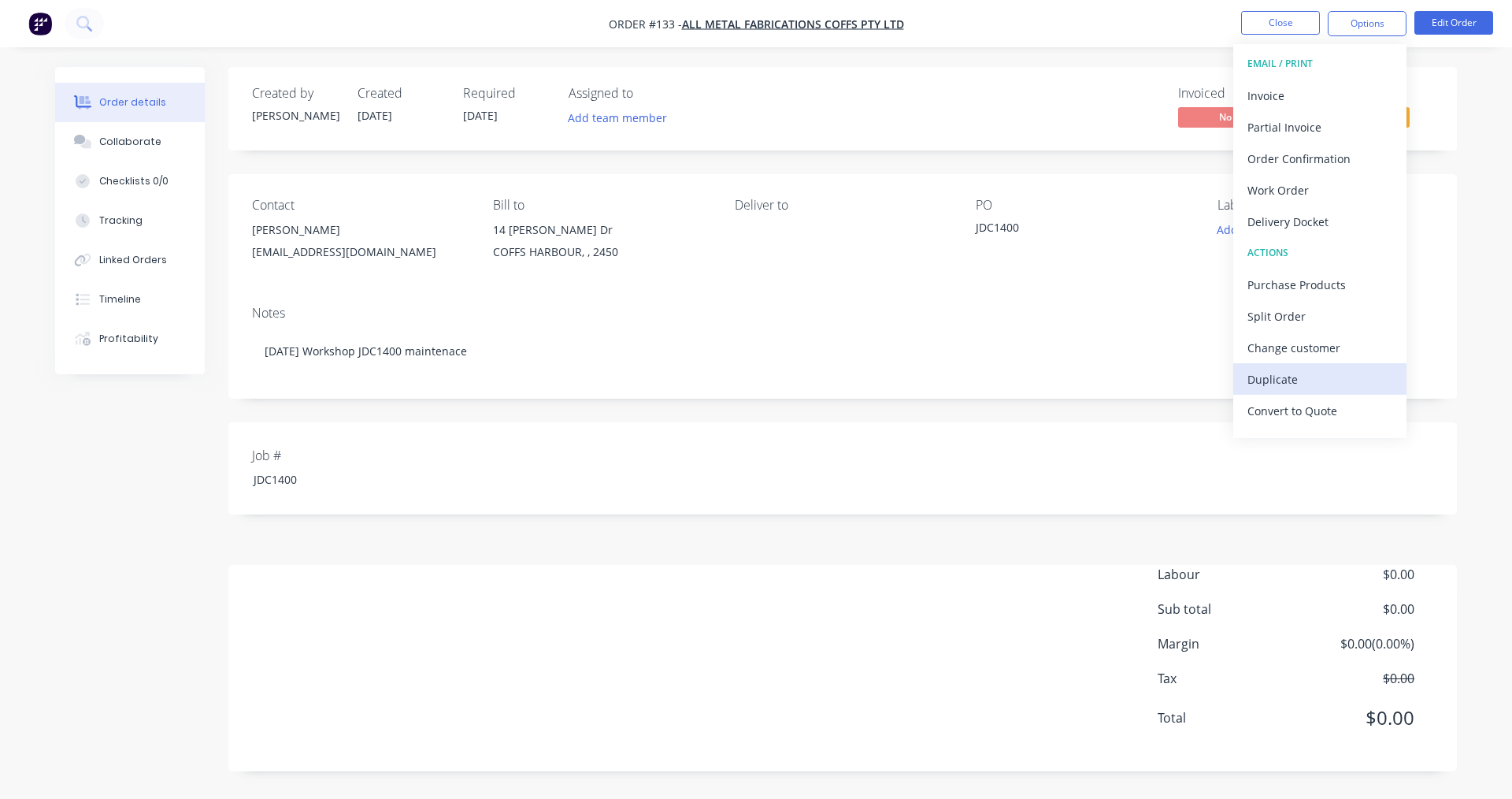
click at [1277, 388] on div "Duplicate" at bounding box center [1319, 379] width 145 height 23
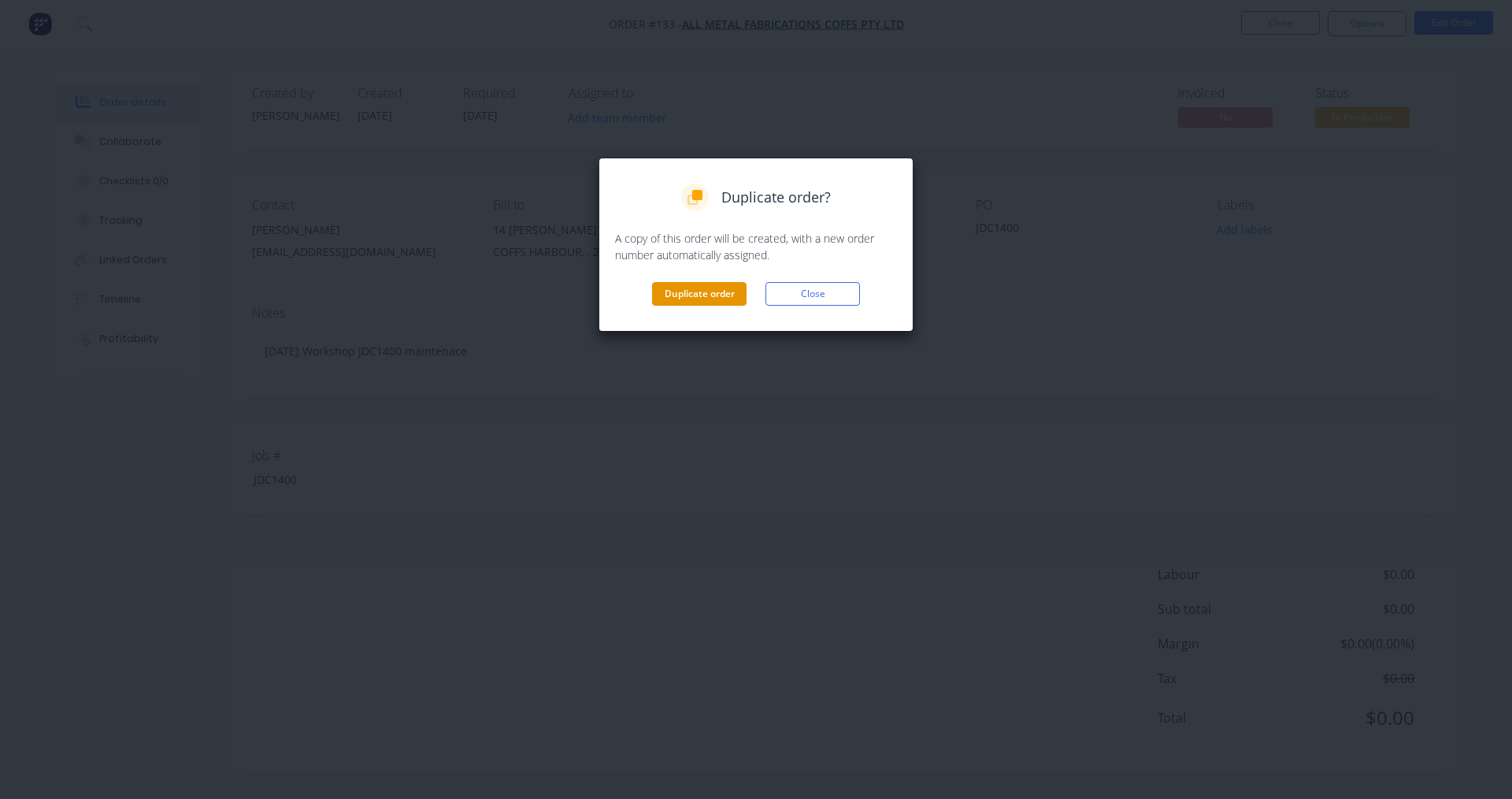
click at [675, 289] on button "Duplicate order" at bounding box center [699, 293] width 94 height 24
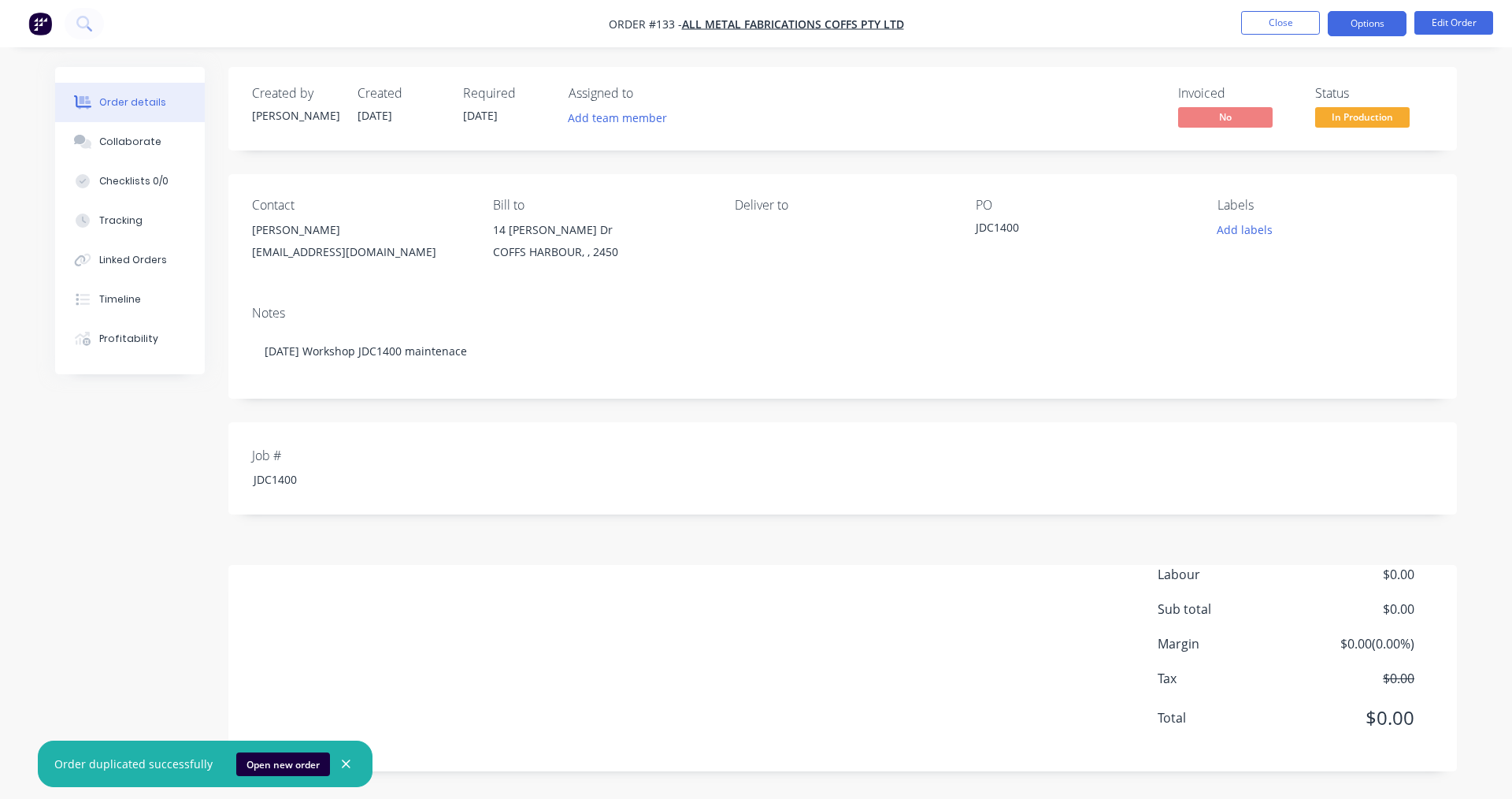
click at [1392, 17] on button "Options" at bounding box center [1366, 24] width 78 height 26
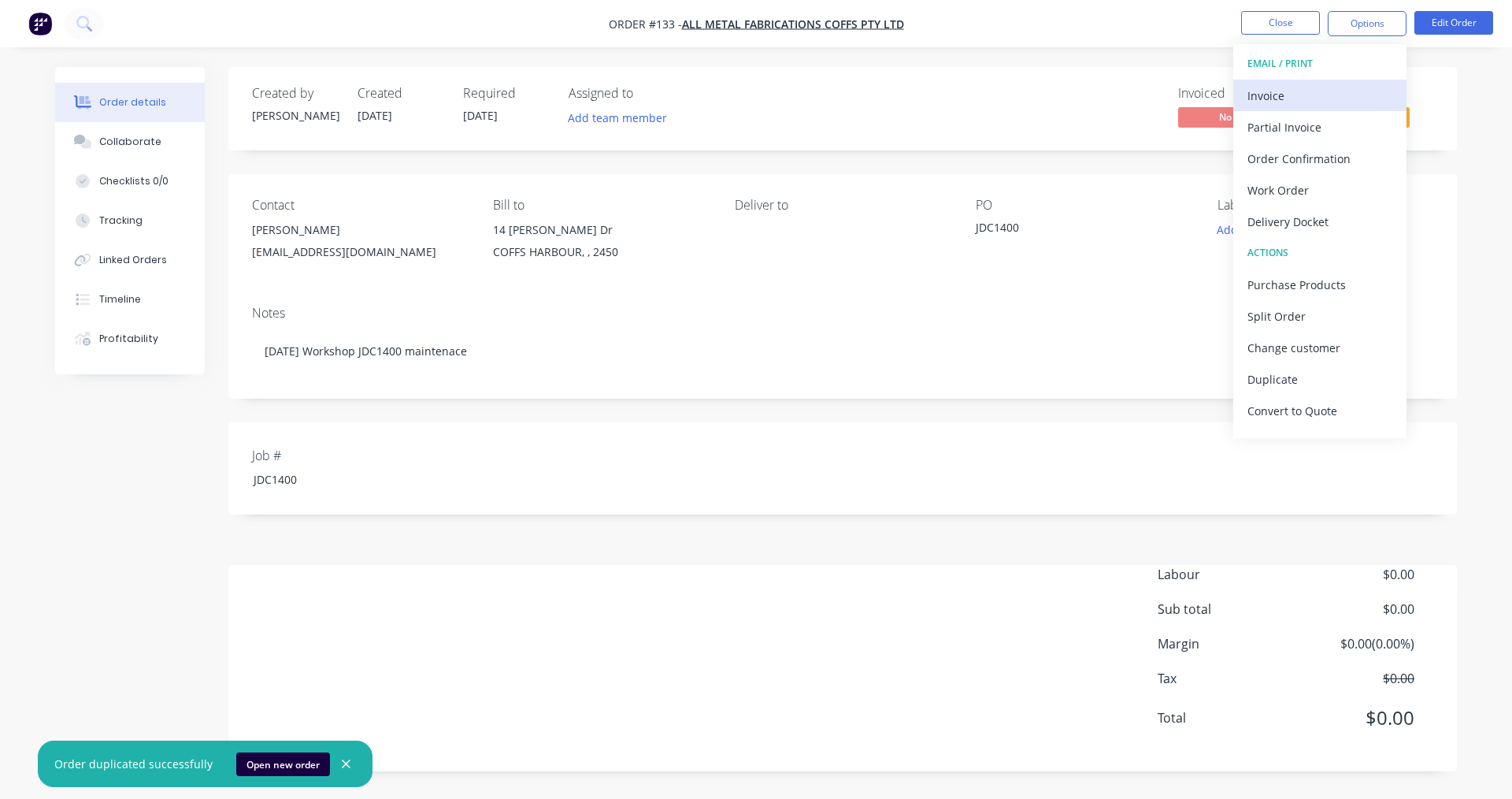
click at [1264, 80] on button "Invoice" at bounding box center [1319, 95] width 173 height 31
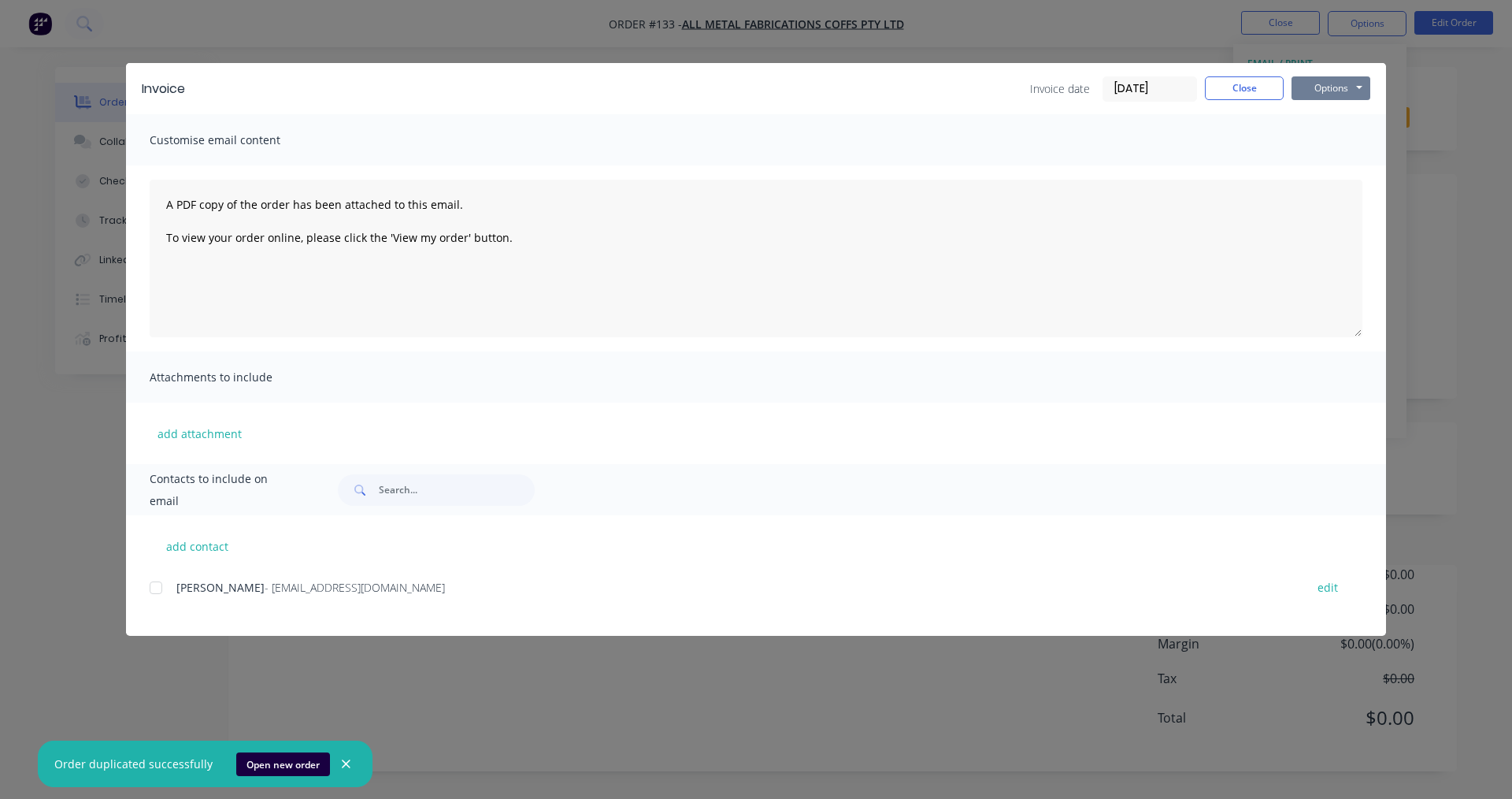
click at [1337, 90] on button "Options" at bounding box center [1331, 88] width 78 height 24
click at [1320, 144] on button "Print" at bounding box center [1342, 142] width 101 height 26
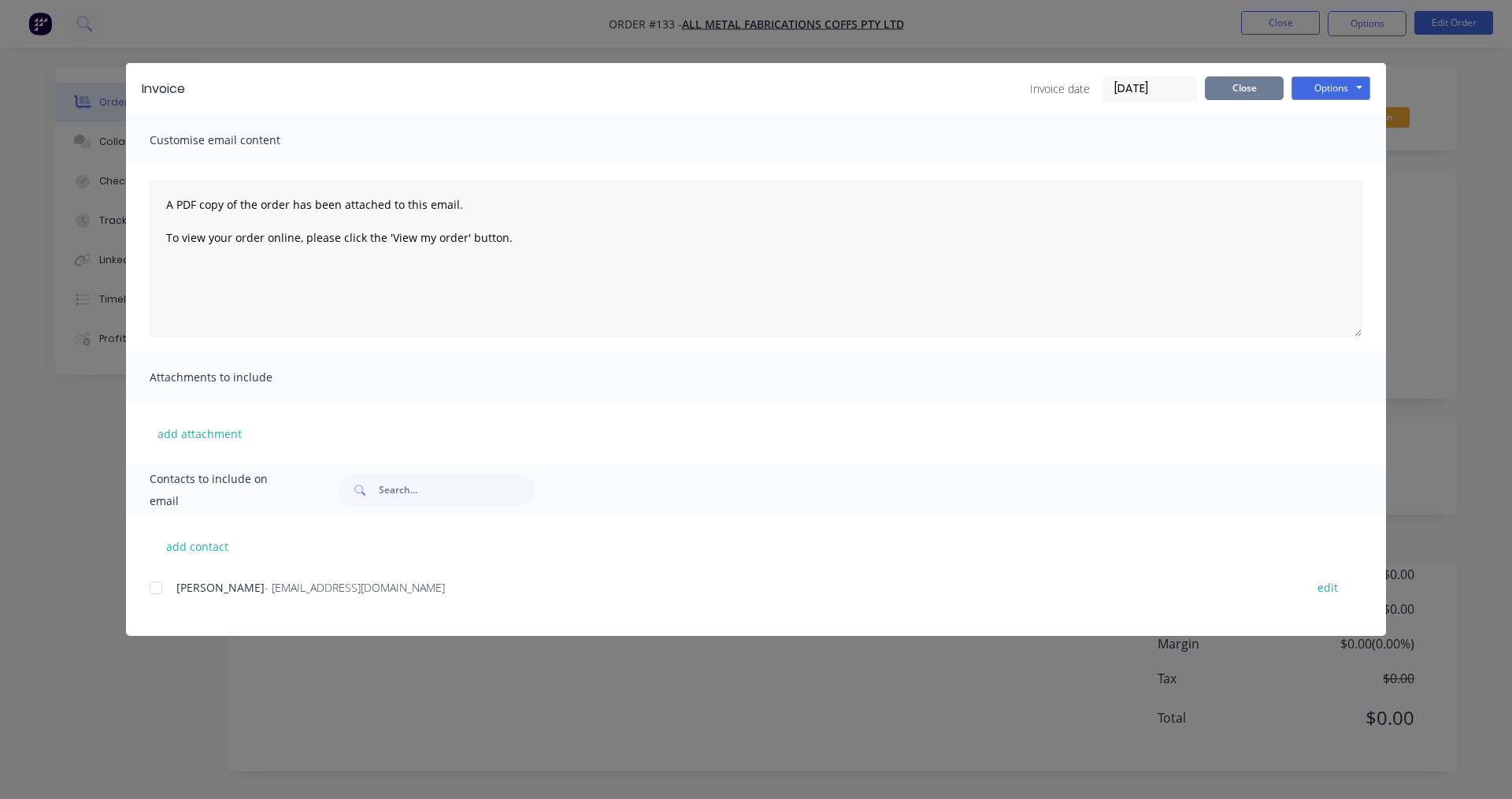
click at [1251, 92] on button "Close" at bounding box center [1244, 88] width 78 height 24
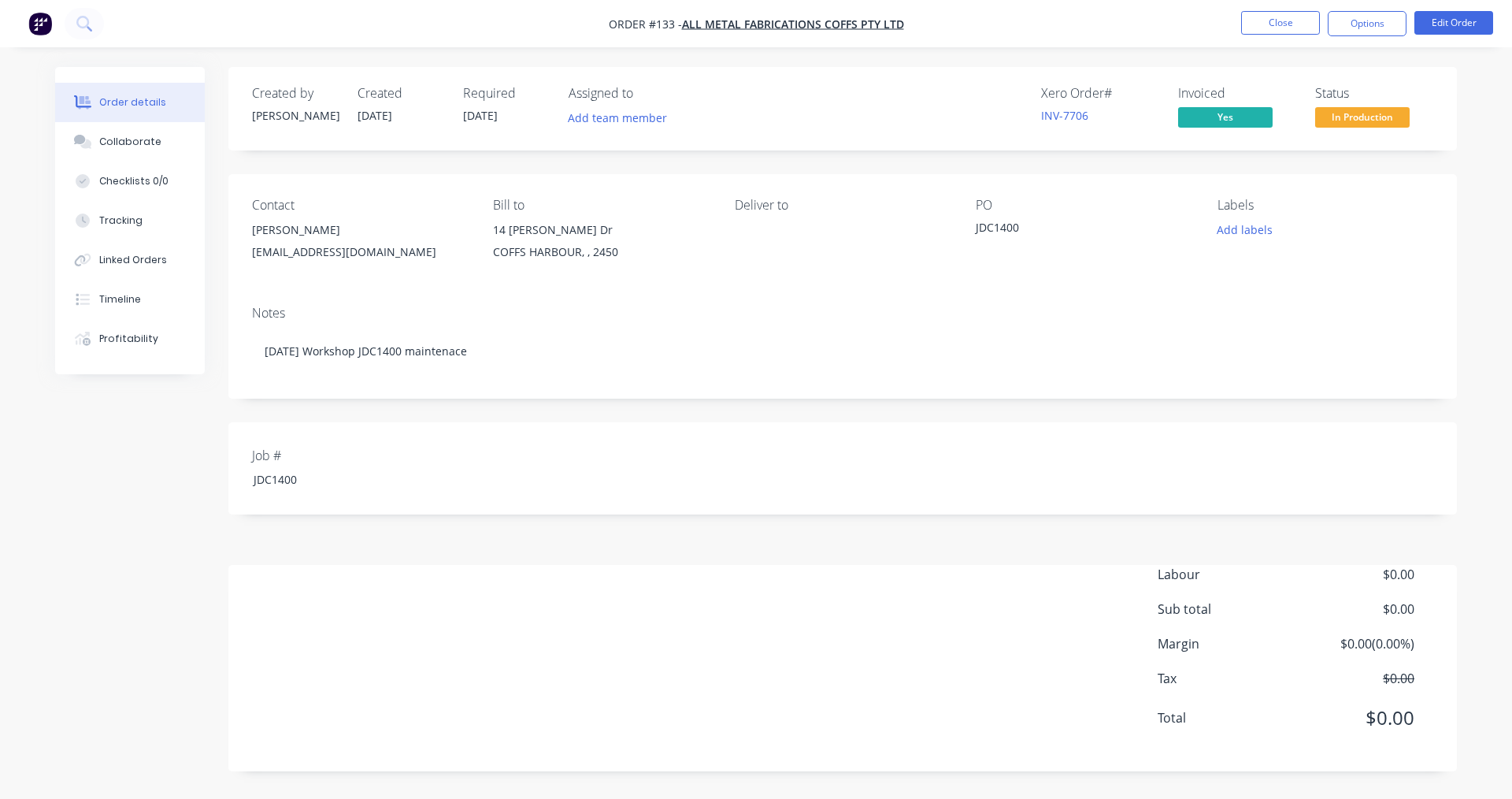
click at [1343, 116] on span "In Production" at bounding box center [1363, 116] width 94 height 20
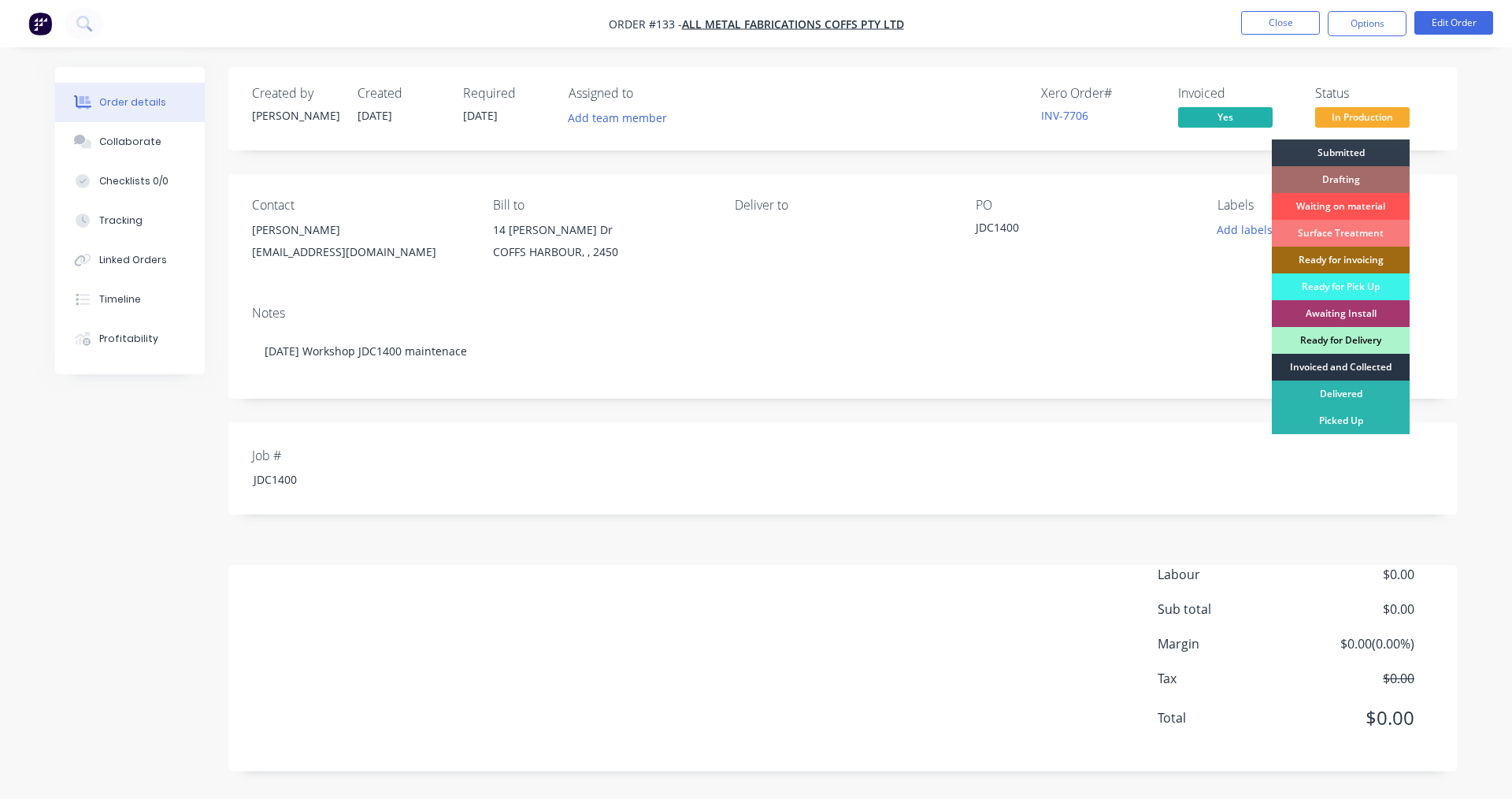
click at [1334, 367] on div "Invoiced and Collected" at bounding box center [1341, 367] width 138 height 26
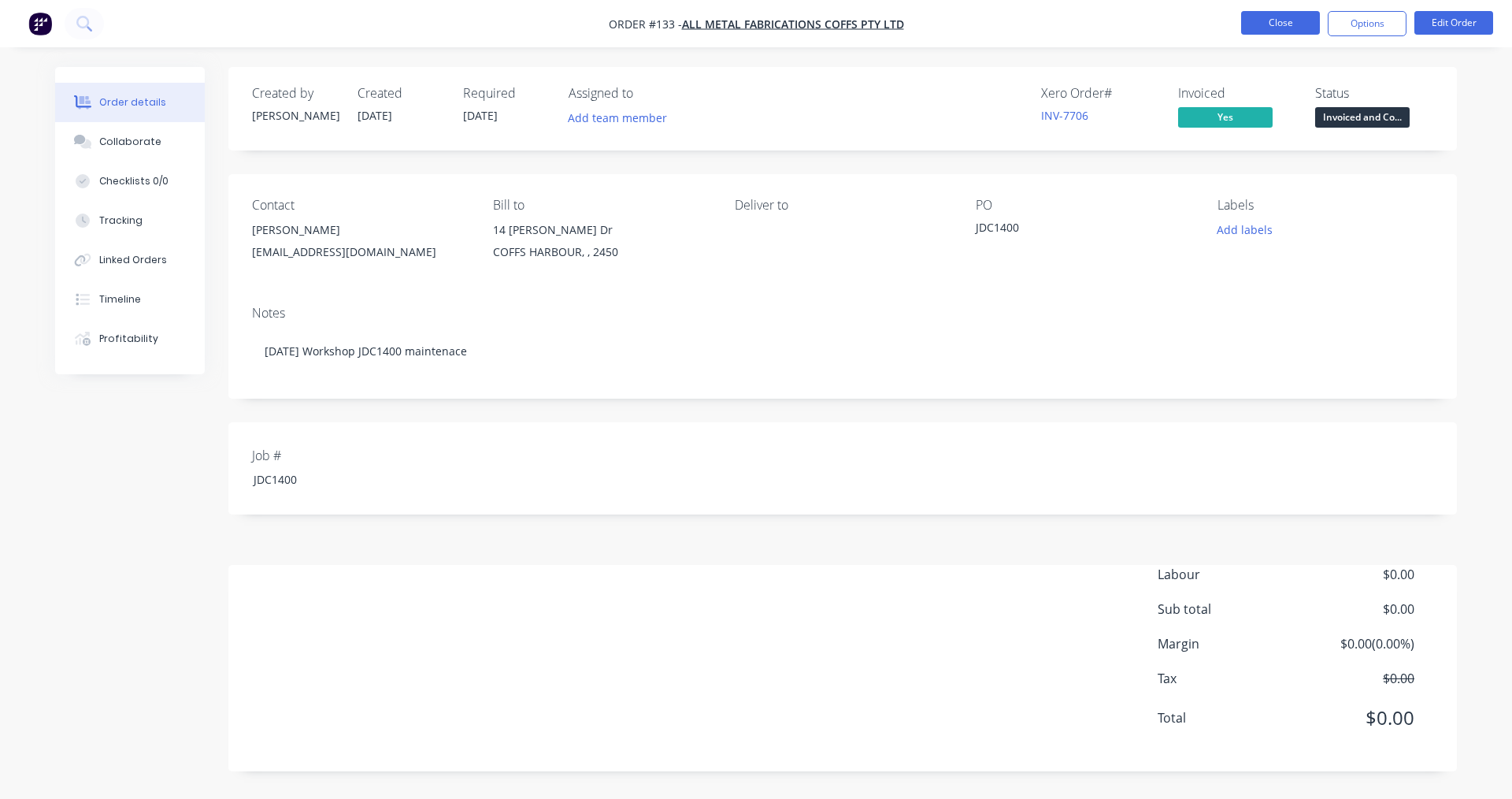
click at [1306, 26] on button "Close" at bounding box center [1280, 23] width 78 height 24
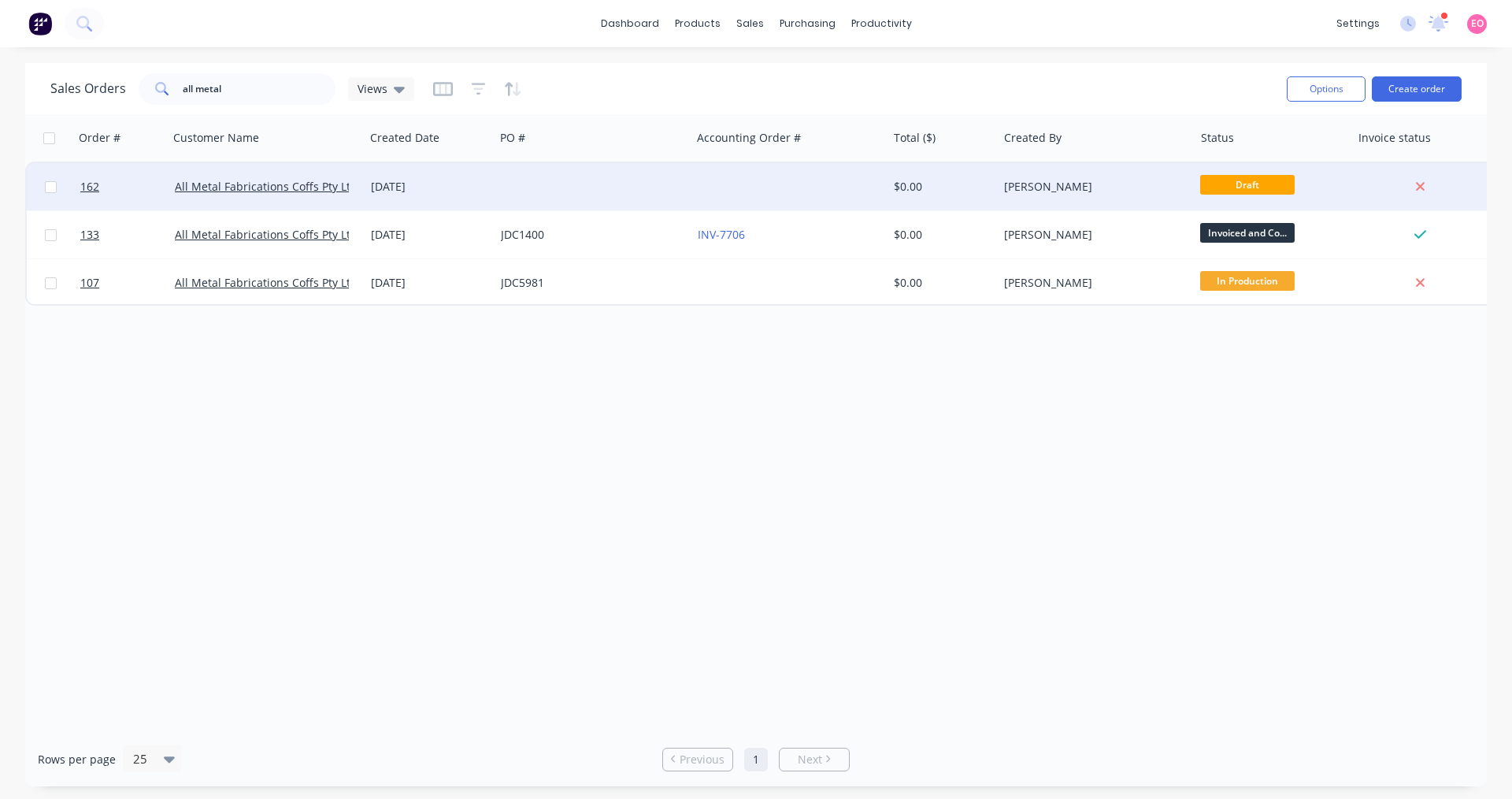
click at [501, 190] on div at bounding box center [592, 186] width 196 height 47
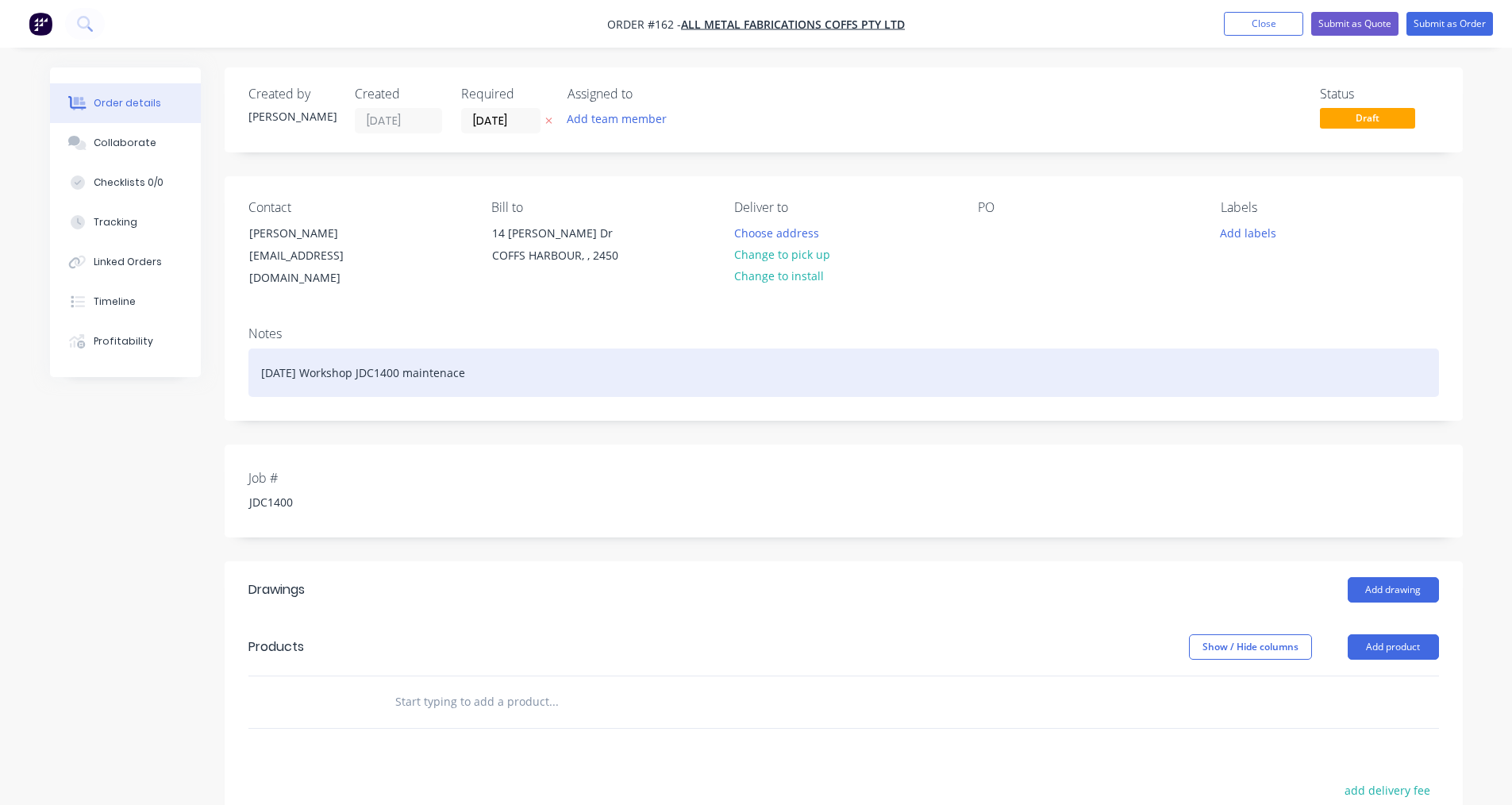
click at [283, 354] on div "[DATE] Workshop JDC1400 maintenace" at bounding box center [844, 372] width 1191 height 49
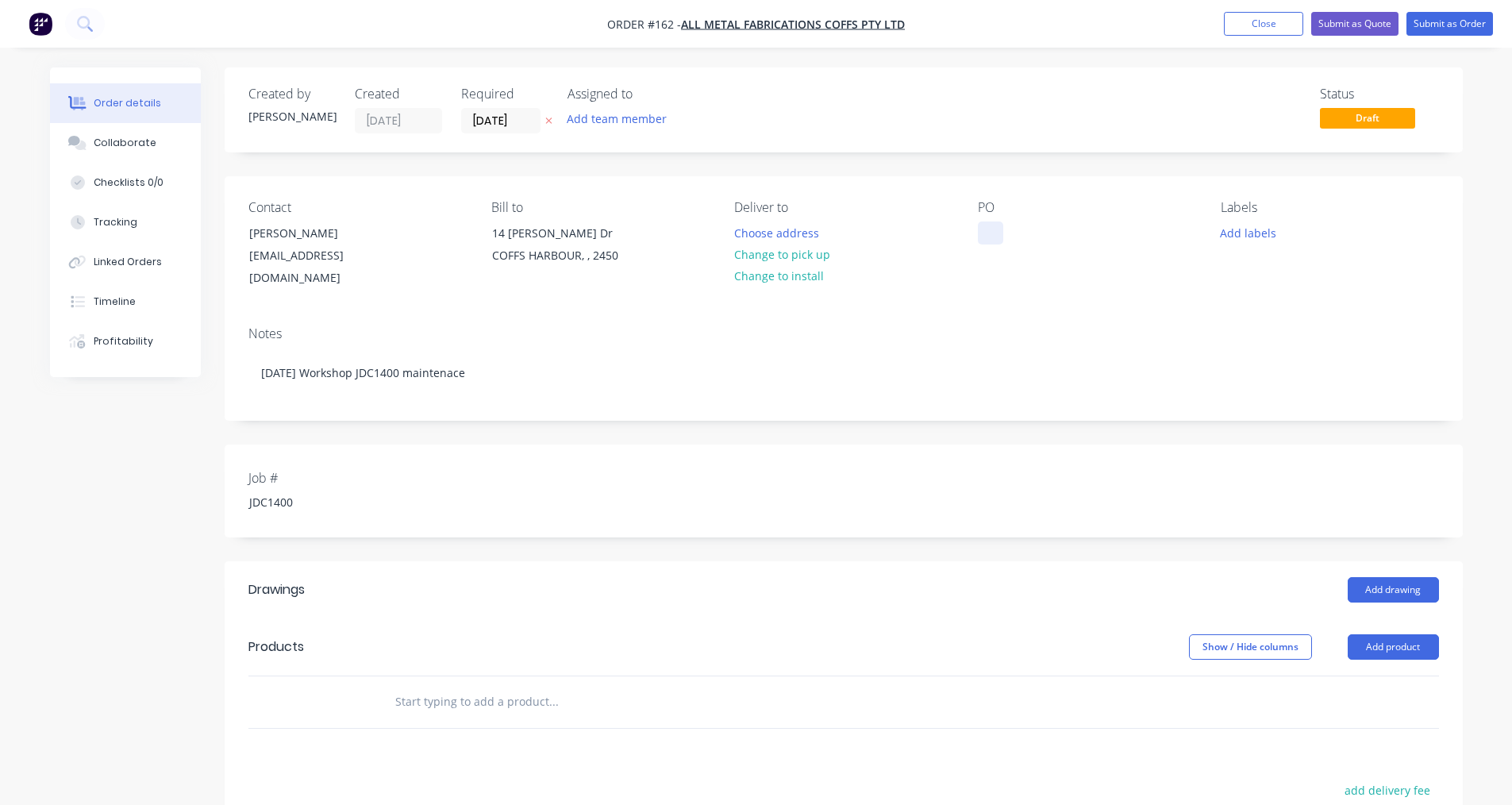
click at [985, 237] on div at bounding box center [991, 232] width 26 height 23
click at [1446, 26] on button "Submit as Order" at bounding box center [1450, 23] width 87 height 24
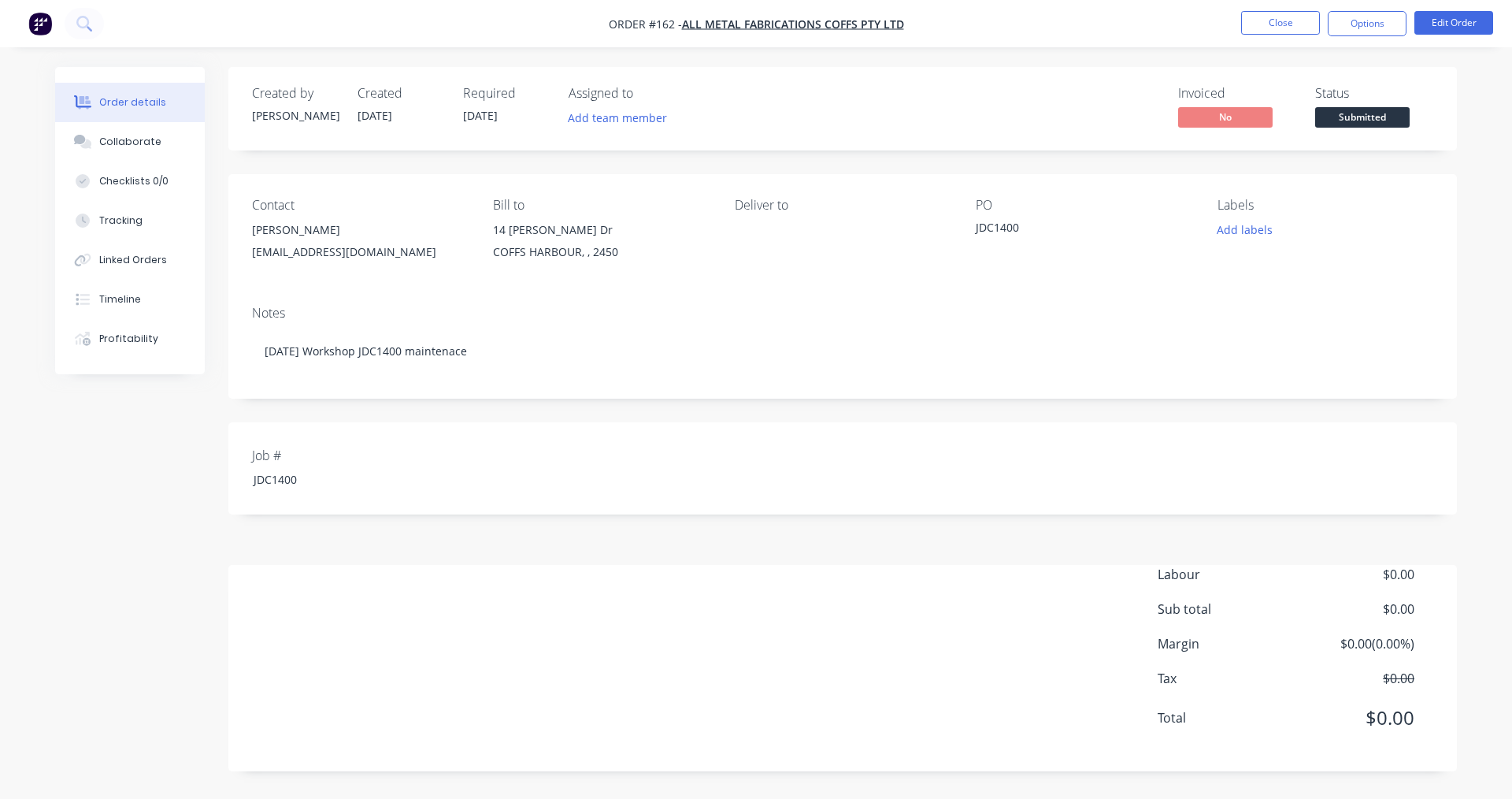
click at [706, 319] on div "Notes" at bounding box center [843, 313] width 1181 height 15
click at [1282, 20] on button "Close" at bounding box center [1280, 23] width 78 height 24
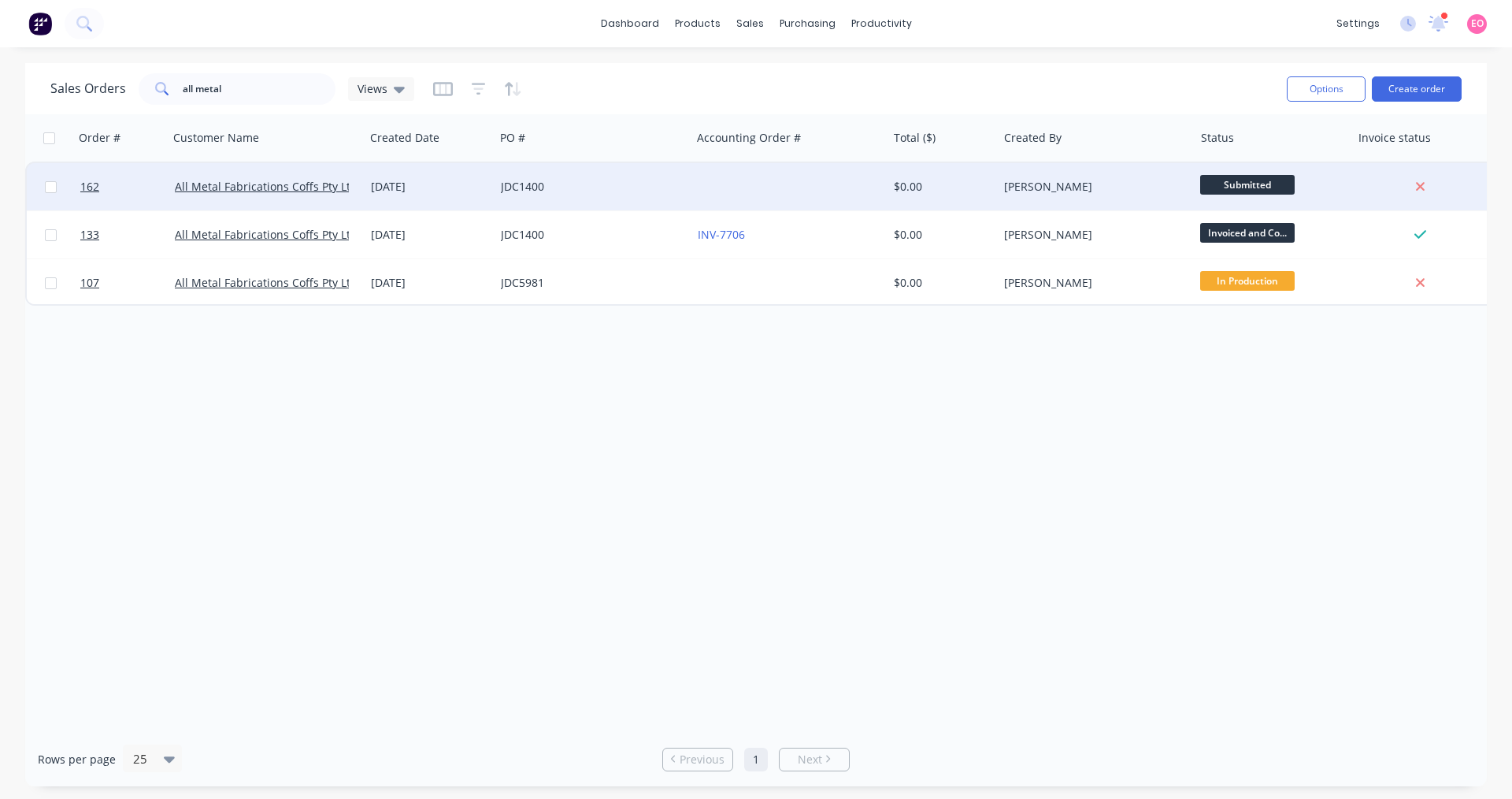
click at [1225, 187] on span "Submitted" at bounding box center [1247, 184] width 94 height 20
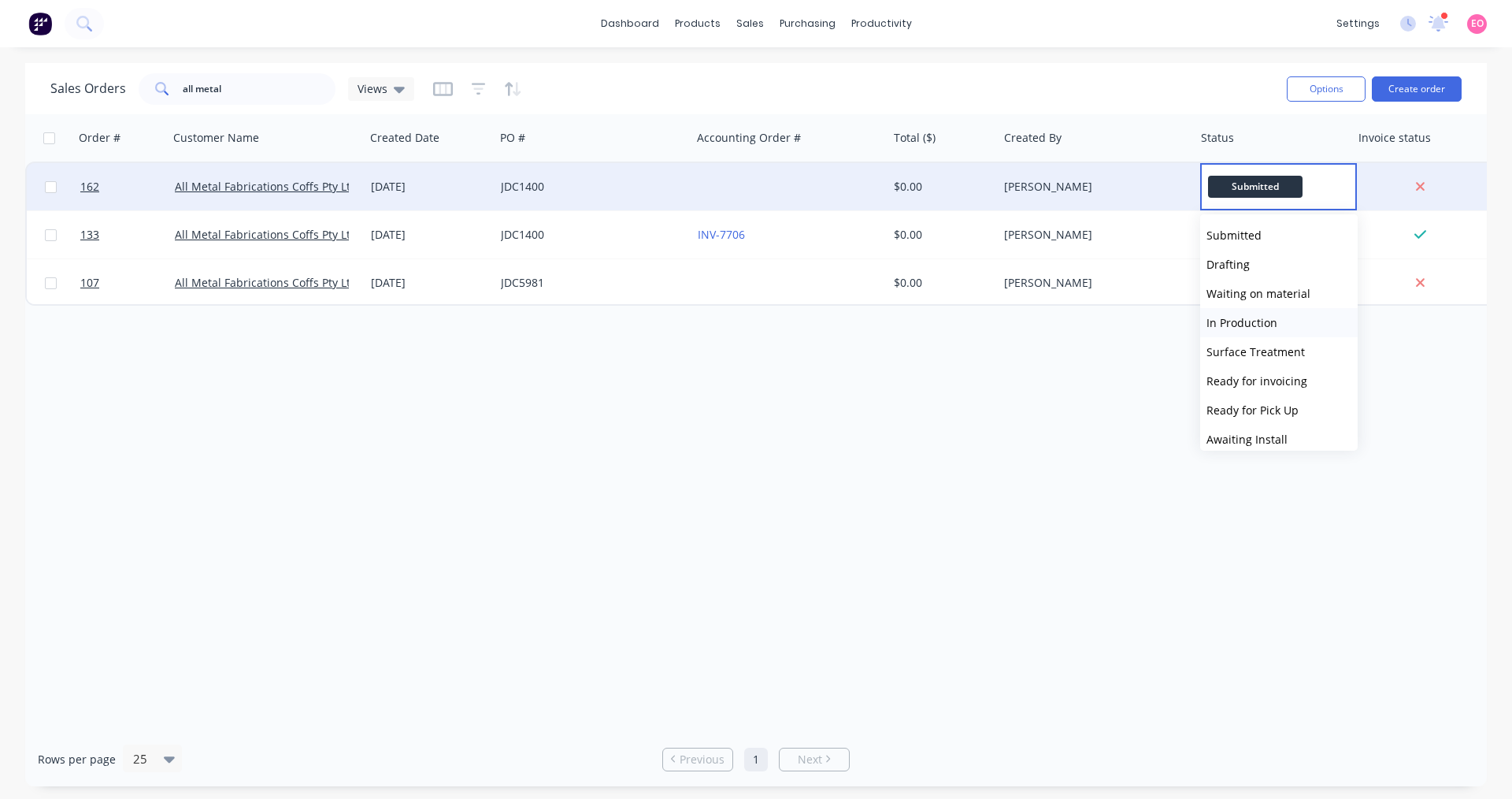
click at [1212, 315] on span "In Production" at bounding box center [1242, 322] width 71 height 15
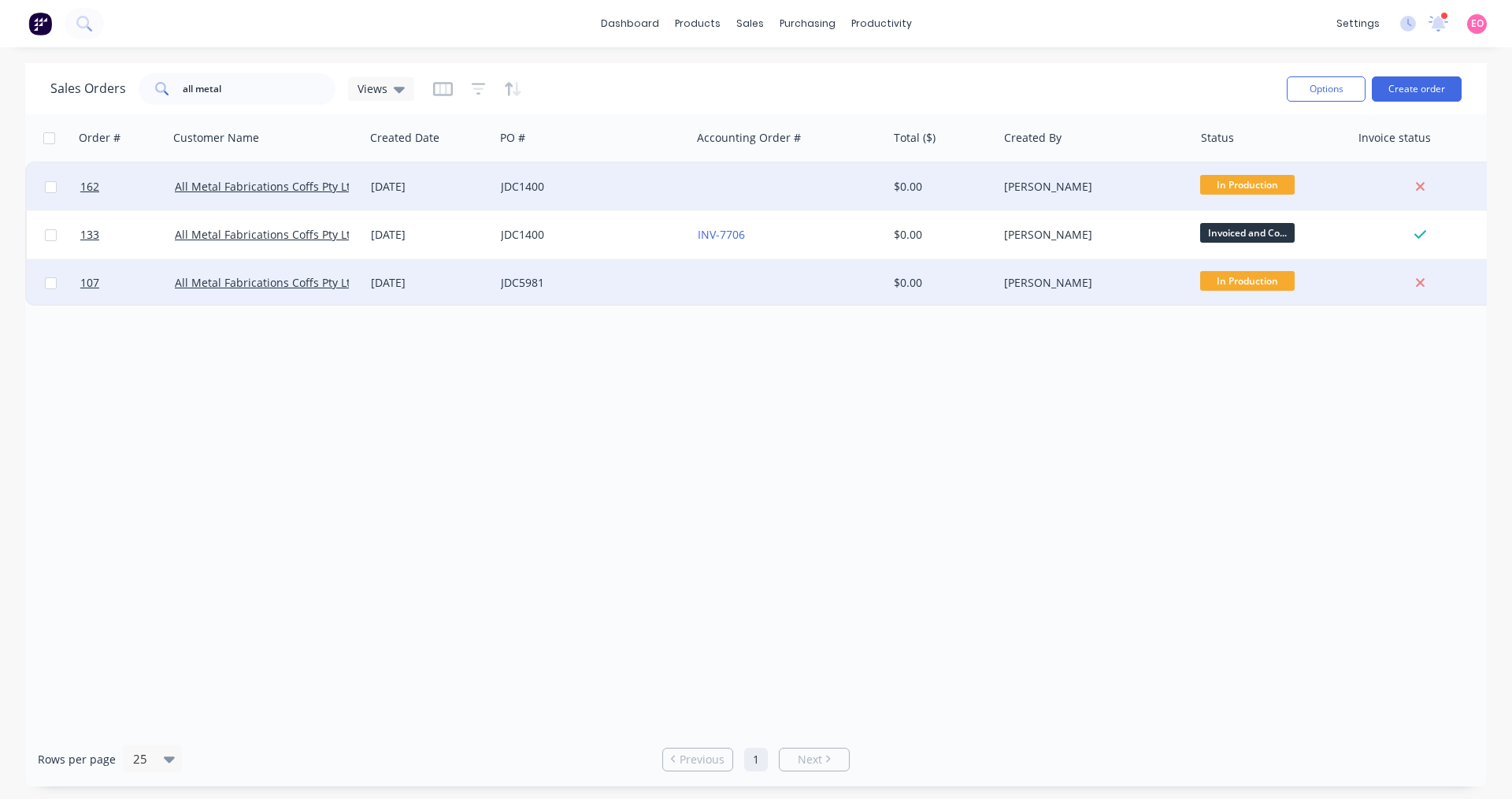
click at [659, 285] on div "JDC5981" at bounding box center [588, 283] width 175 height 16
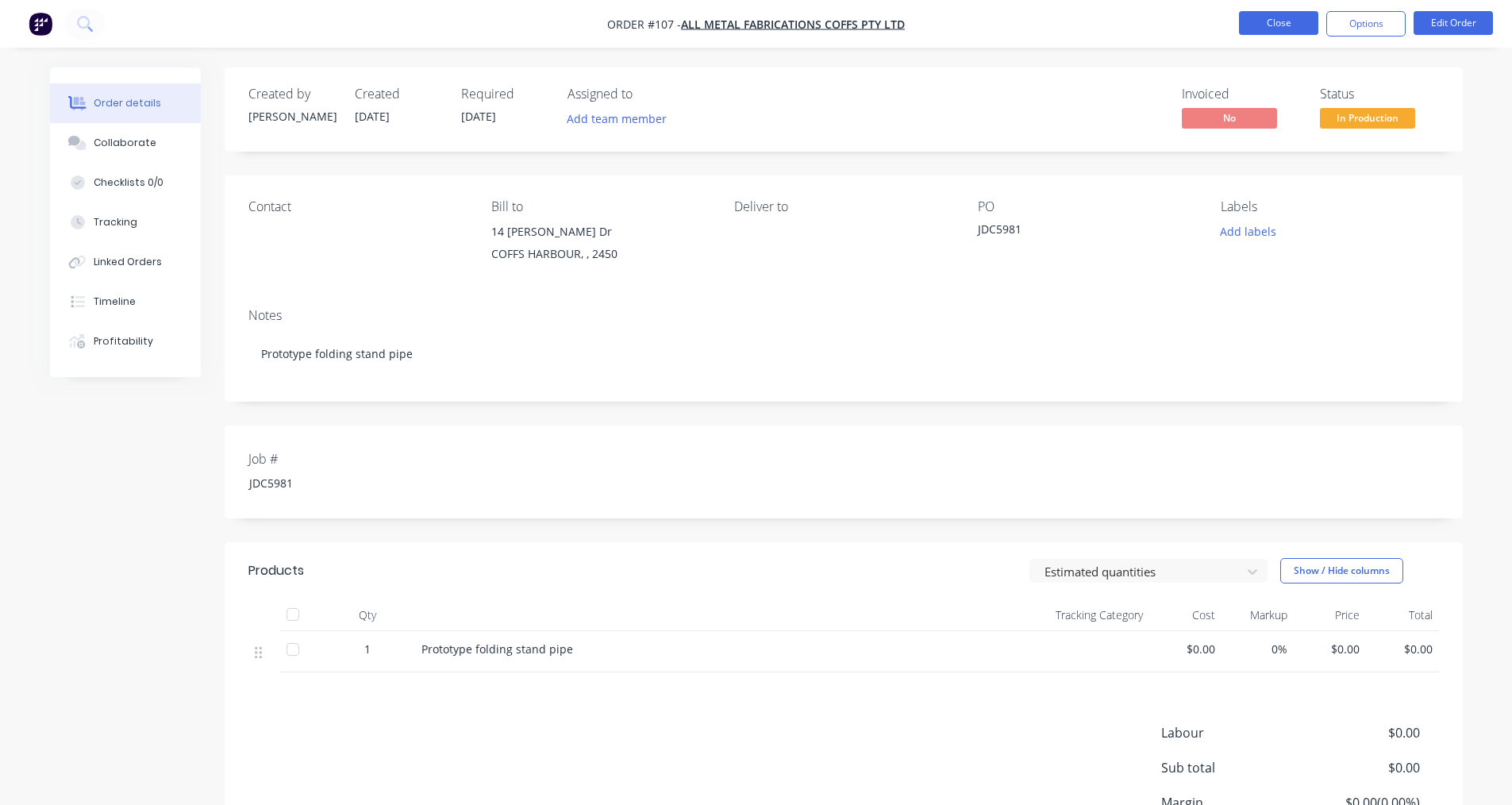
click at [1276, 30] on button "Close" at bounding box center [1279, 23] width 79 height 24
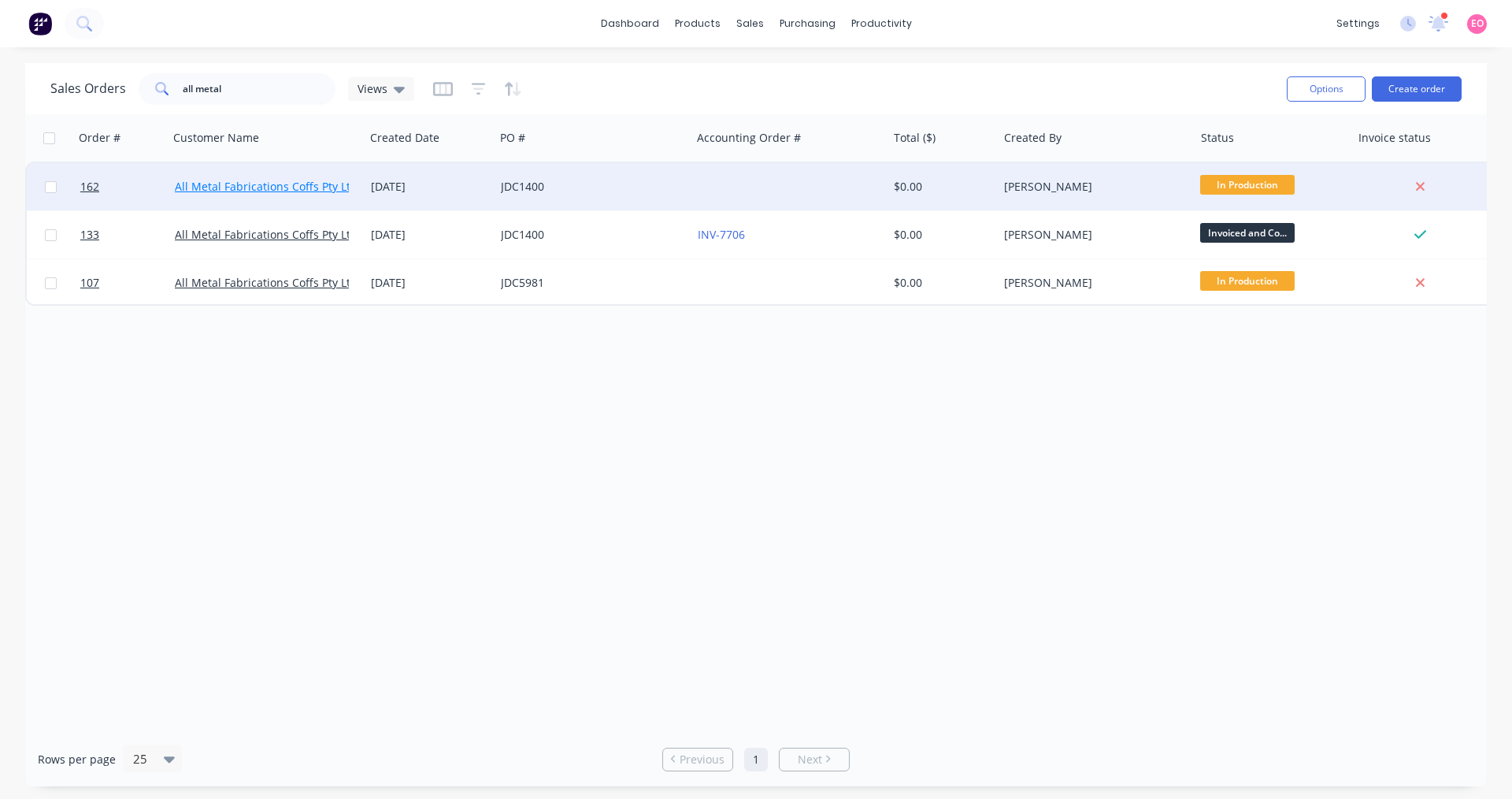
click at [328, 182] on link "All Metal Fabrications Coffs Pty Ltd" at bounding box center [266, 186] width 182 height 15
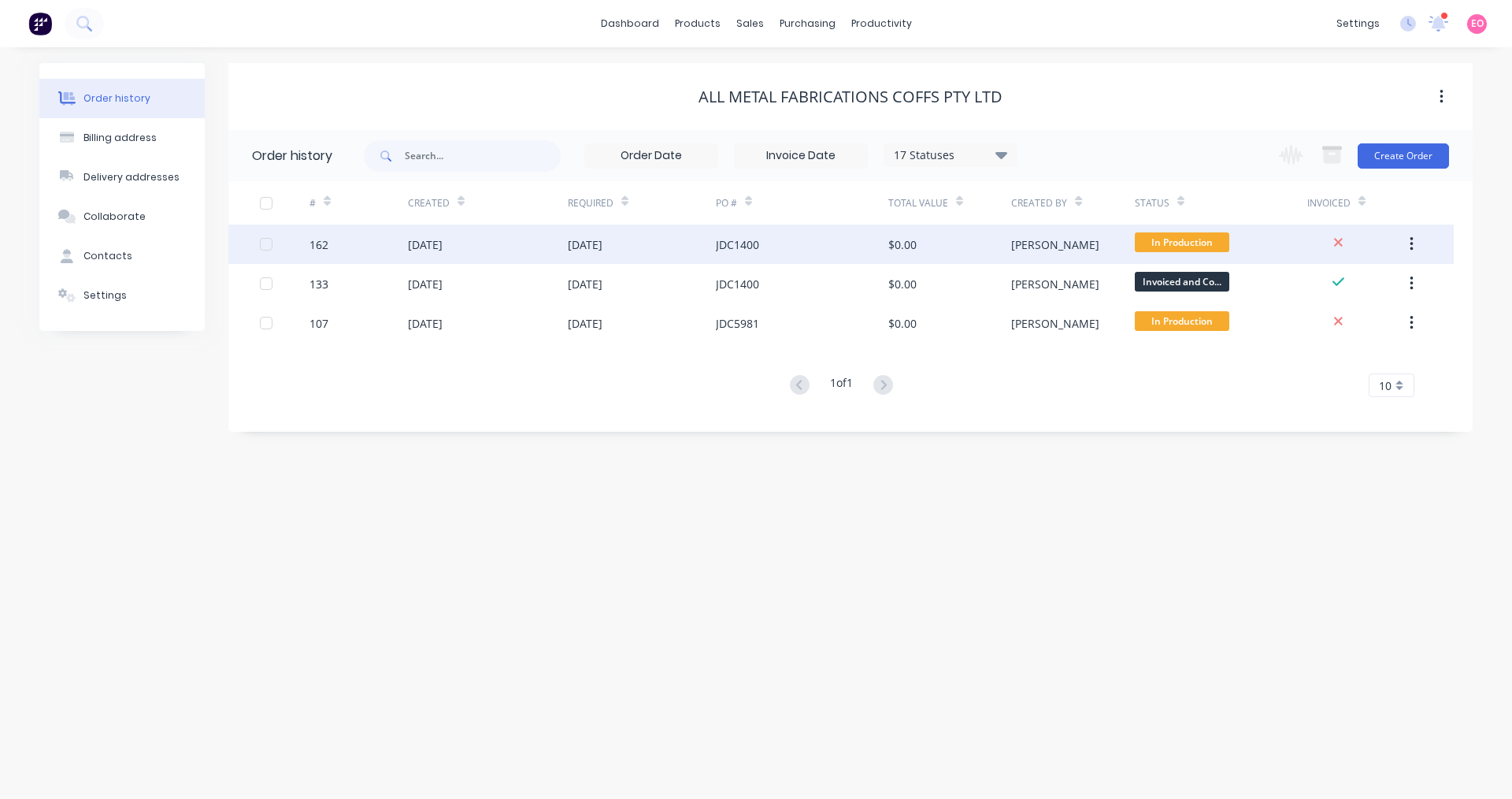
click at [528, 238] on div "[DATE]" at bounding box center [488, 244] width 160 height 40
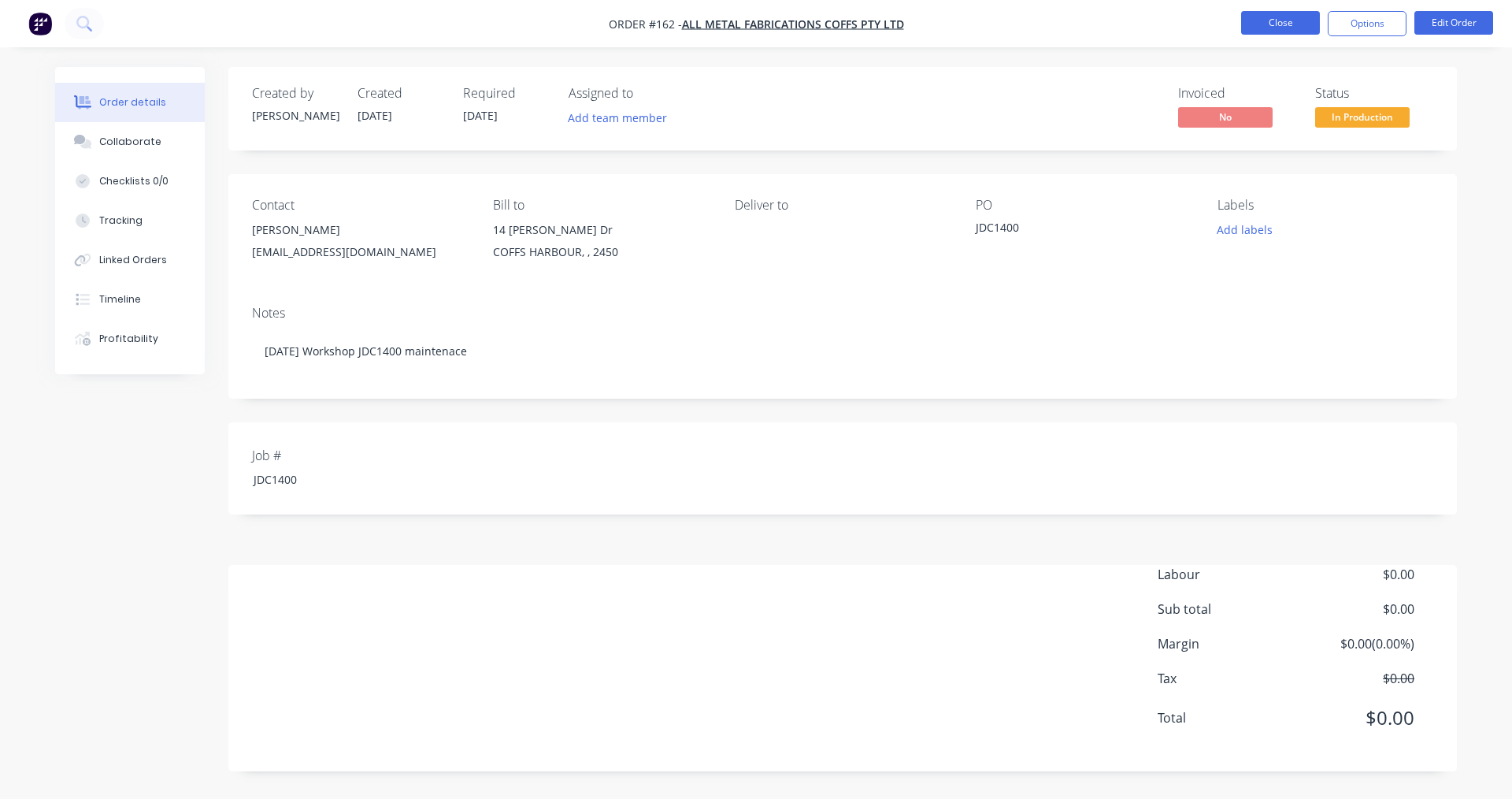
click at [1279, 28] on button "Close" at bounding box center [1280, 23] width 78 height 24
click at [1290, 28] on button "Close" at bounding box center [1280, 23] width 78 height 24
